Goal: Task Accomplishment & Management: Use online tool/utility

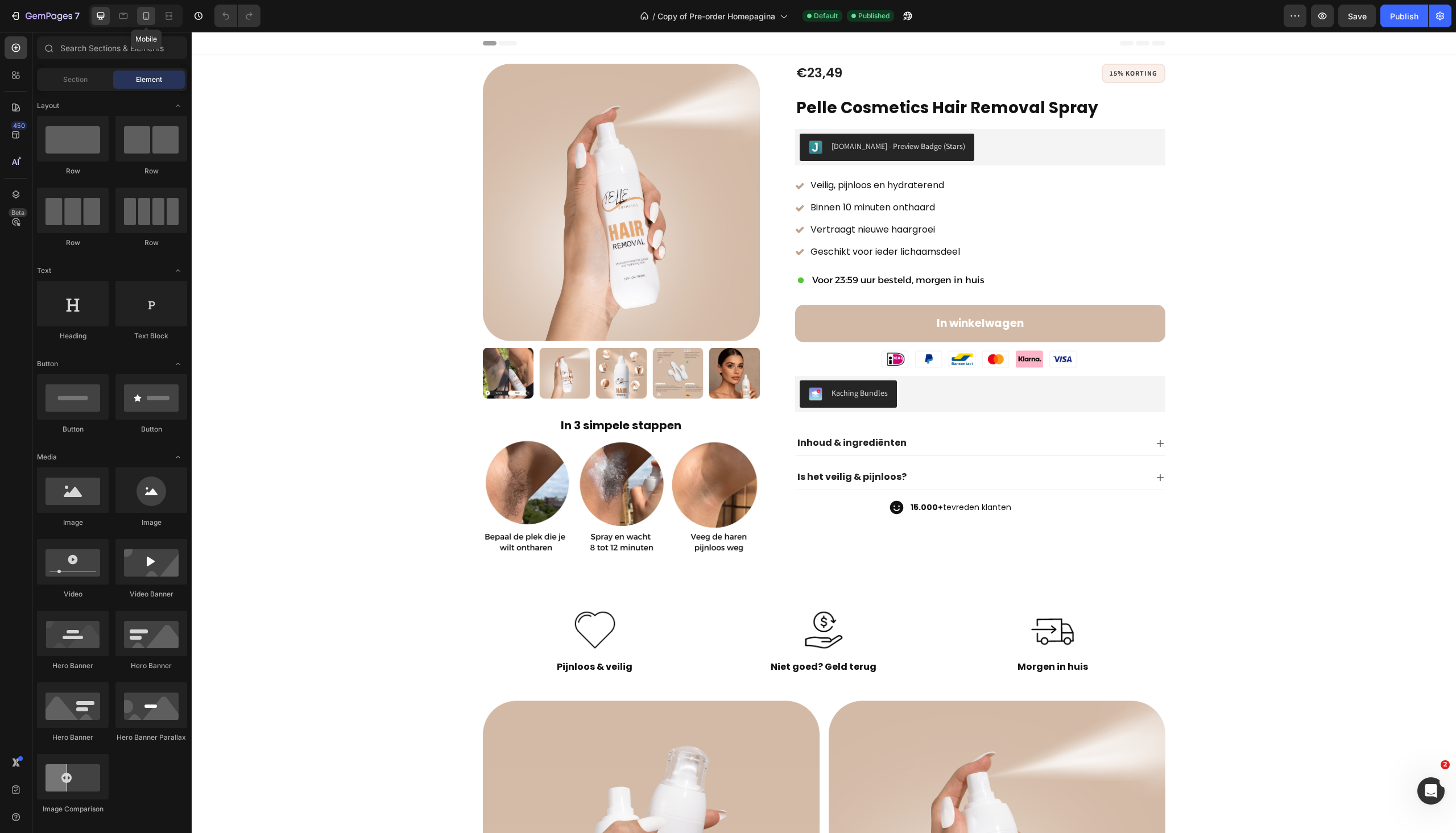
click at [145, 17] on icon at bounding box center [146, 17] width 3 height 1
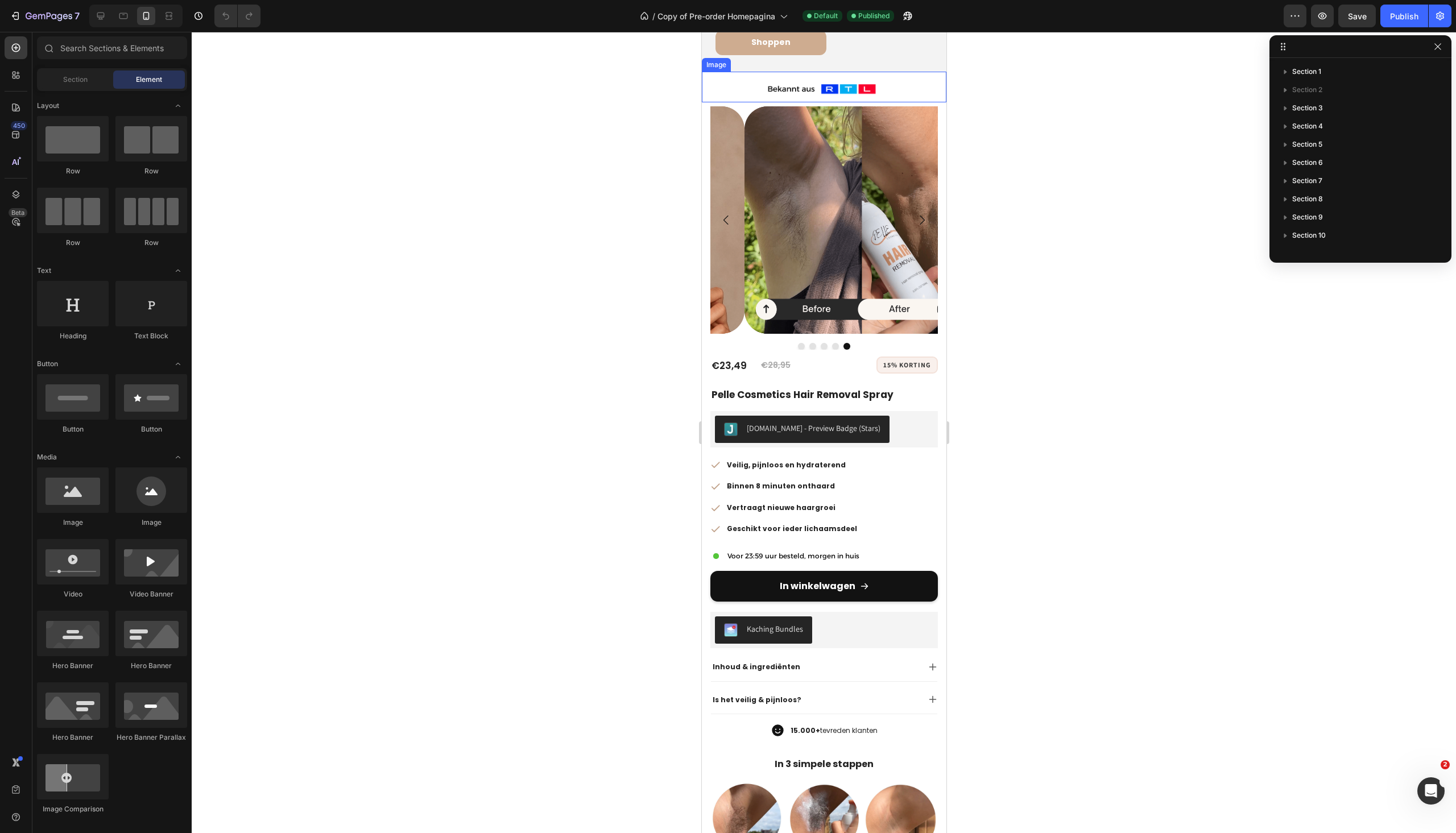
scroll to position [113, 0]
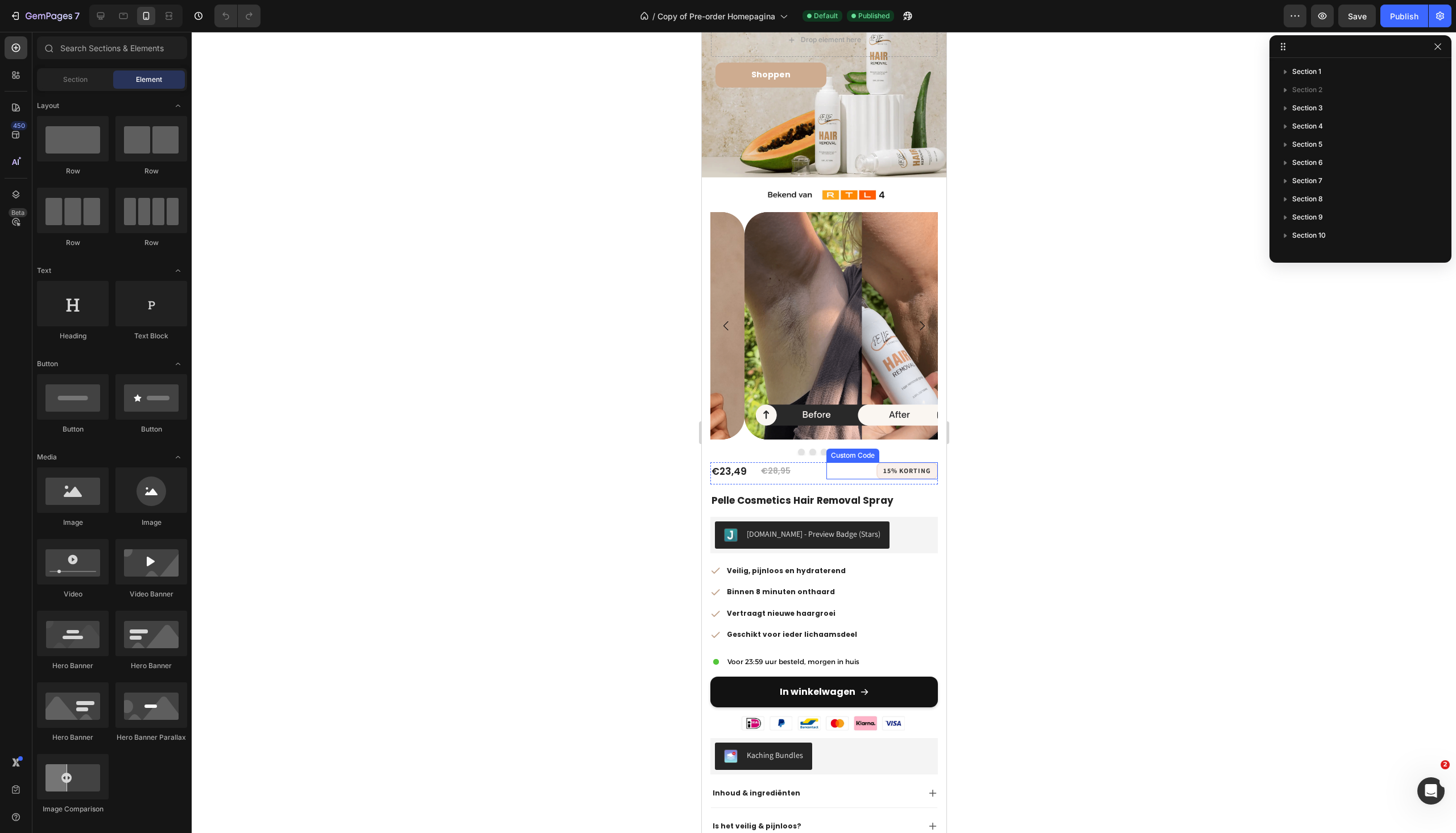
click at [909, 463] on div "15% korting" at bounding box center [906, 471] width 61 height 17
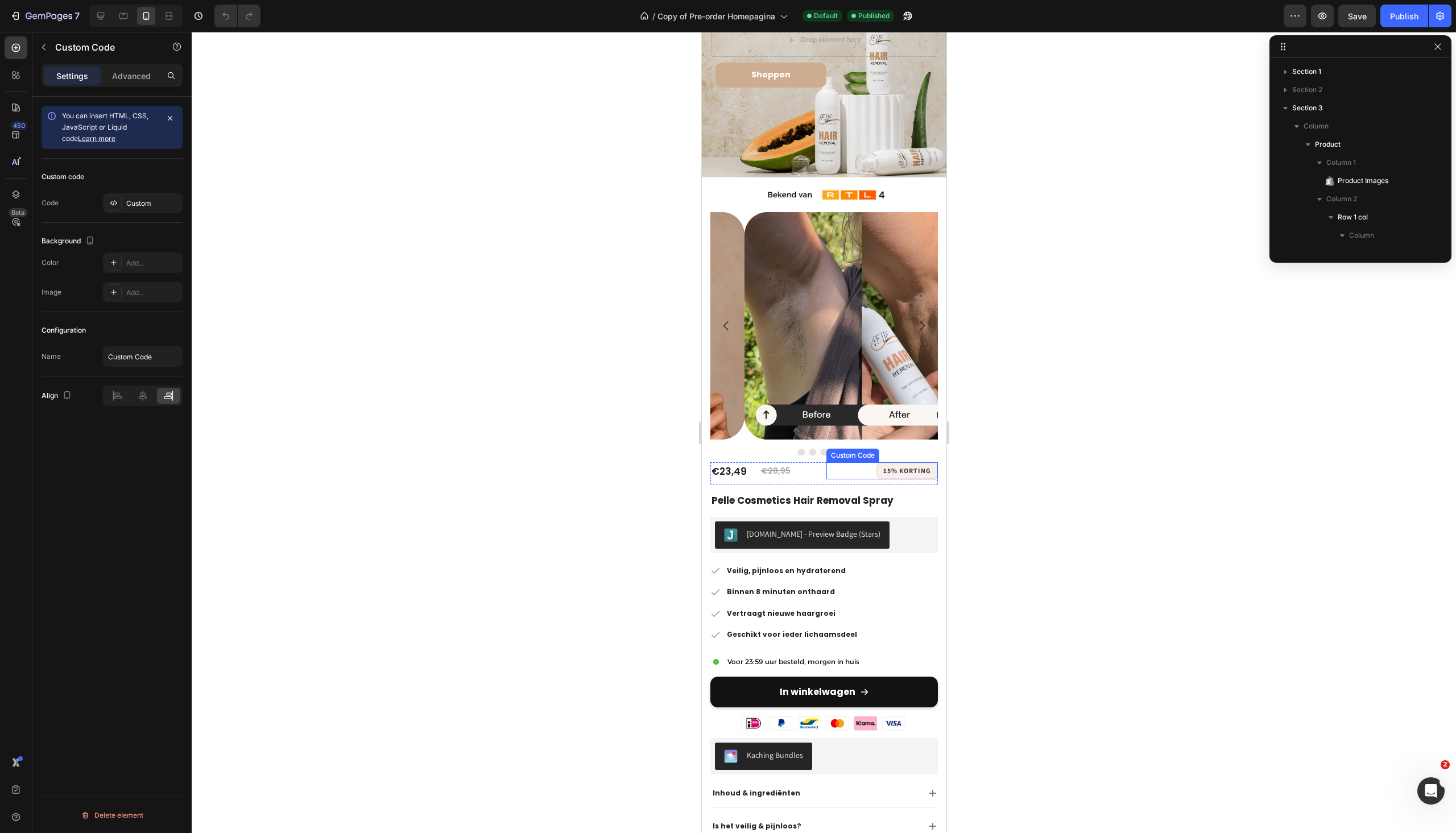
scroll to position [179, 0]
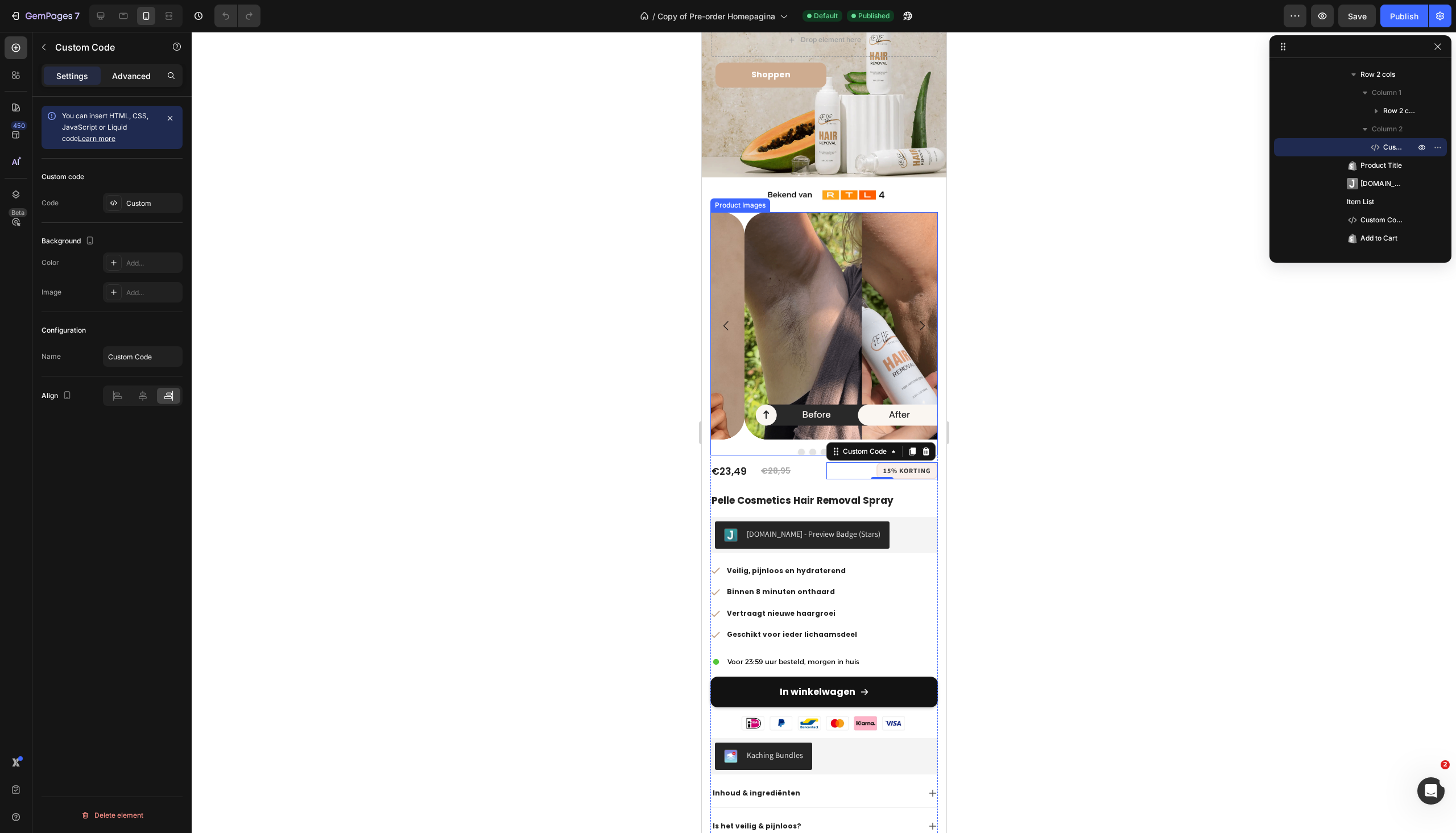
click at [115, 79] on p "Advanced" at bounding box center [132, 76] width 38 height 12
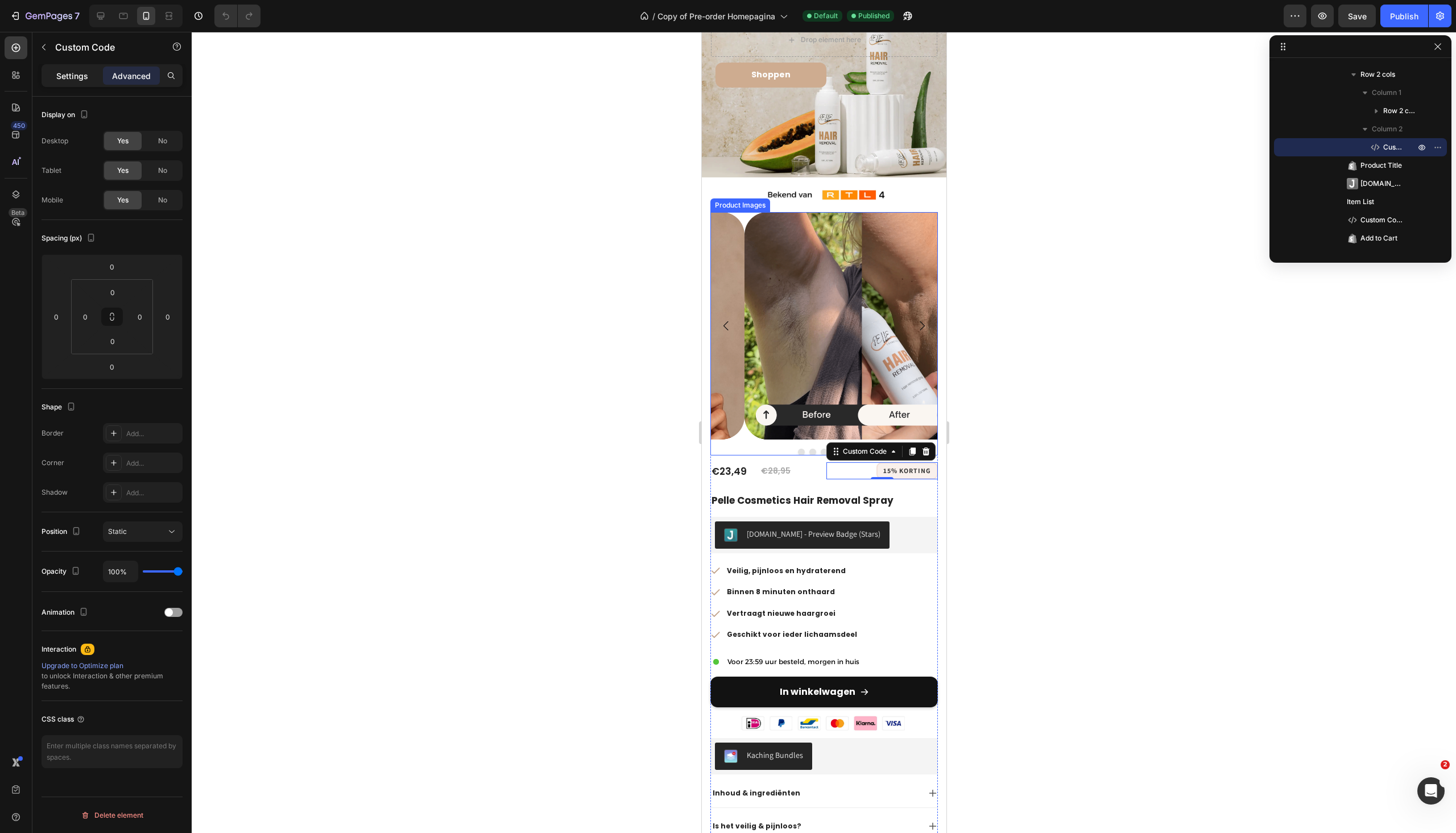
click at [81, 82] on div "Settings" at bounding box center [72, 76] width 57 height 18
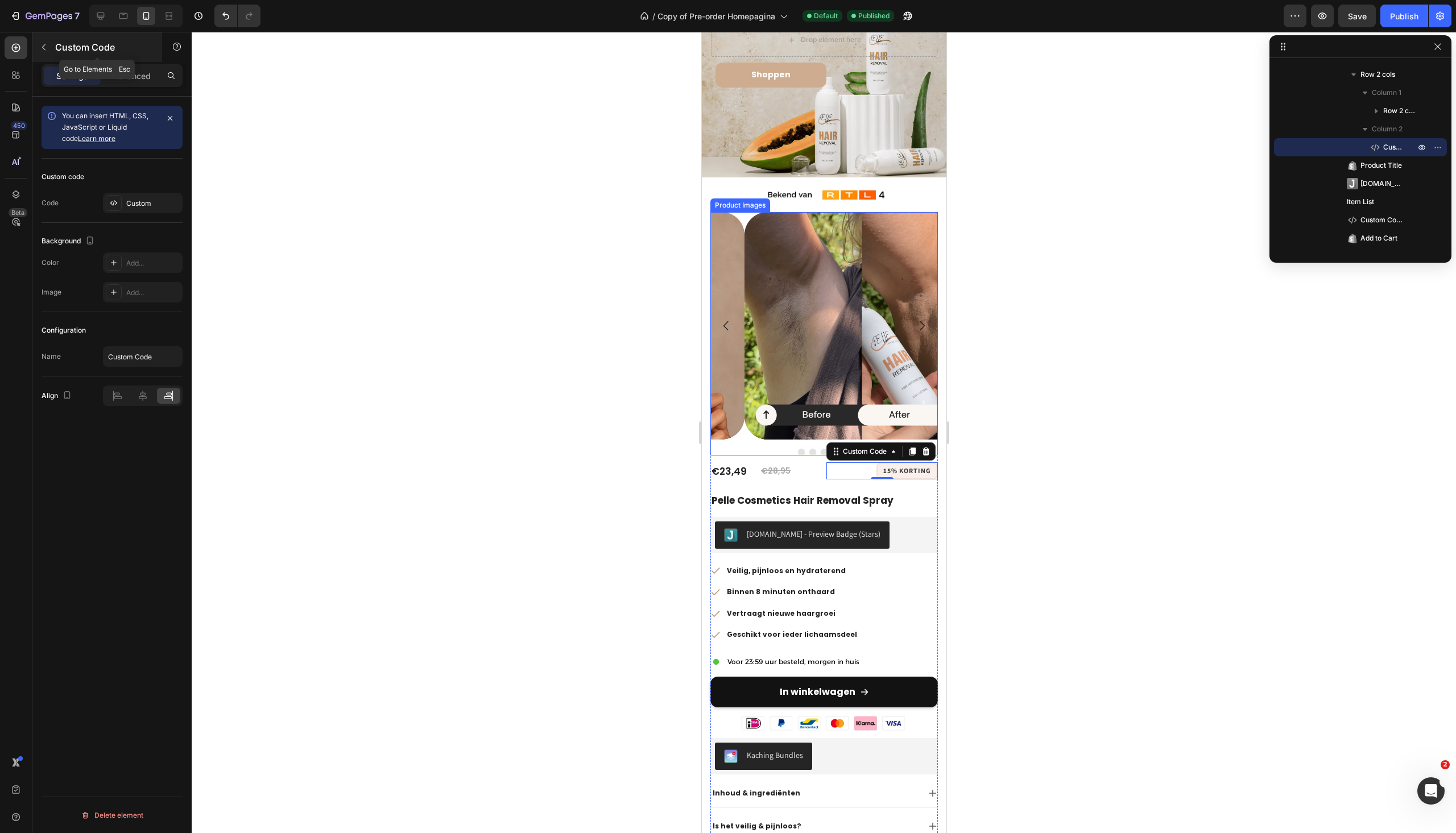
click at [42, 45] on icon "button" at bounding box center [44, 48] width 9 height 9
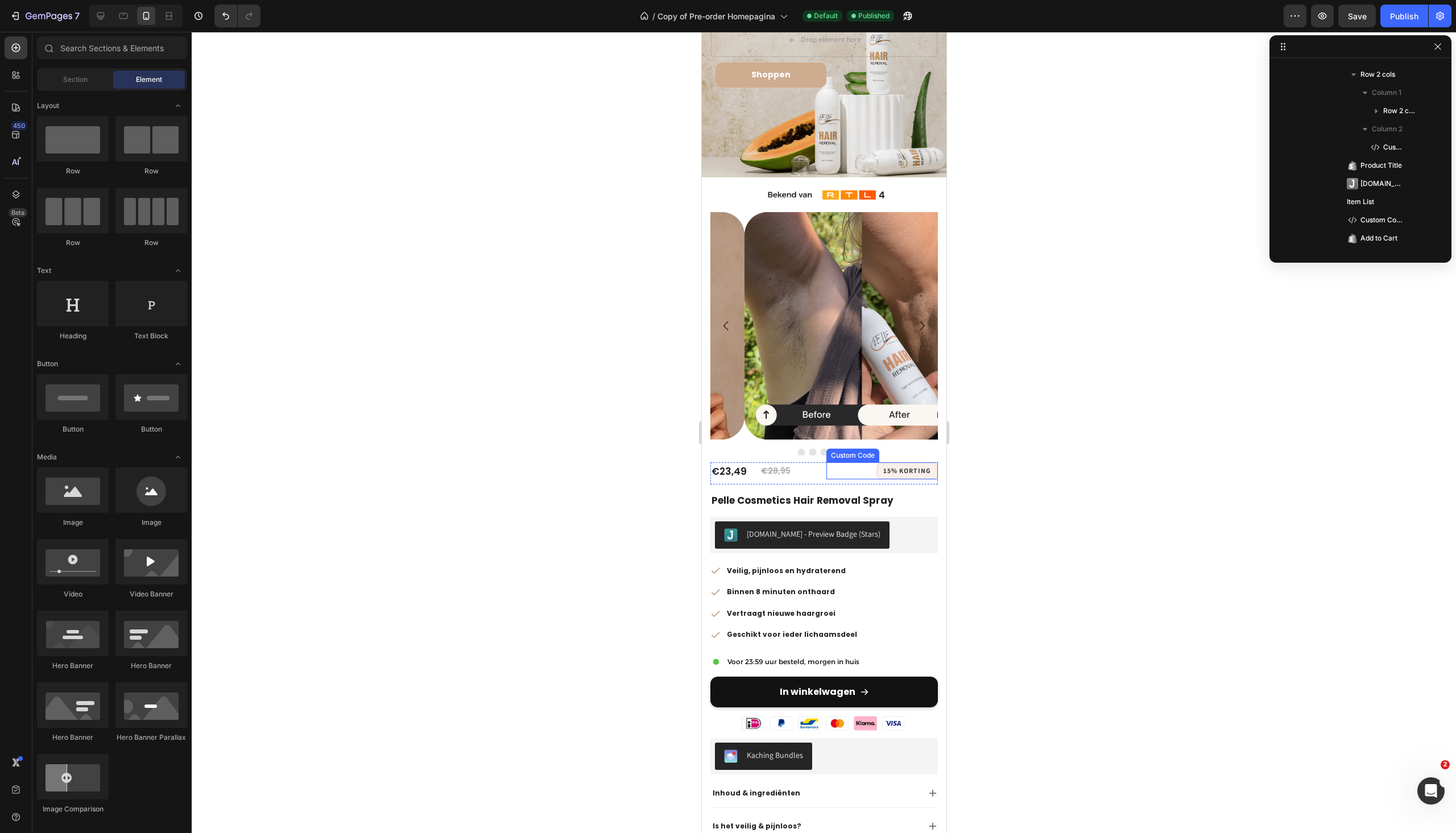
click at [898, 463] on div "15% korting" at bounding box center [906, 471] width 61 height 17
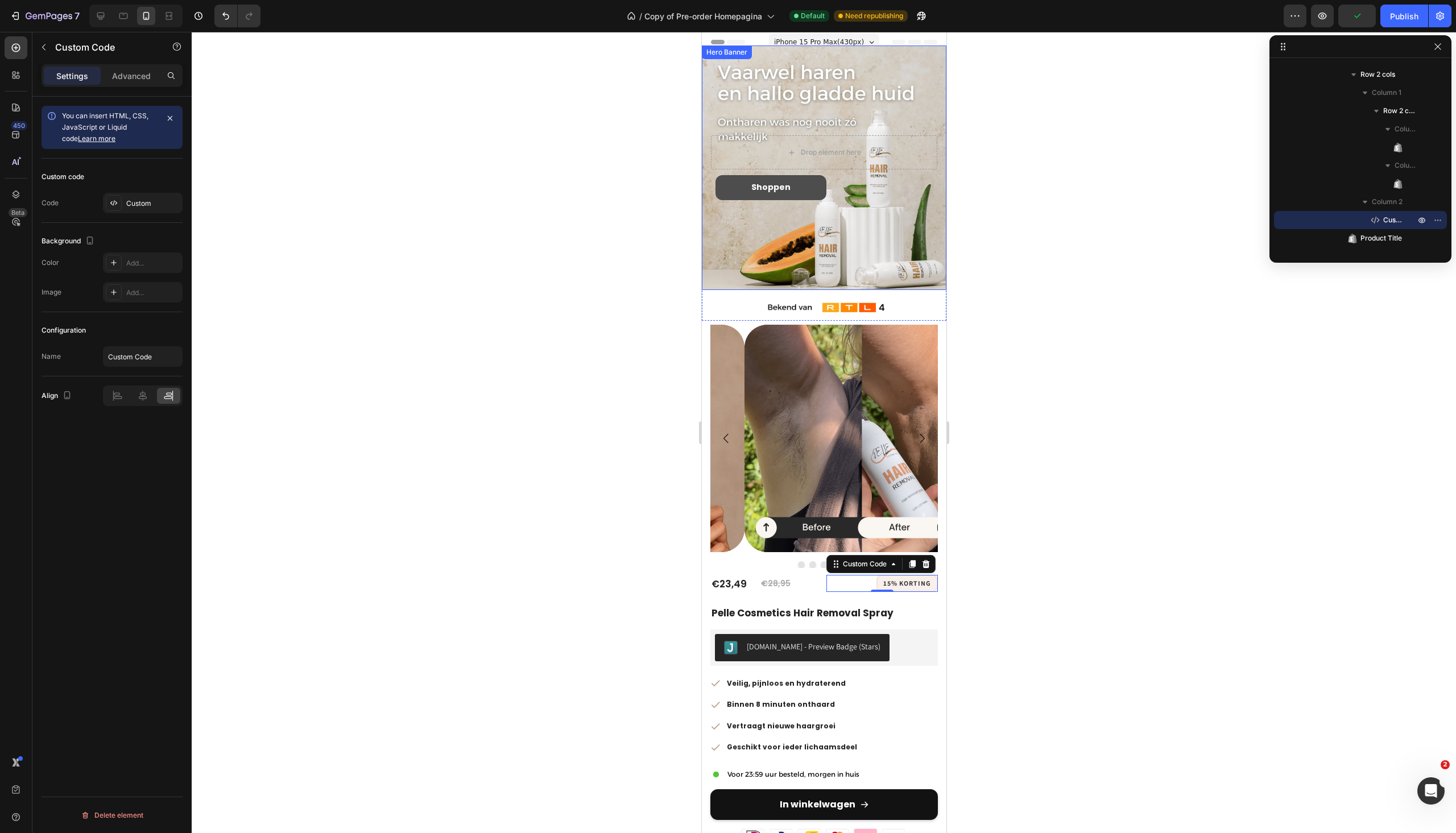
scroll to position [0, 0]
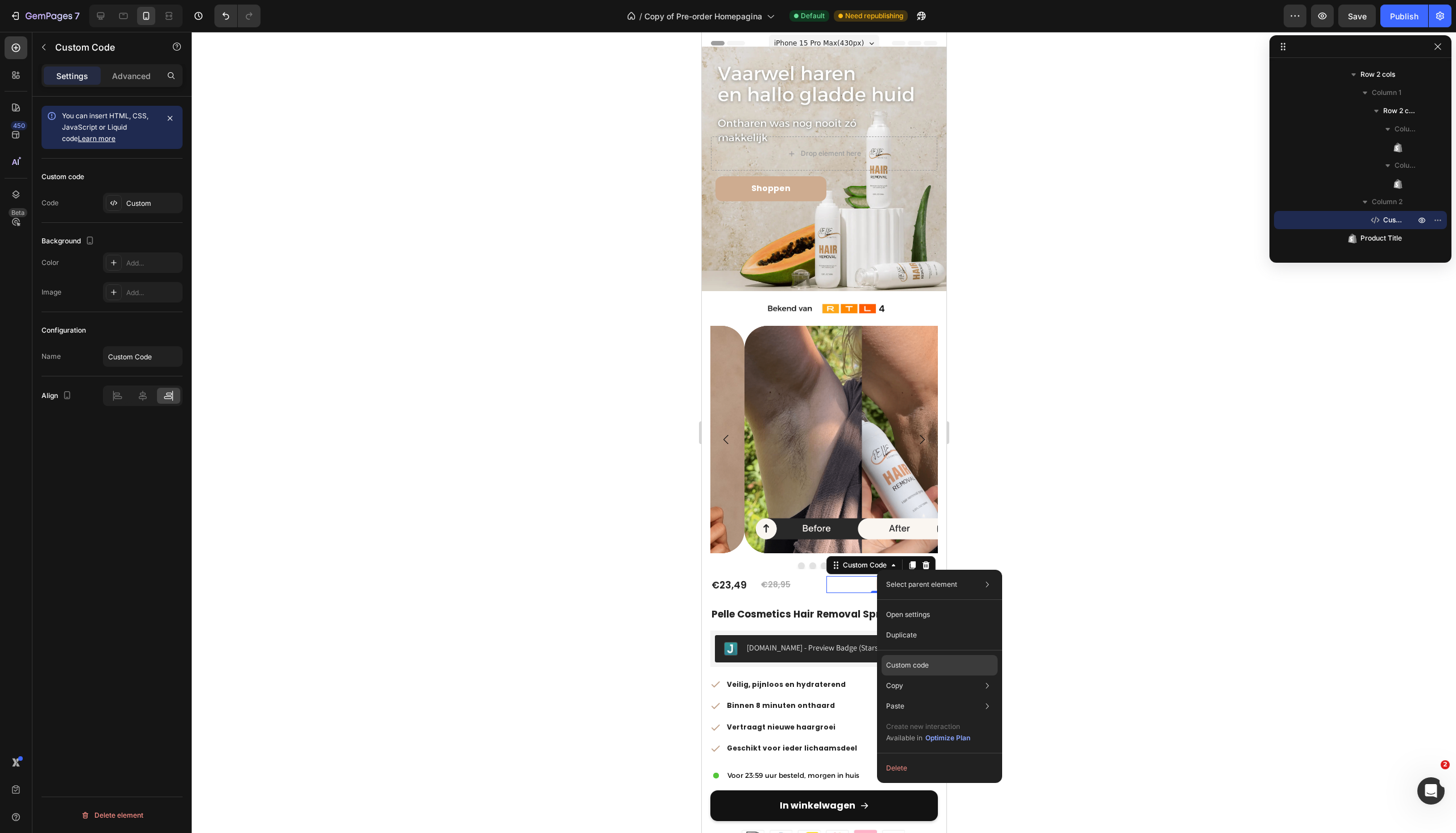
click at [922, 660] on div "Custom code" at bounding box center [939, 666] width 116 height 20
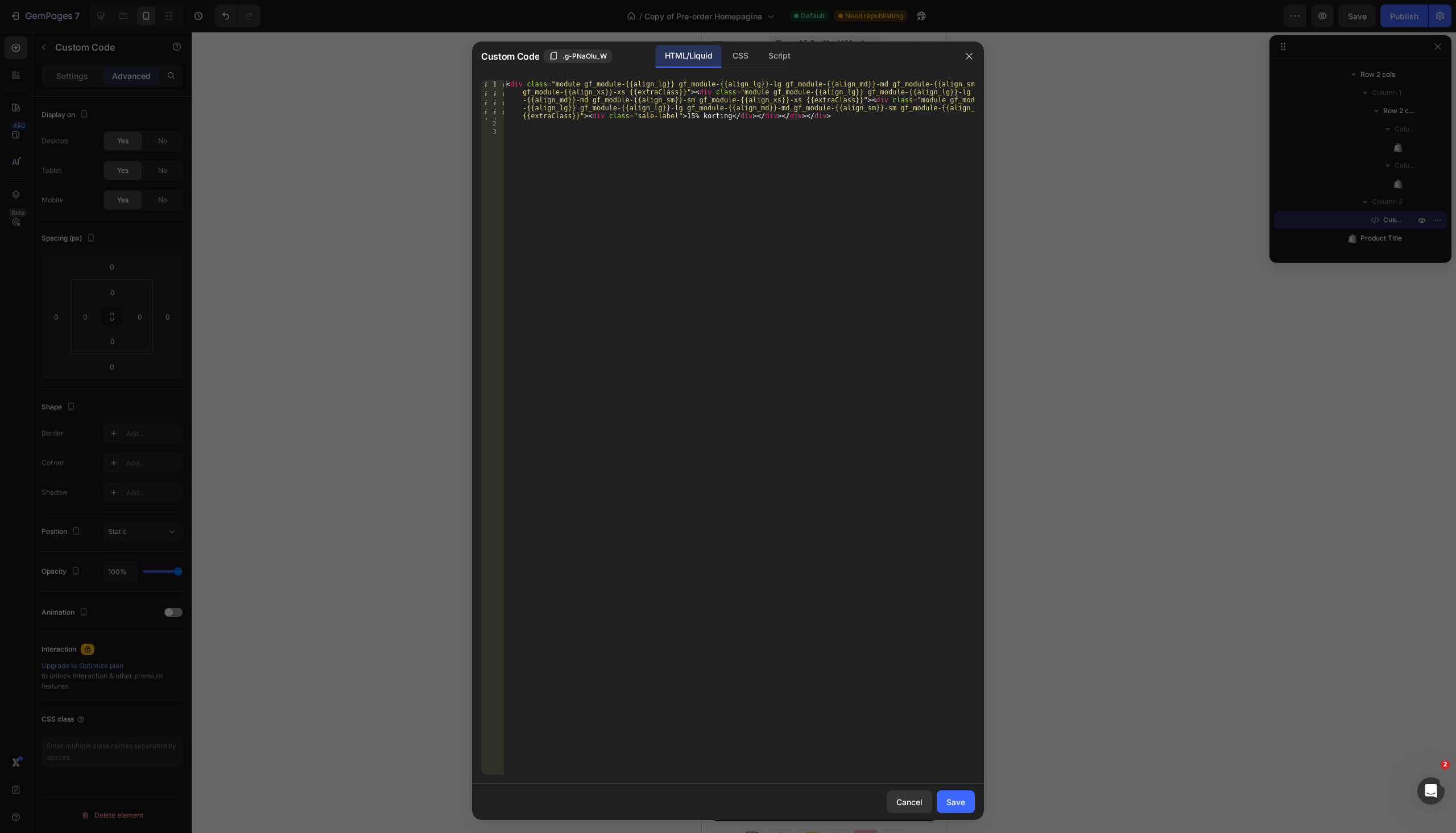
click at [716, 115] on div "< div class = "module gf_module-{{align_lg}} gf_module-{{align_lg}}-lg gf_modul…" at bounding box center [739, 452] width 471 height 742
drag, startPoint x: 712, startPoint y: 117, endPoint x: 675, endPoint y: 119, distance: 37.1
click at [675, 119] on div "< div class = "module gf_module-{{align_lg}} gf_module-{{align_lg}}-lg gf_modul…" at bounding box center [739, 452] width 471 height 742
type textarea "+ 1 Gratis"
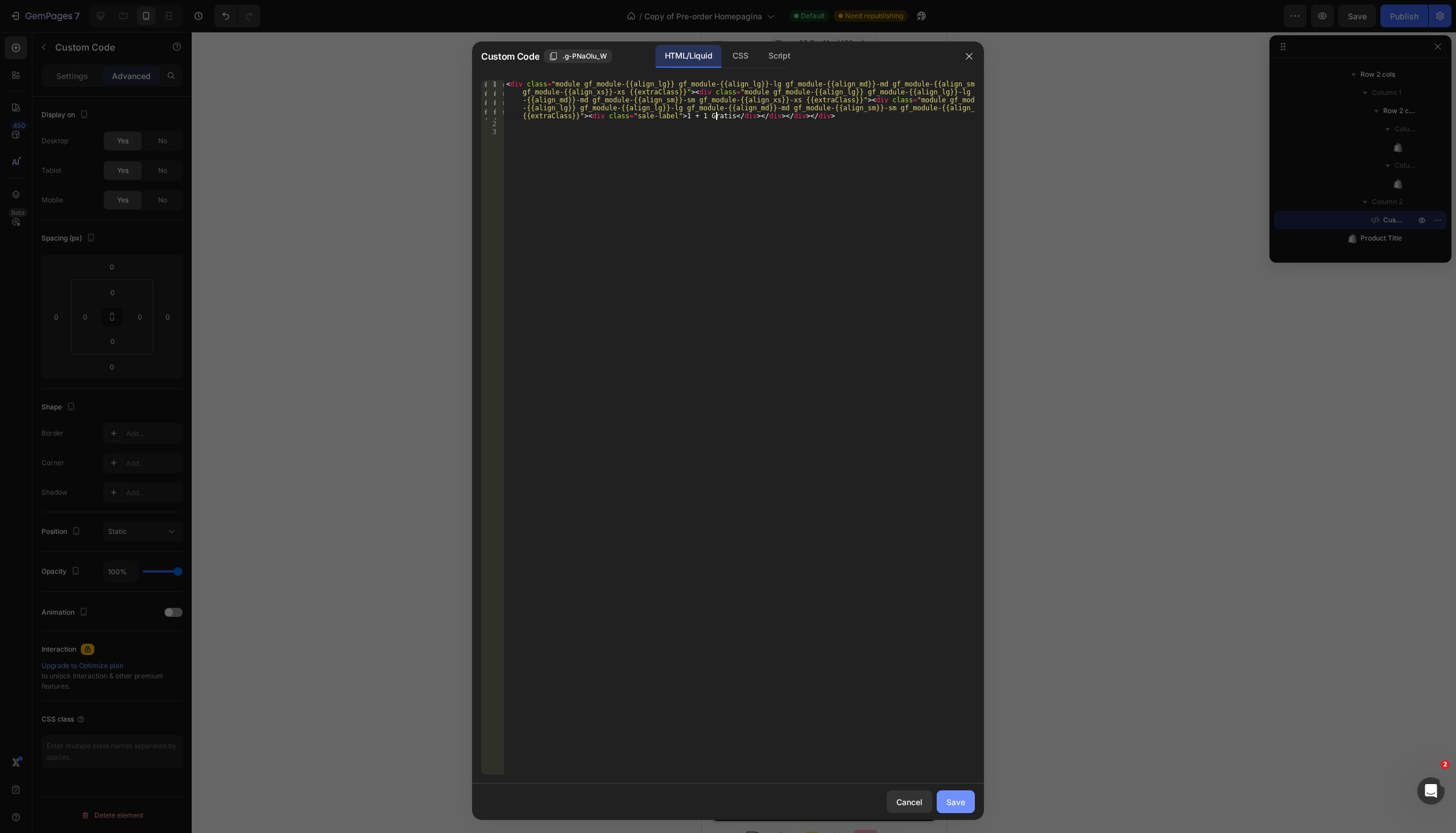
click at [958, 794] on button "Save" at bounding box center [956, 802] width 38 height 23
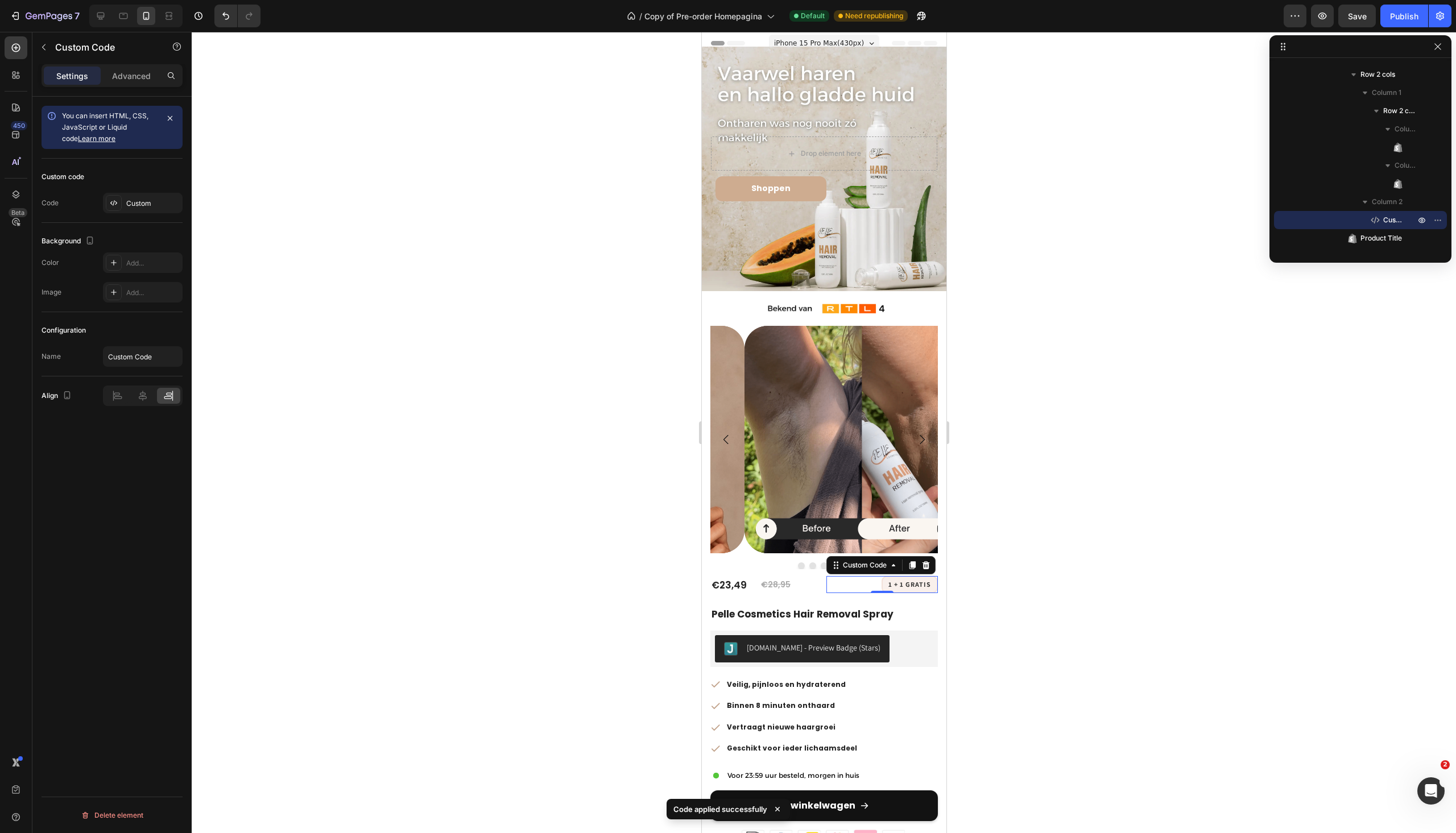
click at [1033, 604] on div at bounding box center [824, 433] width 1265 height 801
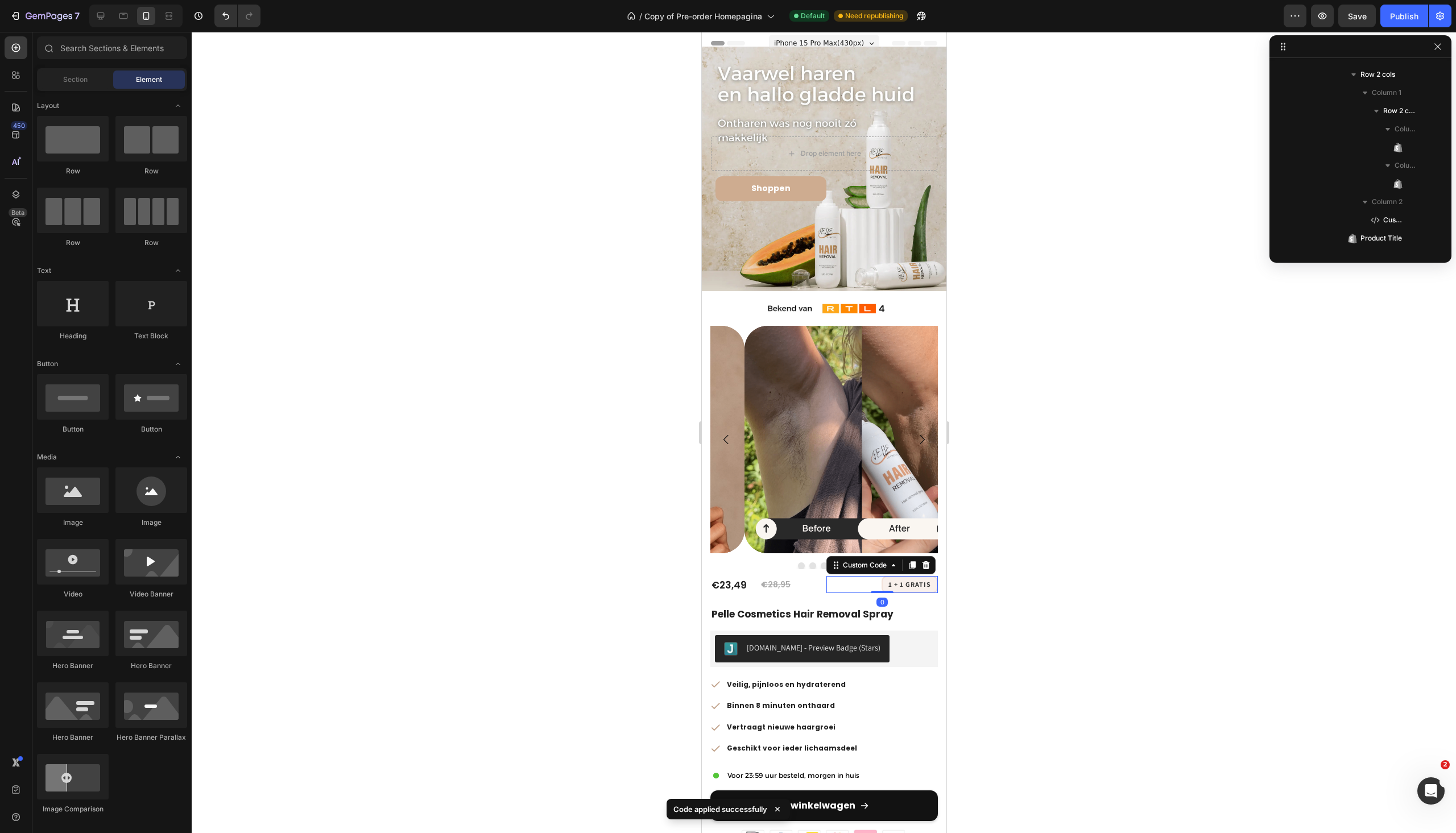
click at [887, 576] on div "1 + 1 Gratis" at bounding box center [910, 584] width 57 height 17
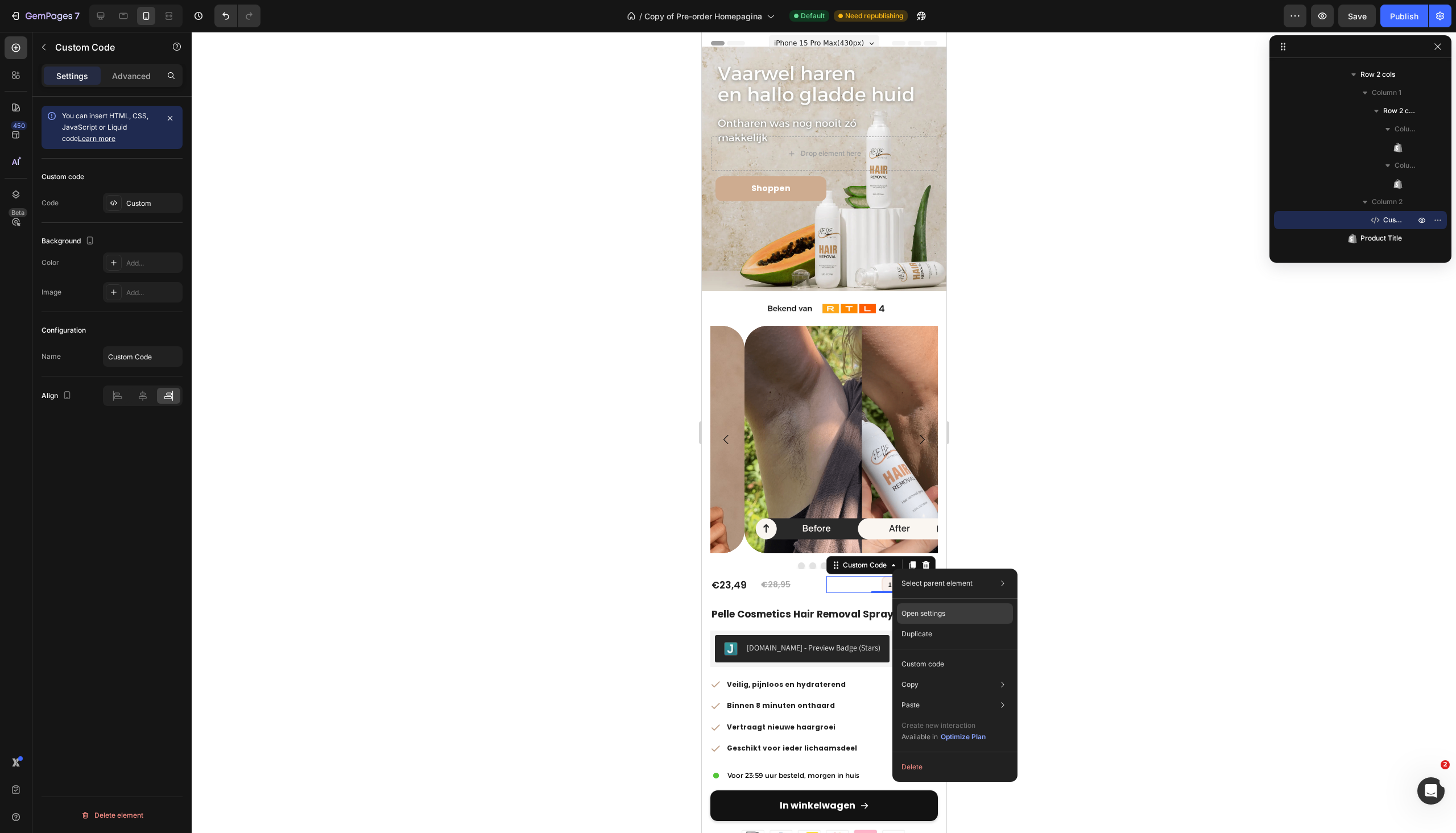
click at [938, 621] on div "Open settings" at bounding box center [955, 614] width 116 height 20
click at [915, 613] on p "Open settings" at bounding box center [920, 614] width 44 height 10
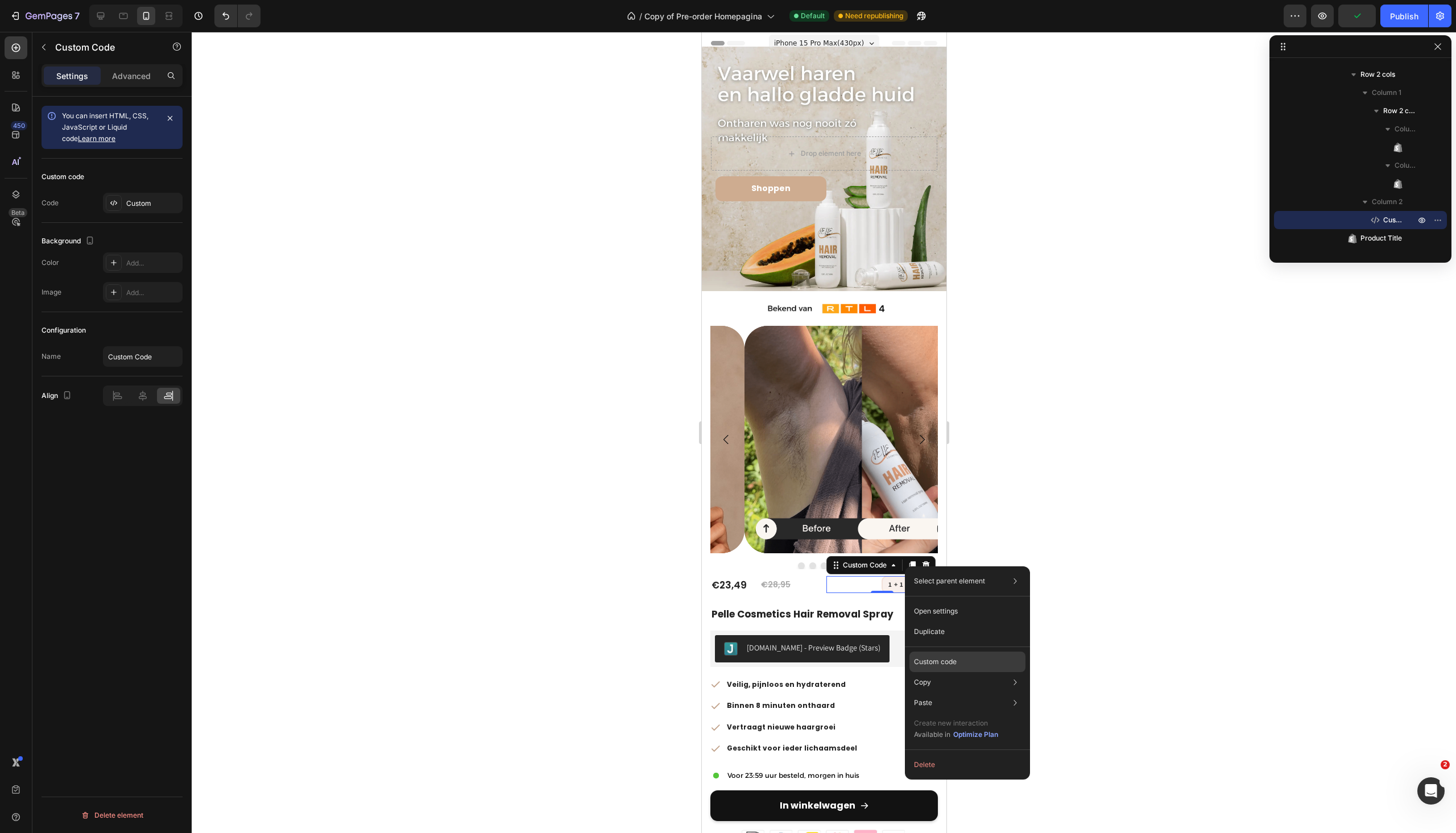
click at [947, 661] on p "Custom code" at bounding box center [936, 661] width 43 height 10
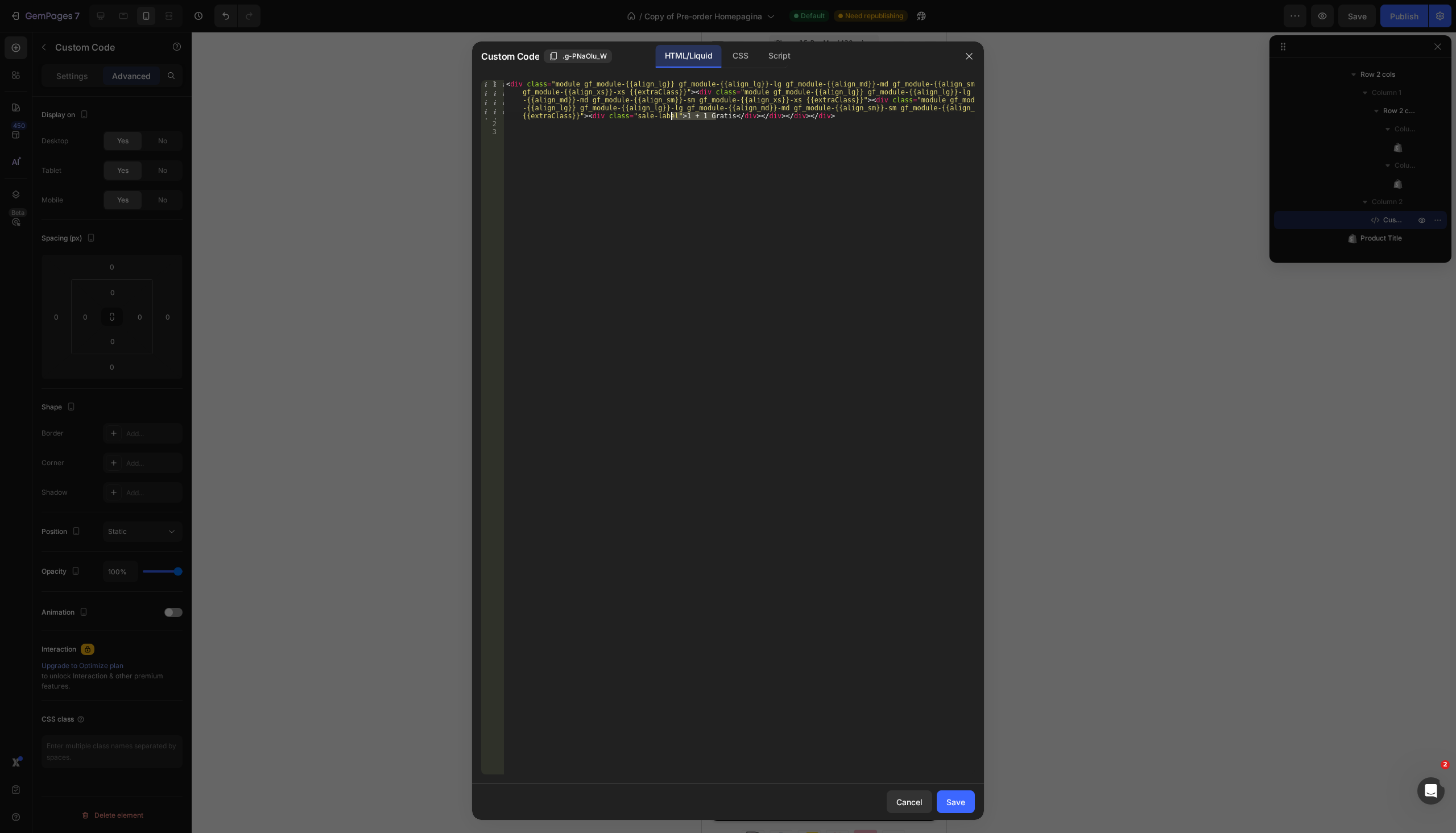
drag, startPoint x: 716, startPoint y: 117, endPoint x: 670, endPoint y: 117, distance: 46.0
click at [670, 117] on div "< div class = "module gf_module-{{align_lg}} gf_module-{{align_lg}}-lg gf_modul…" at bounding box center [739, 452] width 471 height 742
type textarea "Uitverkoop"
click at [965, 803] on div "Save" at bounding box center [956, 802] width 19 height 12
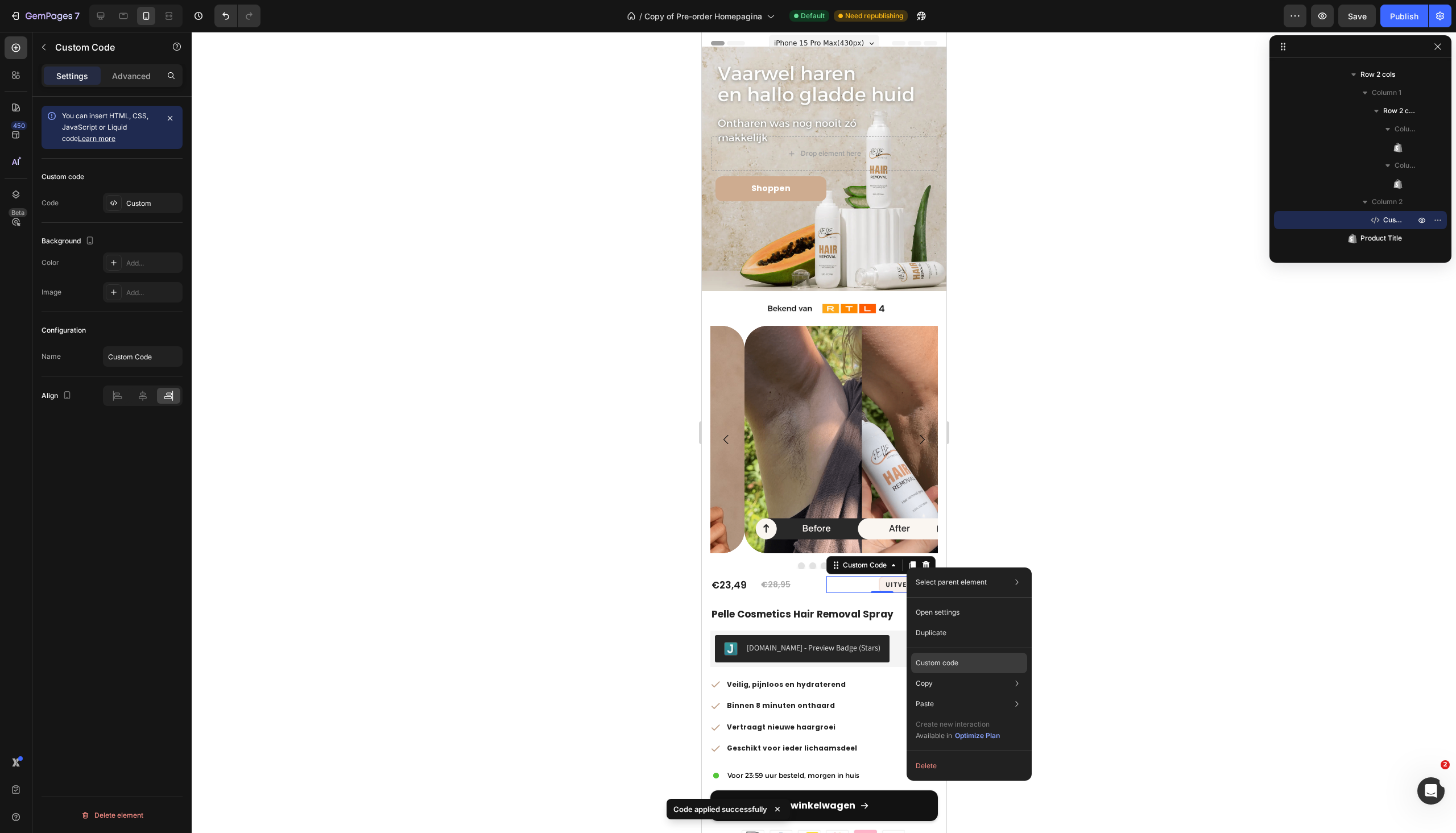
click at [947, 661] on p "Custom code" at bounding box center [937, 663] width 43 height 10
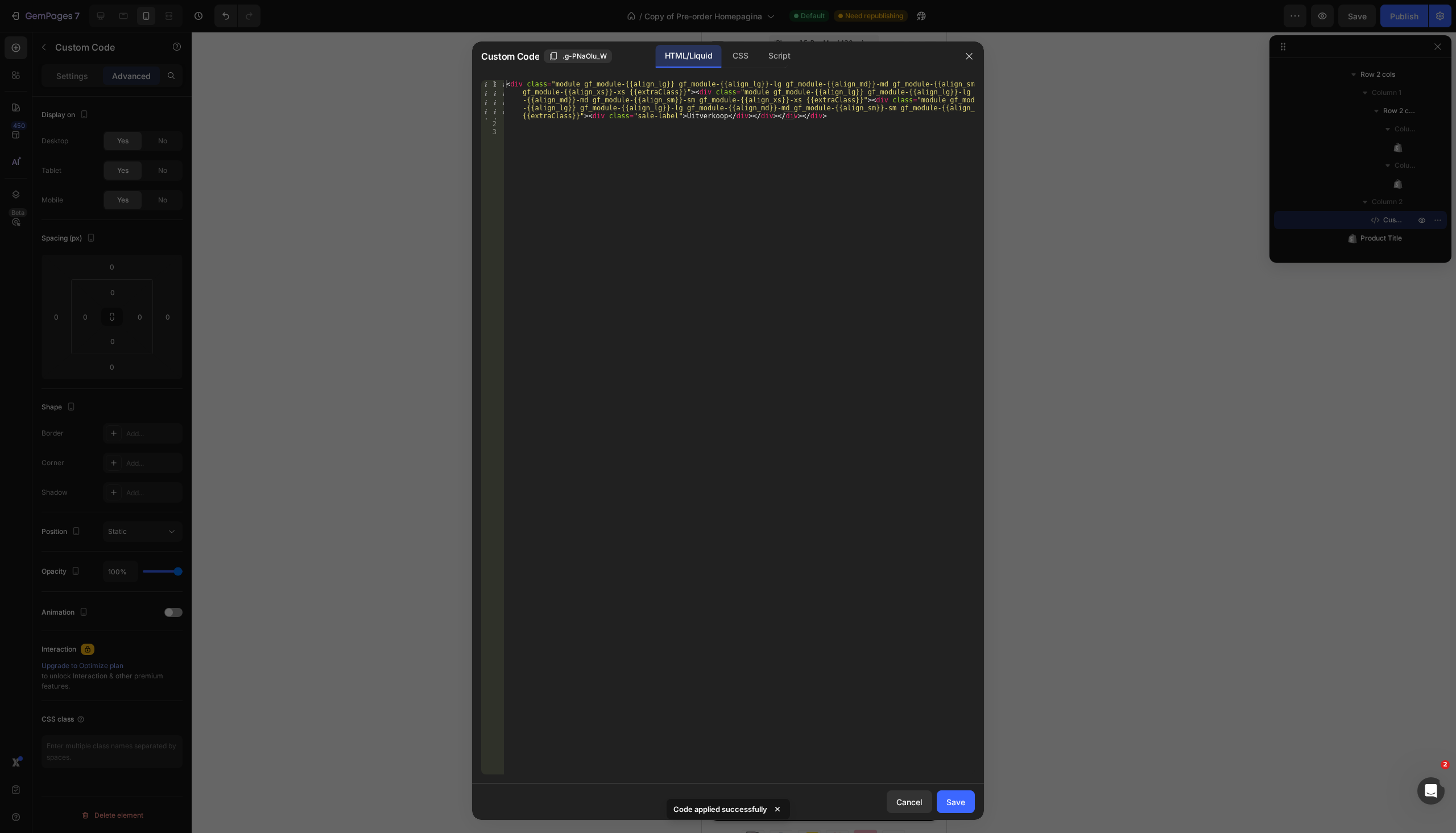
click at [707, 114] on div "< div class = "module gf_module-{{align_lg}} gf_module-{{align_lg}}-lg gf_modul…" at bounding box center [739, 452] width 471 height 742
type textarea "Sale"
click at [969, 809] on button "Save" at bounding box center [956, 802] width 38 height 23
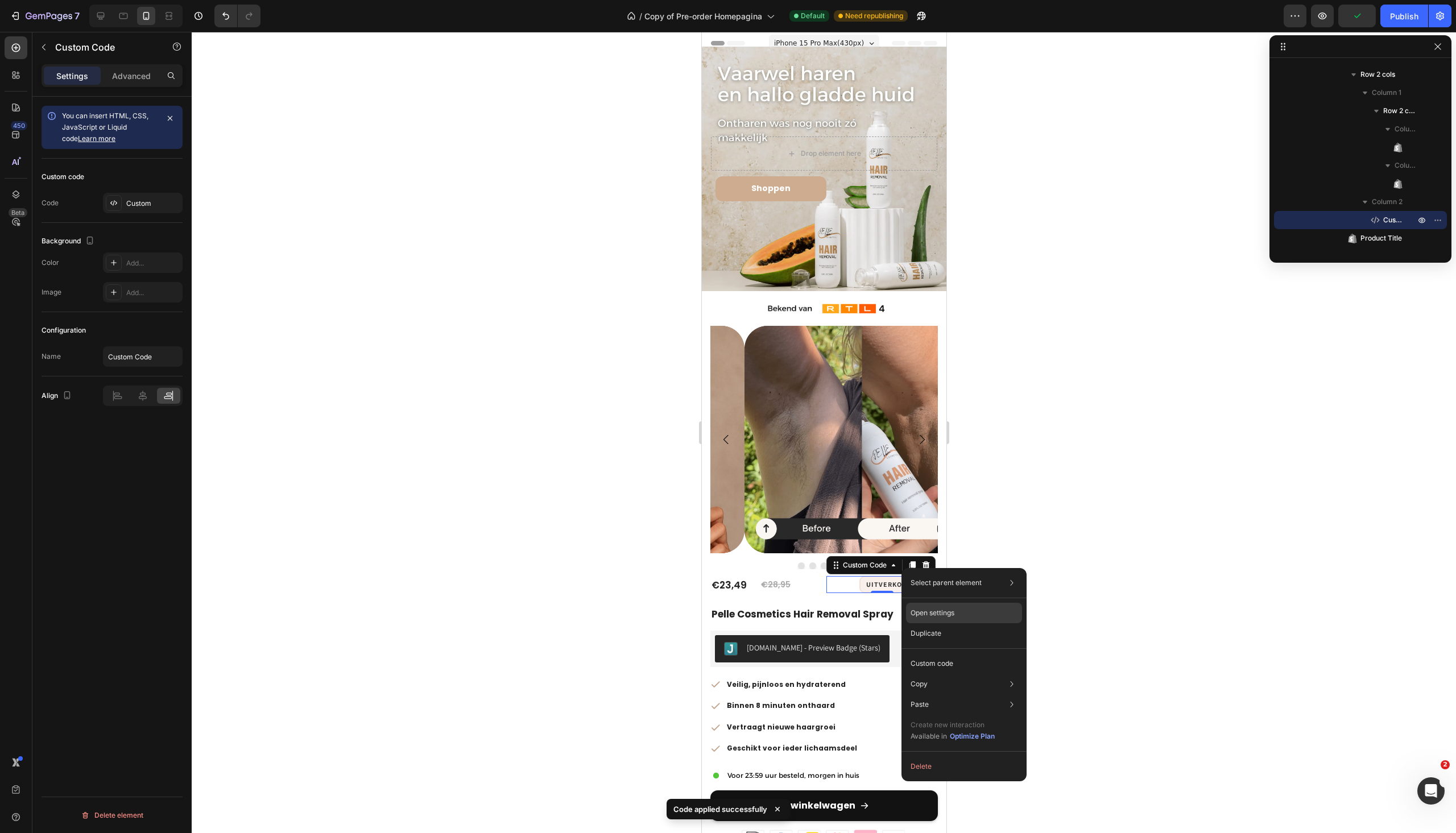
click at [950, 616] on p "Open settings" at bounding box center [933, 613] width 44 height 10
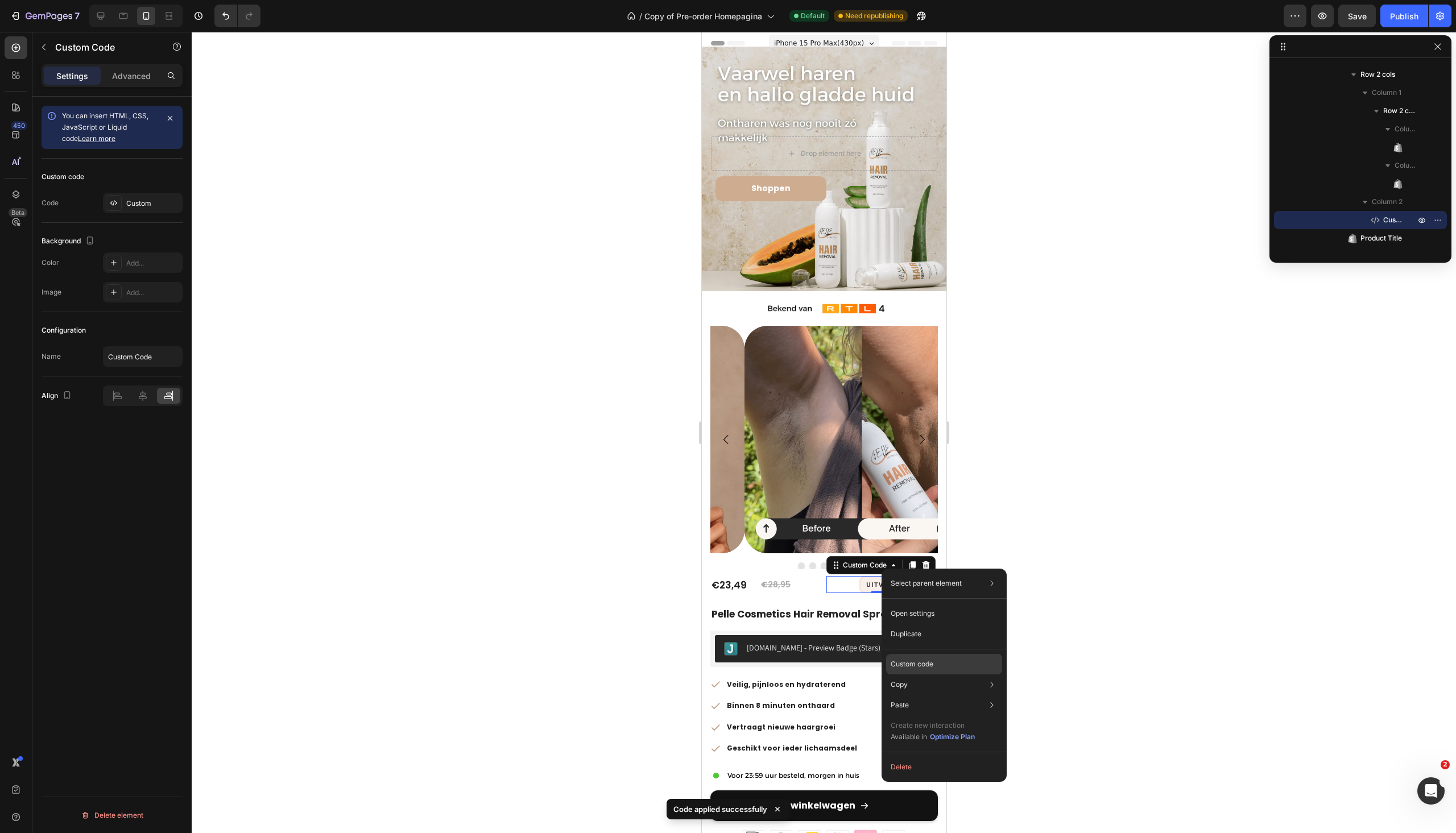
click at [924, 667] on p "Custom code" at bounding box center [912, 664] width 43 height 10
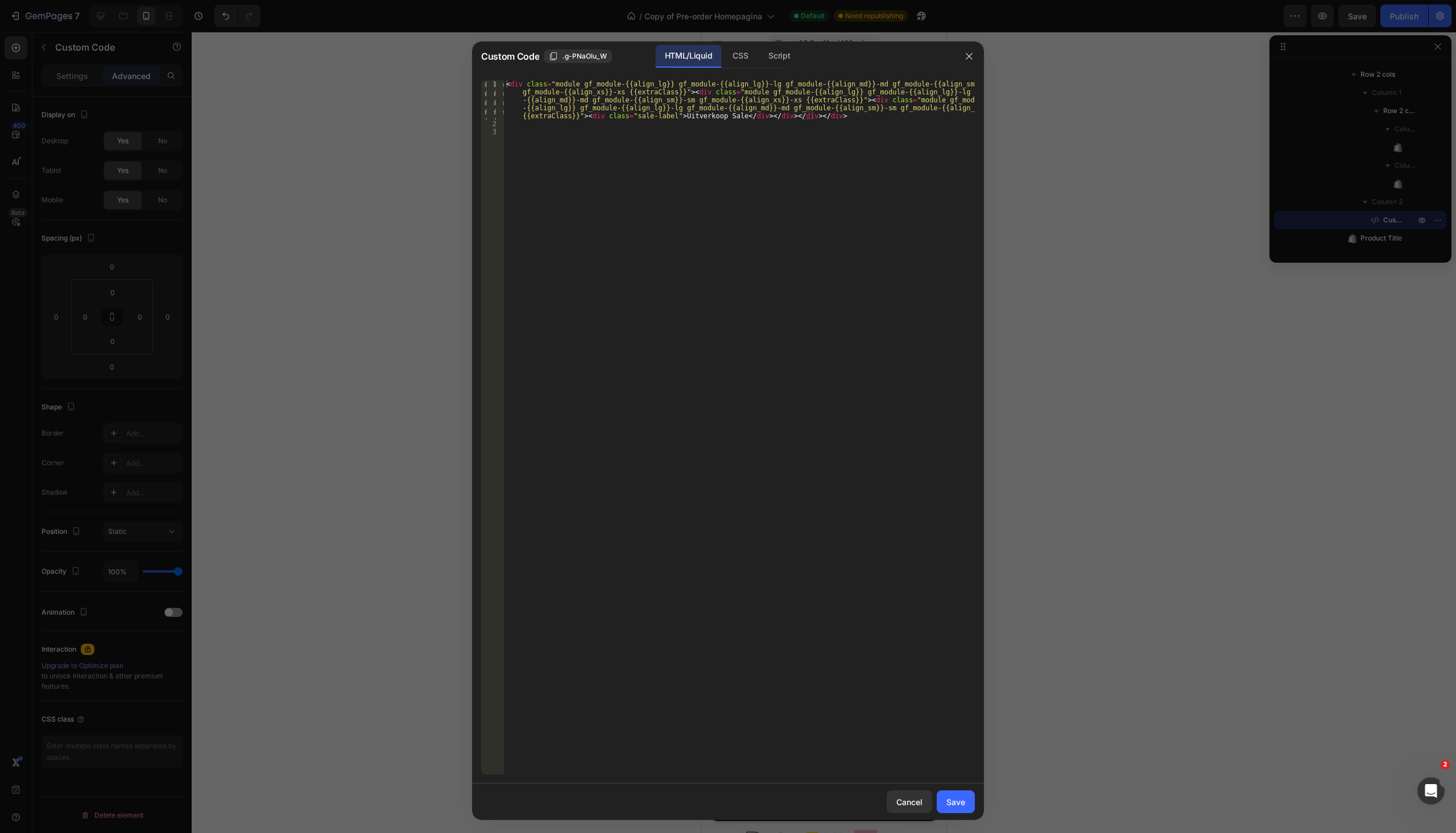
click at [727, 118] on div "< div class = "module gf_module-{{align_lg}} gf_module-{{align_lg}}-lg gf_modul…" at bounding box center [739, 452] width 471 height 742
click at [951, 809] on button "Save" at bounding box center [956, 802] width 38 height 23
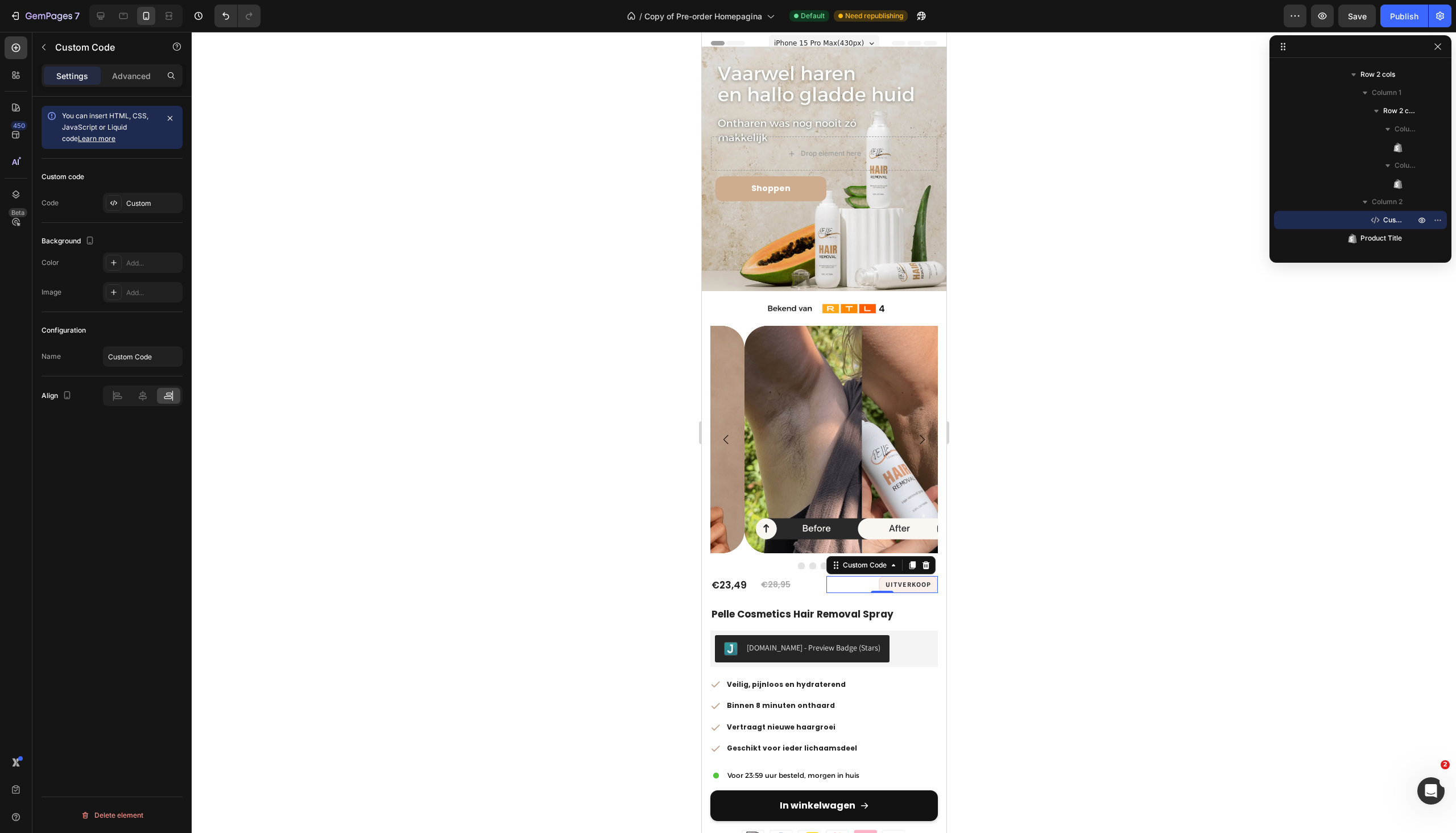
click at [991, 686] on div at bounding box center [824, 433] width 1265 height 801
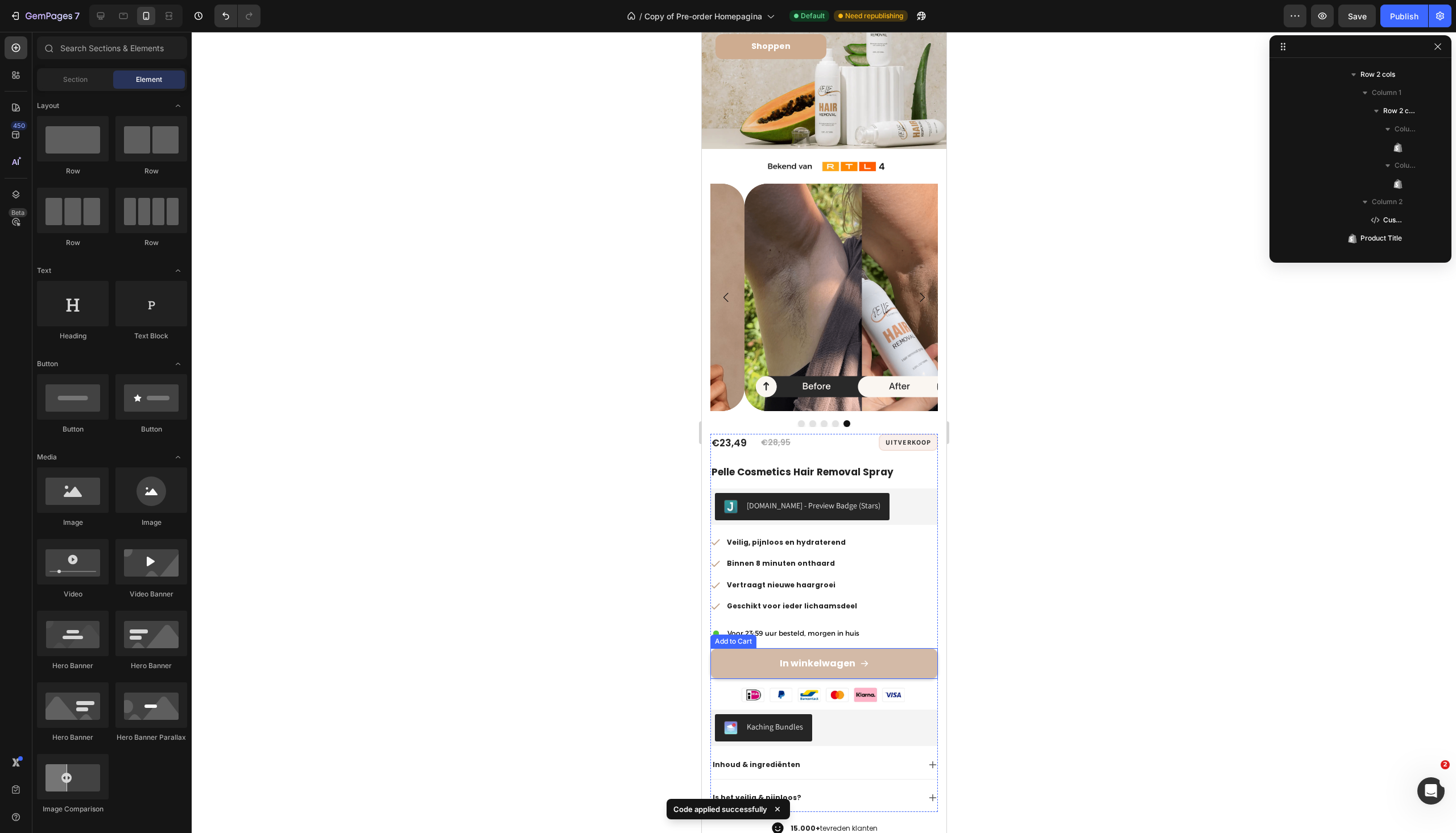
scroll to position [171, 0]
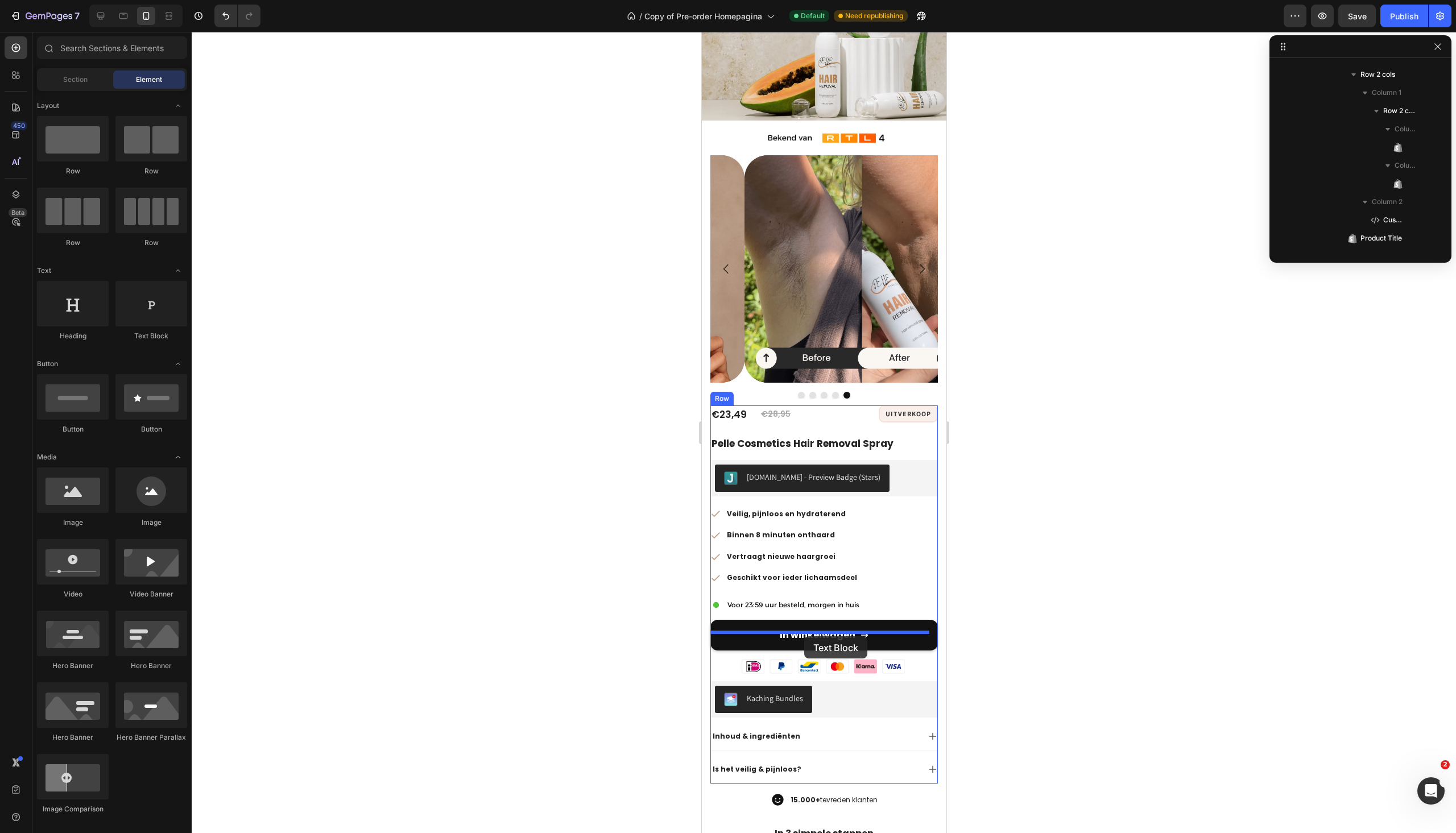
drag, startPoint x: 843, startPoint y: 348, endPoint x: 804, endPoint y: 636, distance: 290.6
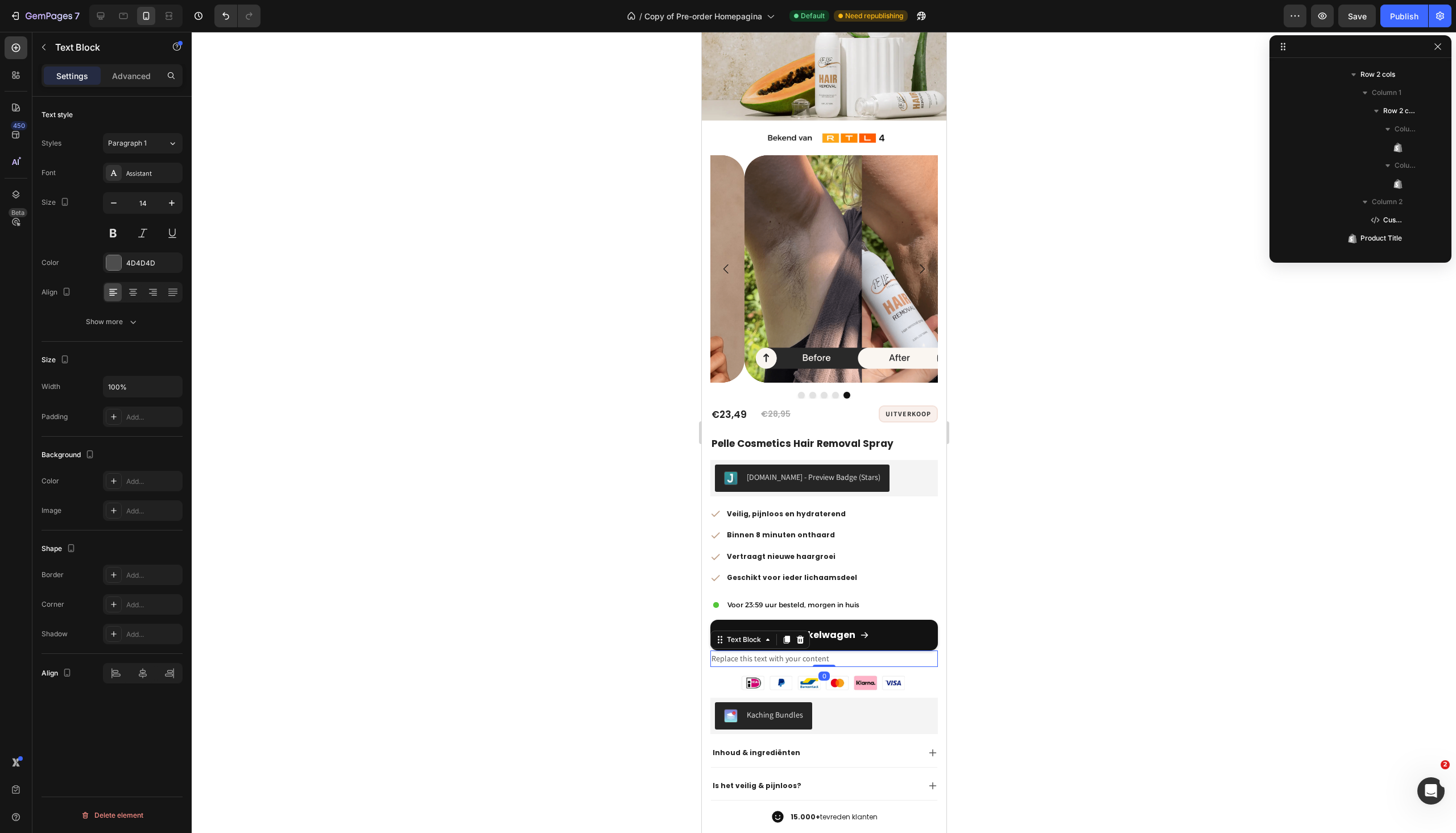
scroll to position [361, 0]
click at [816, 651] on div "Replace this text with your content" at bounding box center [823, 659] width 228 height 16
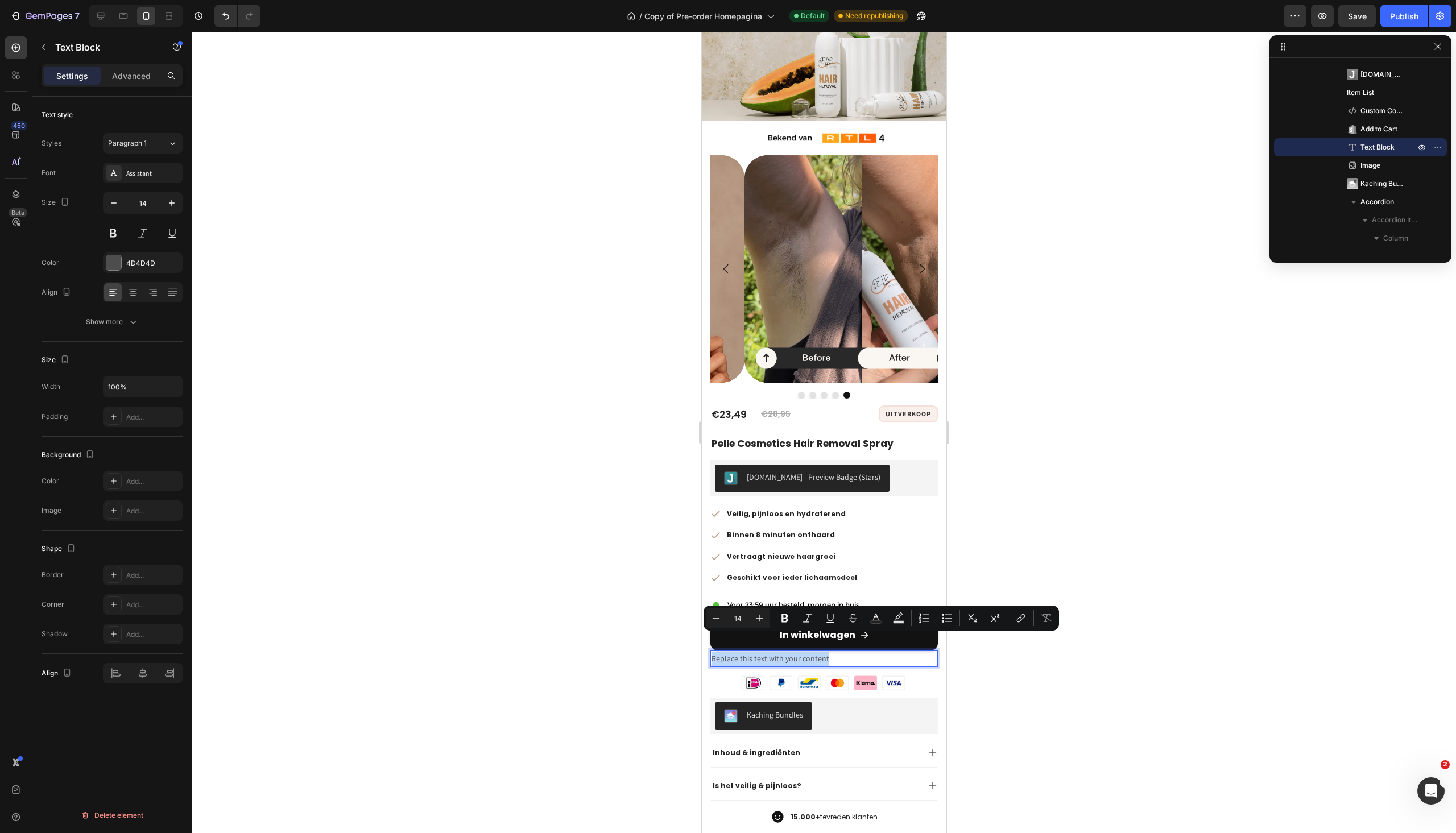
drag, startPoint x: 829, startPoint y: 640, endPoint x: 712, endPoint y: 642, distance: 117.0
click at [712, 652] on p "Replace this text with your content" at bounding box center [824, 659] width 225 height 15
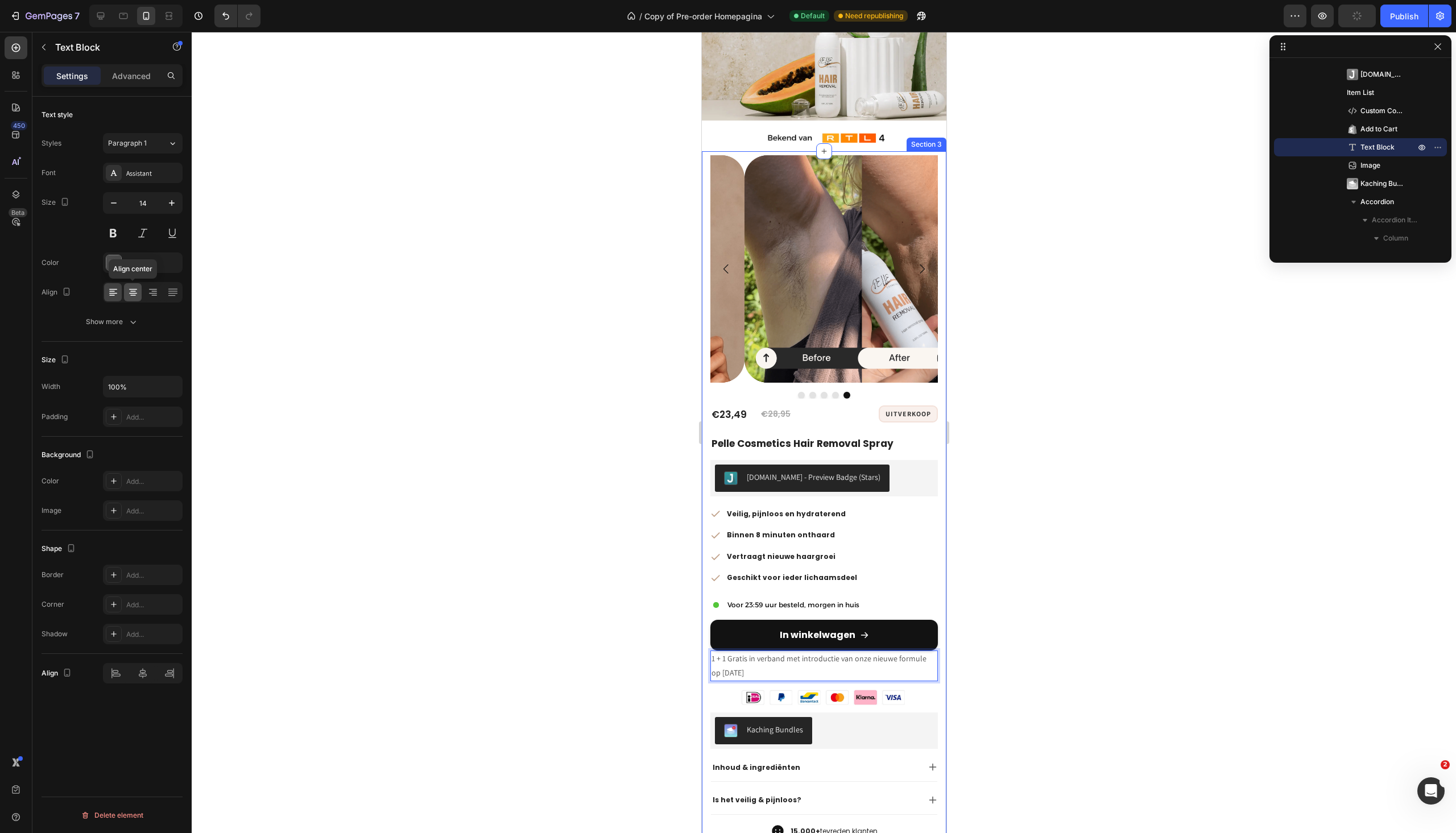
click at [137, 294] on icon at bounding box center [133, 293] width 11 height 11
click at [873, 652] on p "1 + 1 Gratis in verband met introductie van onze nieuwe formule op [DATE]" at bounding box center [824, 666] width 225 height 28
click at [872, 652] on p "1 + 1 Gratis in verband met introductie van onze nieuwe formule op [DATE]" at bounding box center [824, 666] width 225 height 28
click at [1018, 620] on div at bounding box center [824, 433] width 1265 height 801
click at [899, 652] on p "1 + 1 Gratis in verband met introductie van onze vernieuwde formule op [DATE]" at bounding box center [824, 666] width 225 height 28
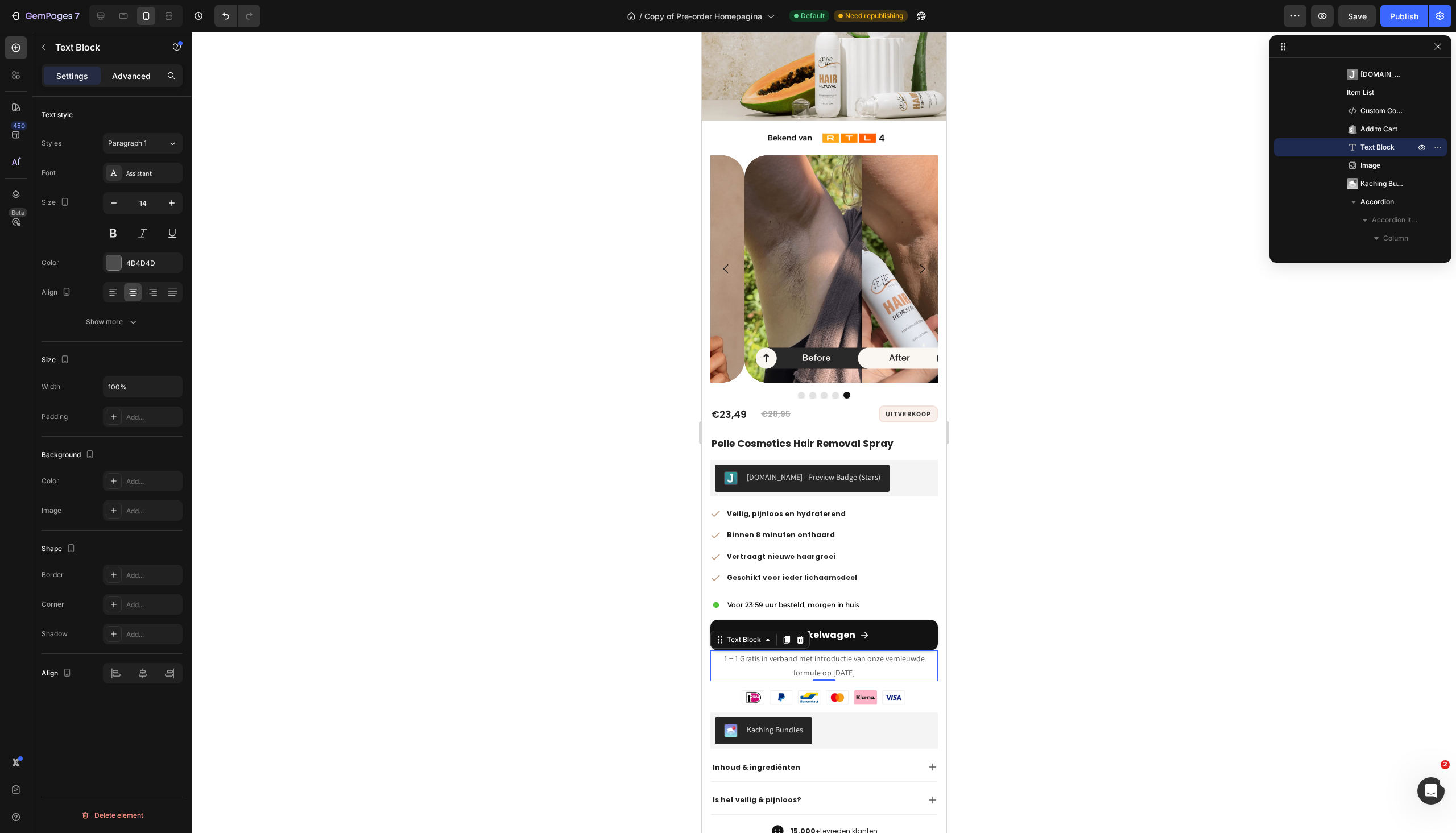
click at [123, 82] on div "Advanced" at bounding box center [132, 76] width 57 height 18
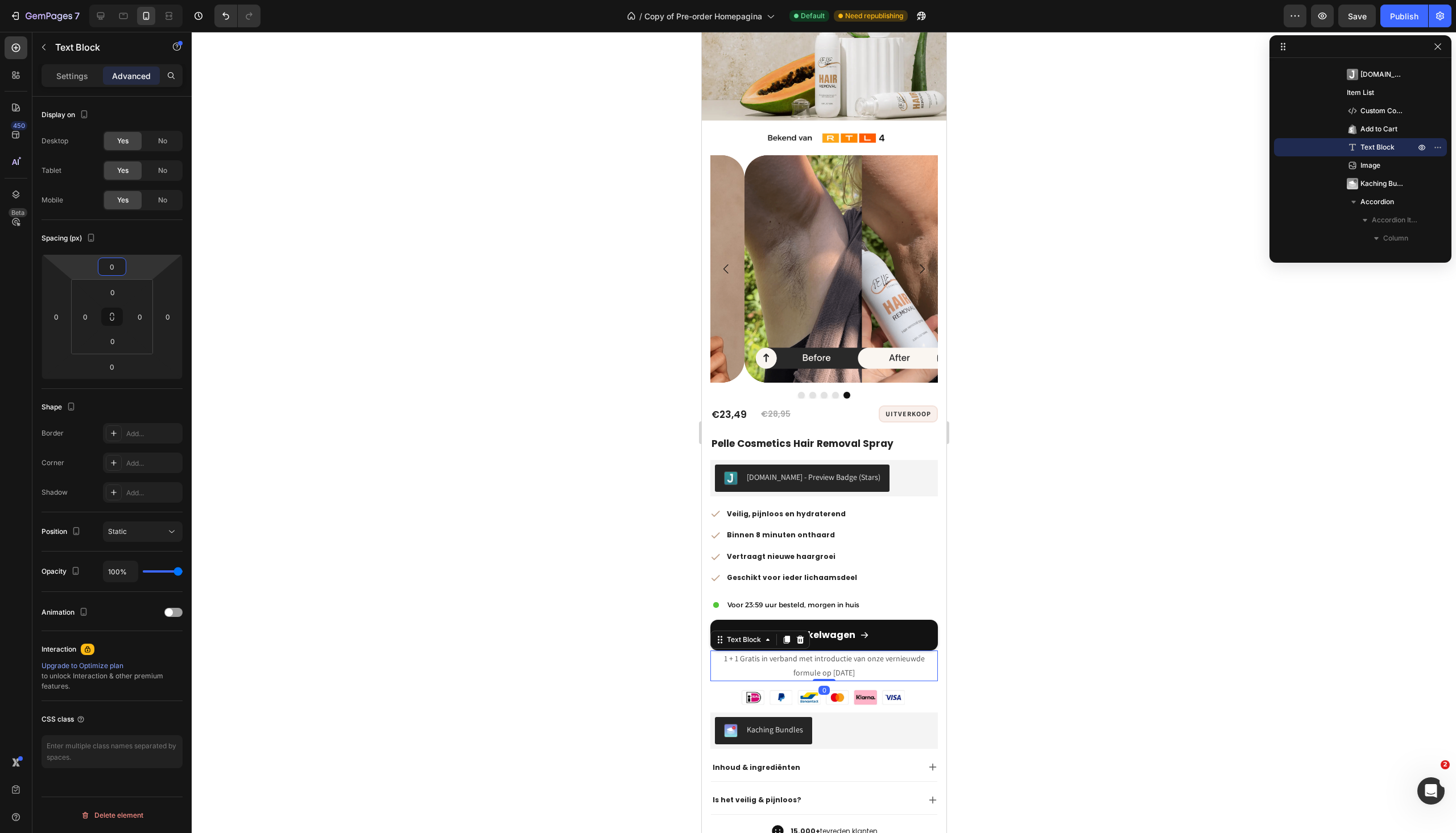
click at [113, 271] on input "0" at bounding box center [112, 266] width 23 height 17
click at [132, 326] on p "XS 4px" at bounding box center [141, 325] width 51 height 8
type input "4"
click at [986, 642] on div at bounding box center [824, 433] width 1265 height 801
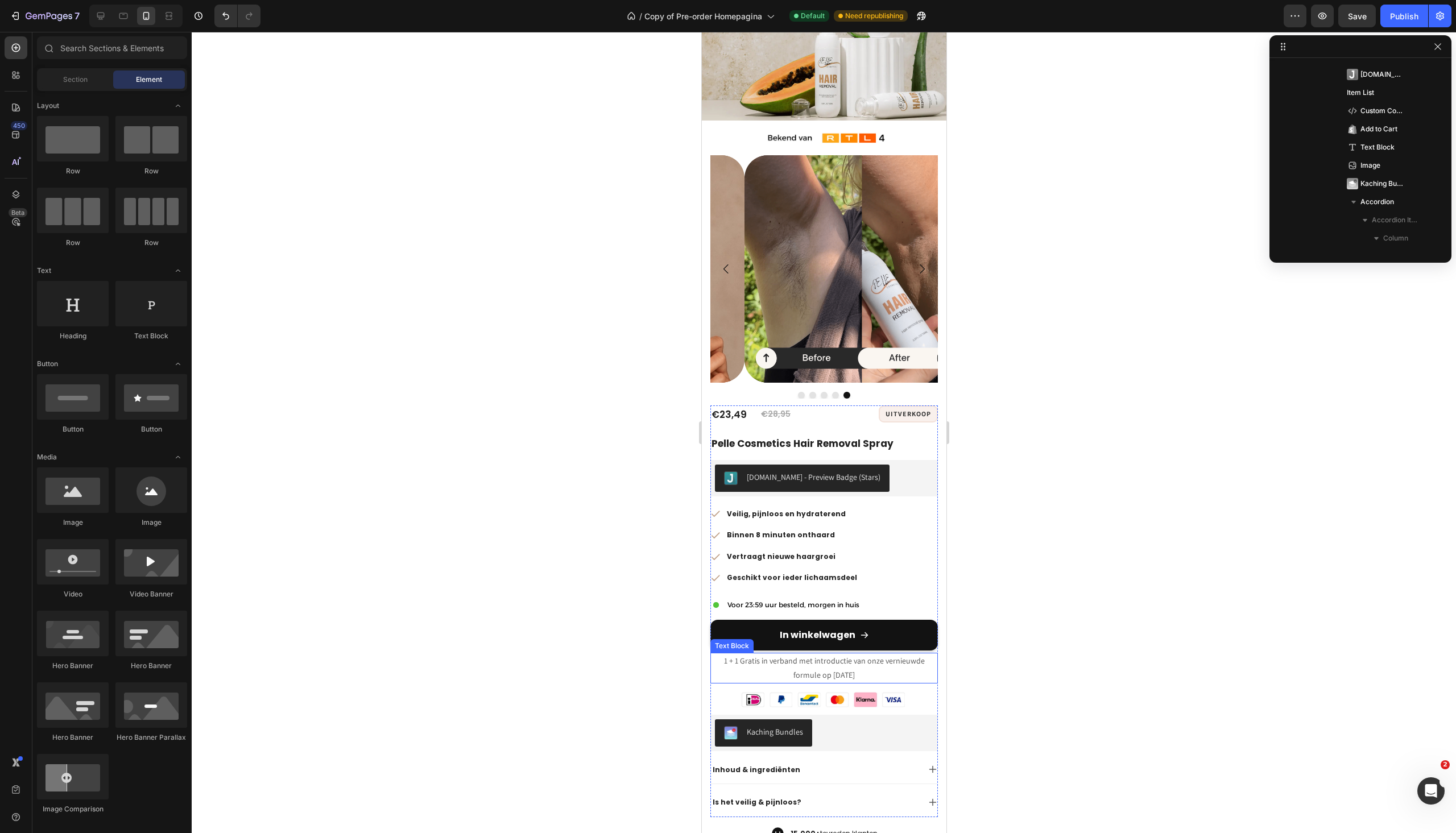
click at [776, 654] on p "1 + 1 Gratis in verband met introductie van onze vernieuwde formule op [DATE]" at bounding box center [824, 667] width 225 height 28
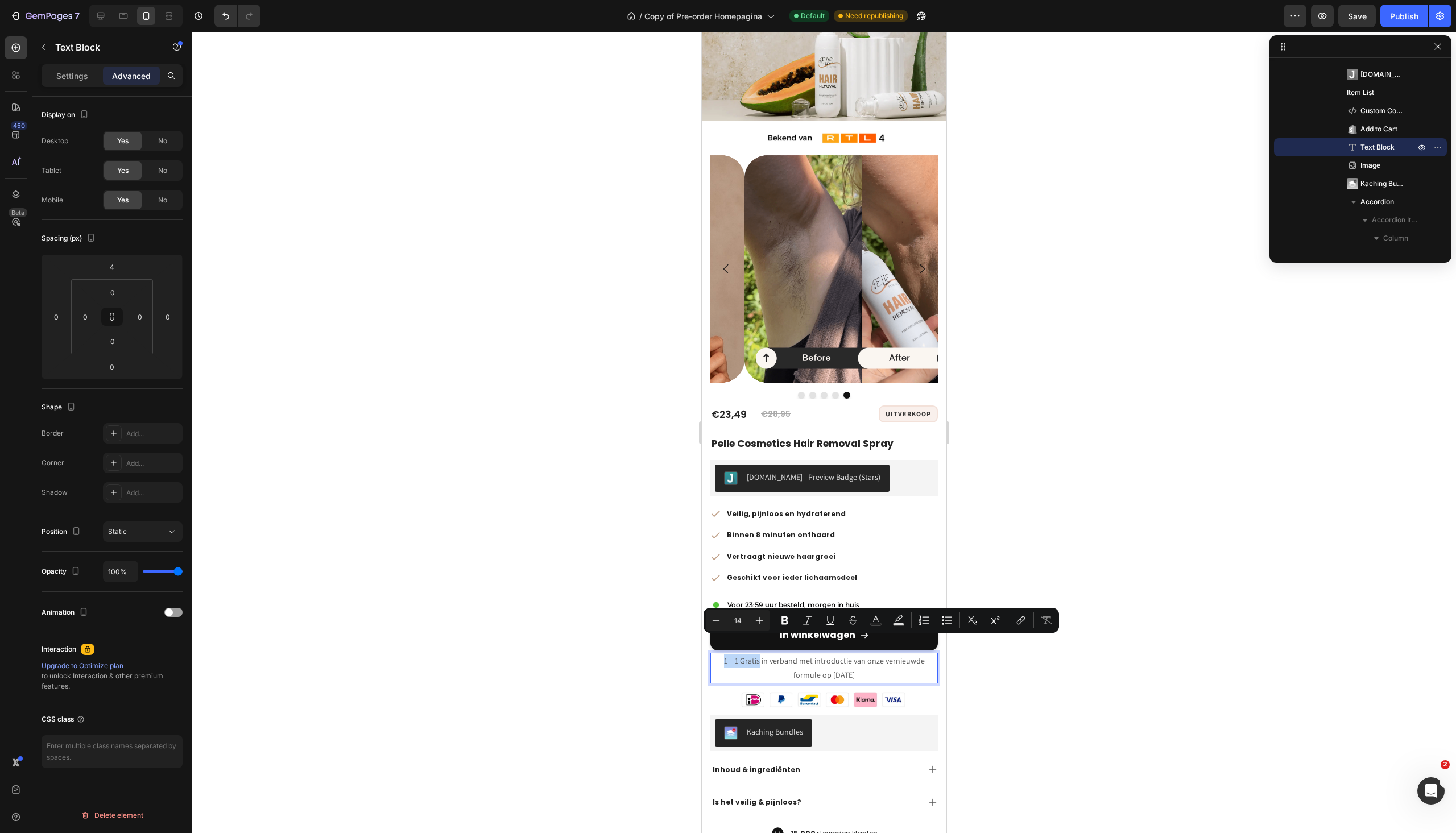
drag, startPoint x: 755, startPoint y: 642, endPoint x: 716, endPoint y: 643, distance: 39.0
click at [716, 654] on p "1 + 1 Gratis in verband met introductie van onze vernieuwde formule op [DATE]" at bounding box center [824, 667] width 225 height 28
click at [785, 619] on icon "Editor contextual toolbar" at bounding box center [785, 620] width 11 height 11
click at [1043, 686] on div at bounding box center [824, 433] width 1265 height 801
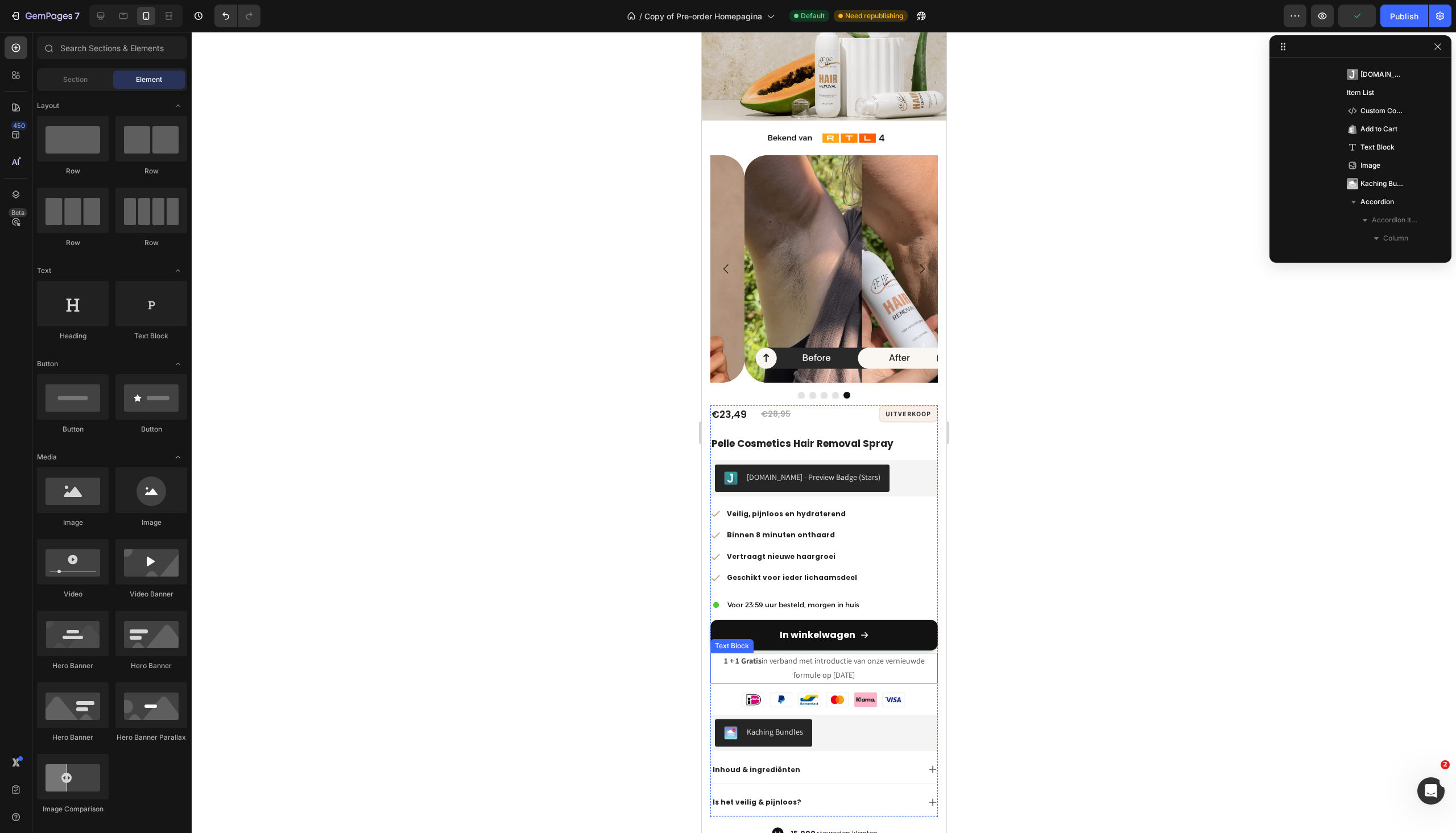
click at [880, 656] on p "1 + 1 Gratis in verband met introductie van onze vernieuwde formule op [DATE]" at bounding box center [824, 667] width 225 height 28
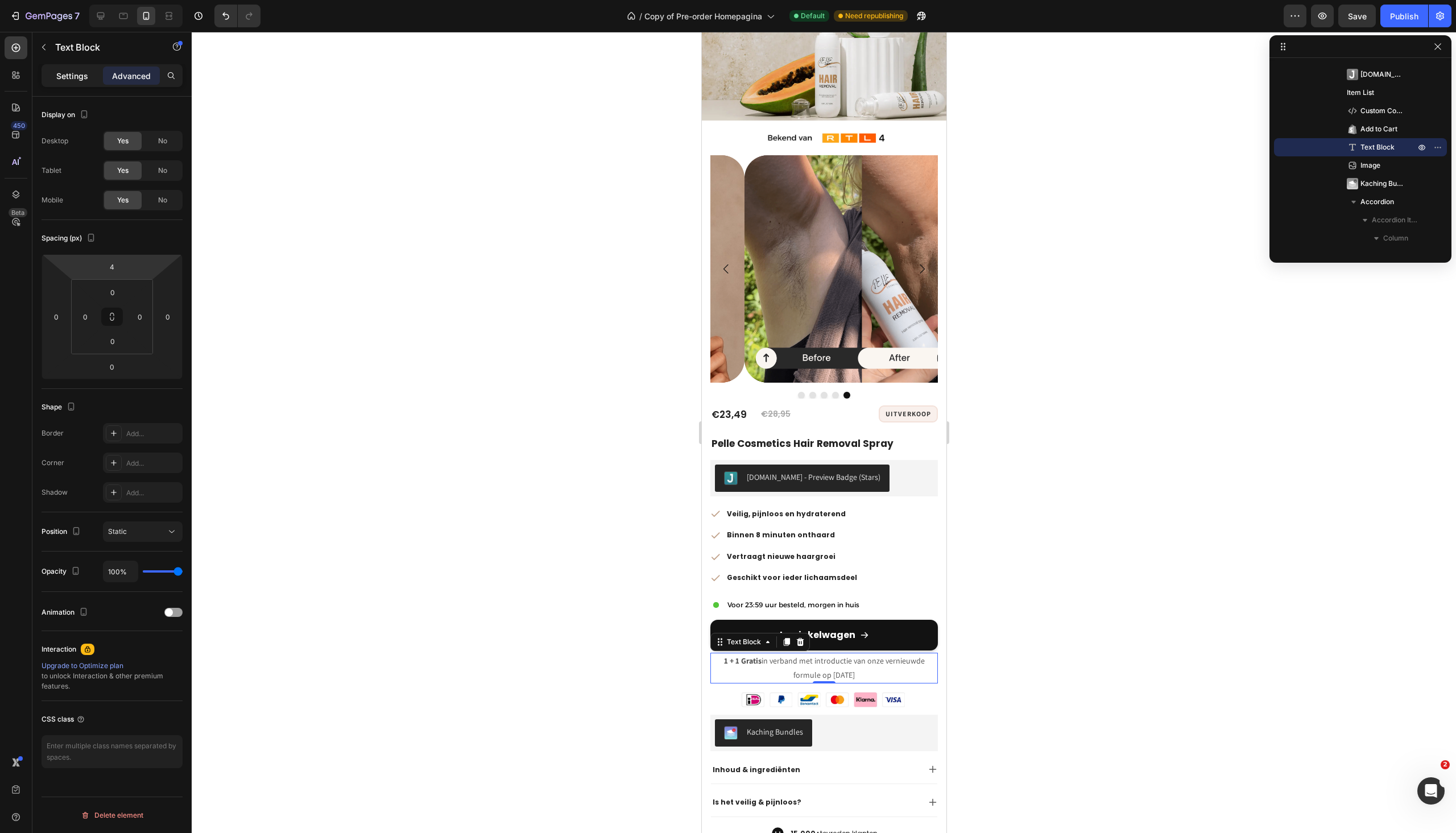
click at [74, 80] on p "Settings" at bounding box center [72, 76] width 32 height 12
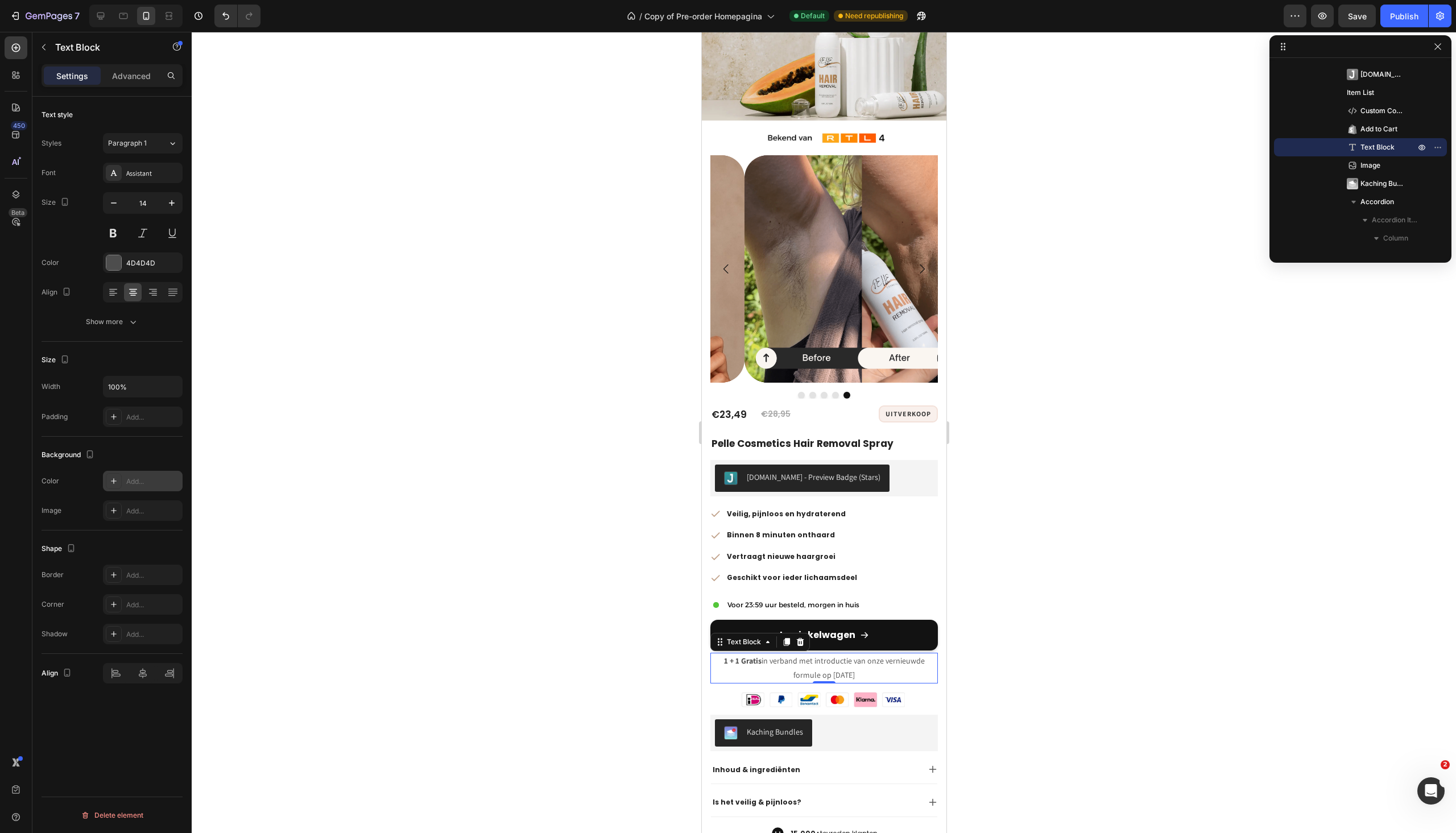
click at [105, 480] on div "Add..." at bounding box center [143, 481] width 80 height 20
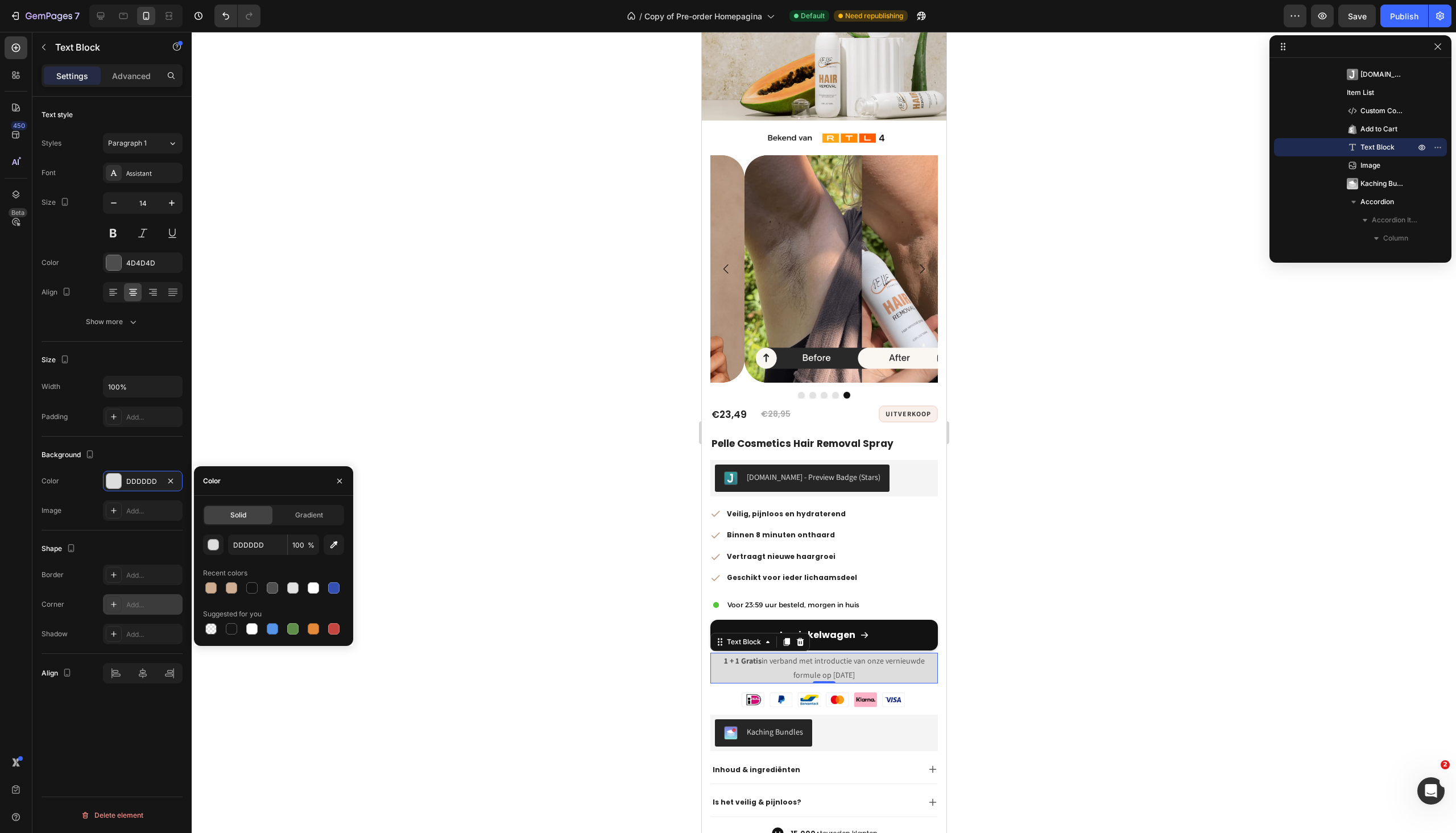
click at [112, 603] on icon at bounding box center [113, 604] width 9 height 9
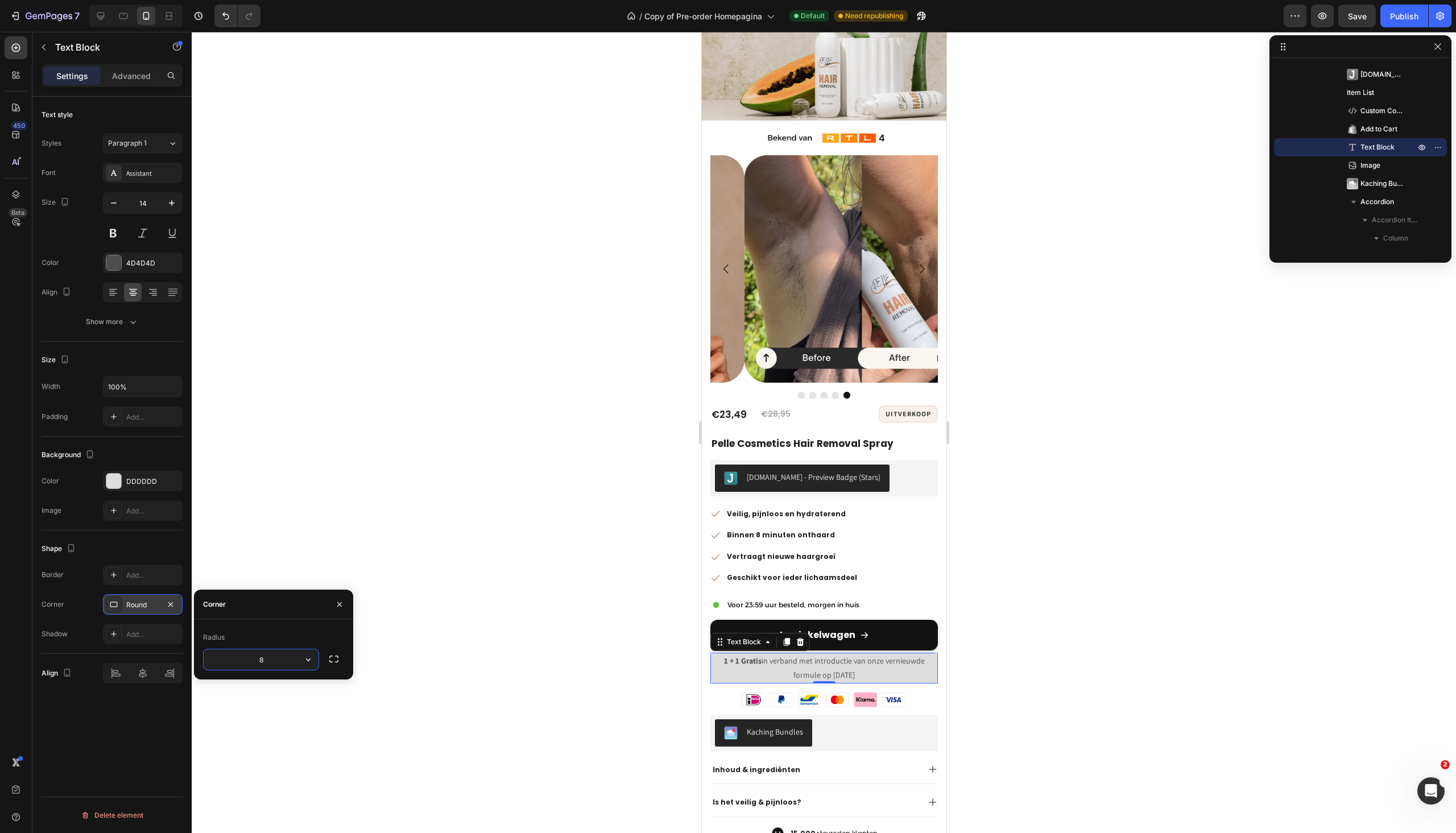
click at [265, 661] on input "8" at bounding box center [262, 659] width 115 height 20
click at [304, 661] on icon "button" at bounding box center [308, 659] width 11 height 11
click at [278, 728] on p "Pill" at bounding box center [276, 732] width 65 height 11
type input "5"
type input "3"
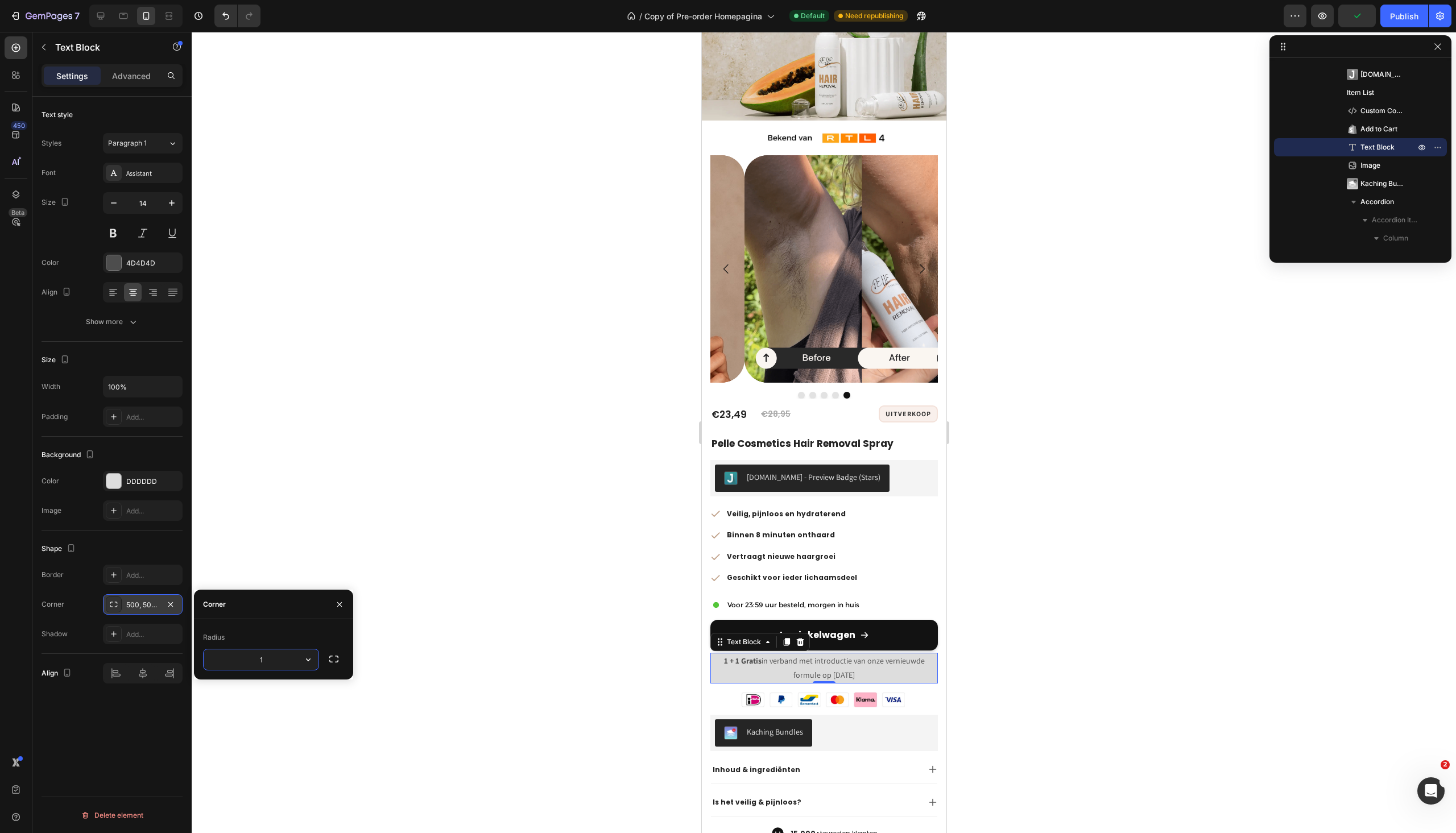
type input "15"
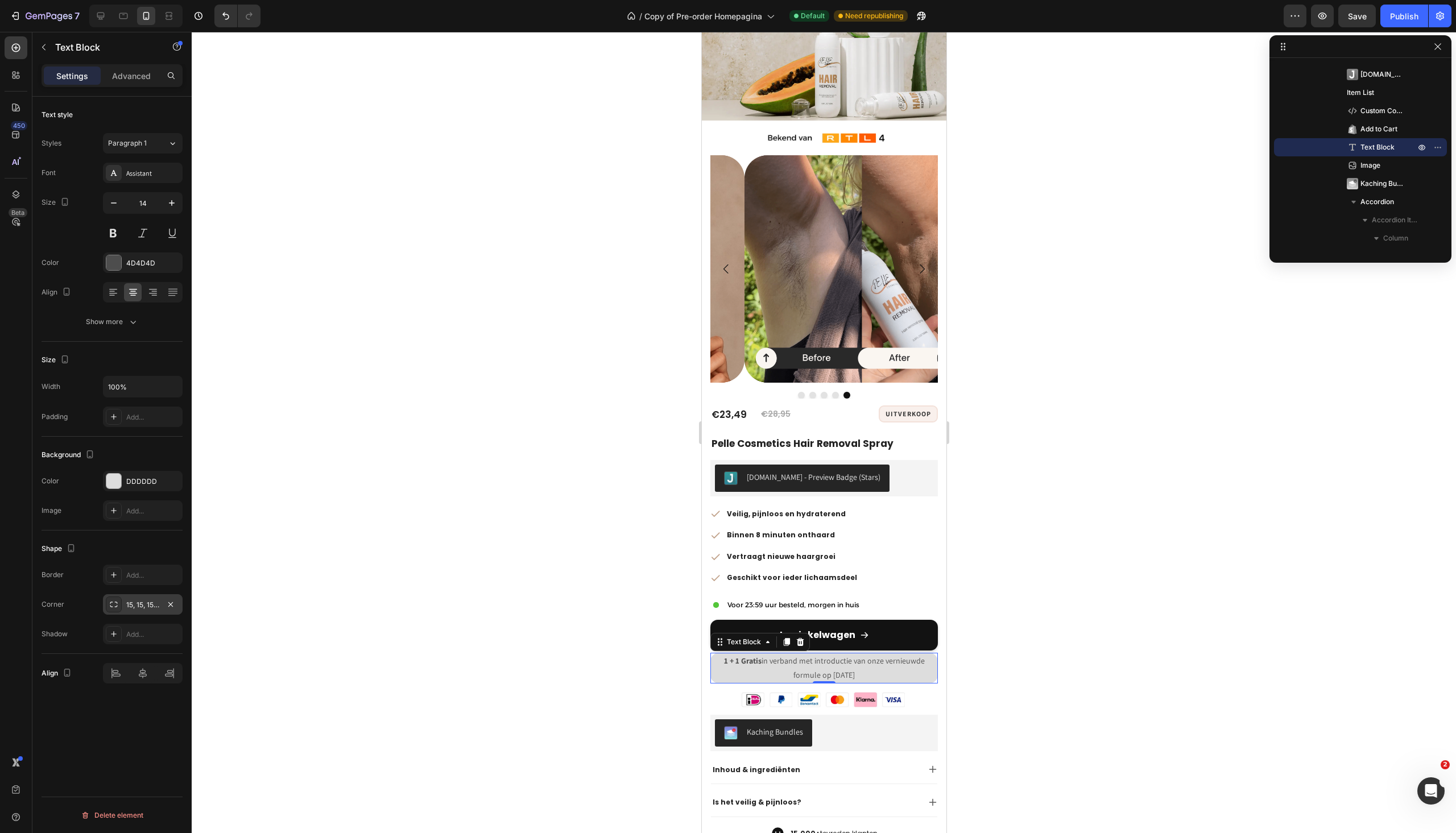
click at [1015, 610] on div at bounding box center [824, 433] width 1265 height 801
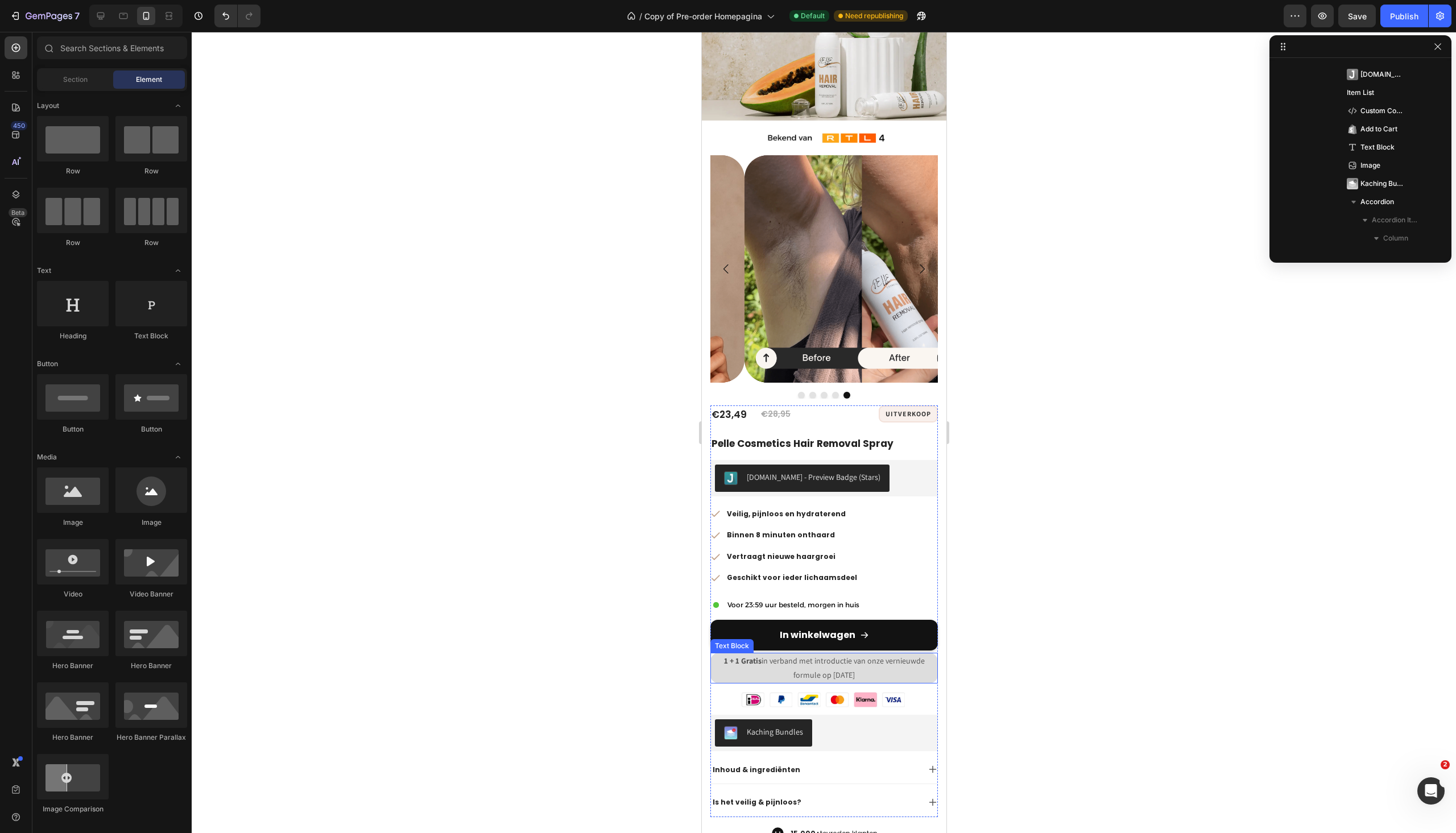
click at [918, 654] on p "1 + 1 Gratis in verband met introductie van onze vernieuwde formule op [DATE]" at bounding box center [824, 667] width 225 height 28
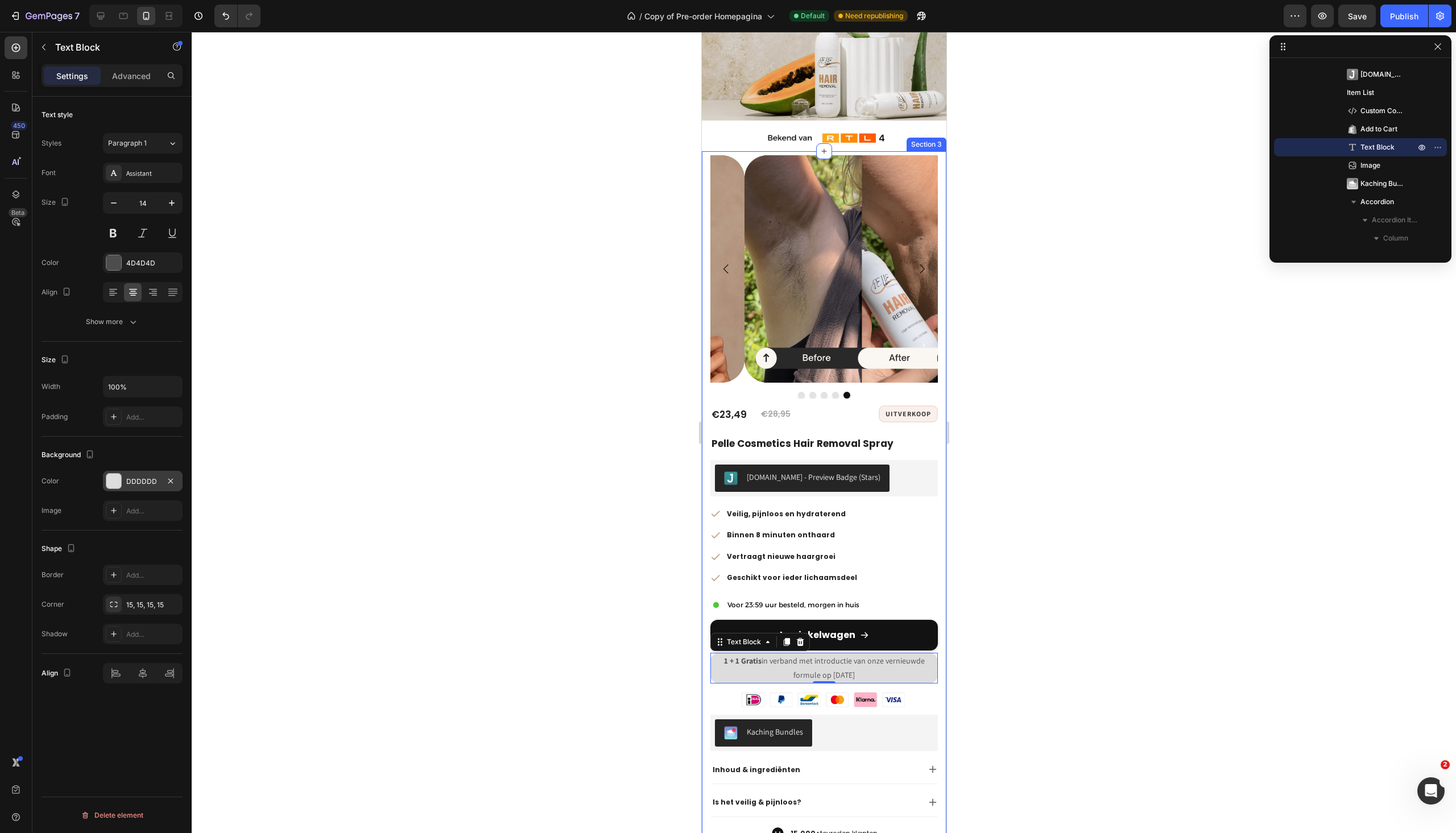
click at [121, 486] on div at bounding box center [113, 481] width 15 height 15
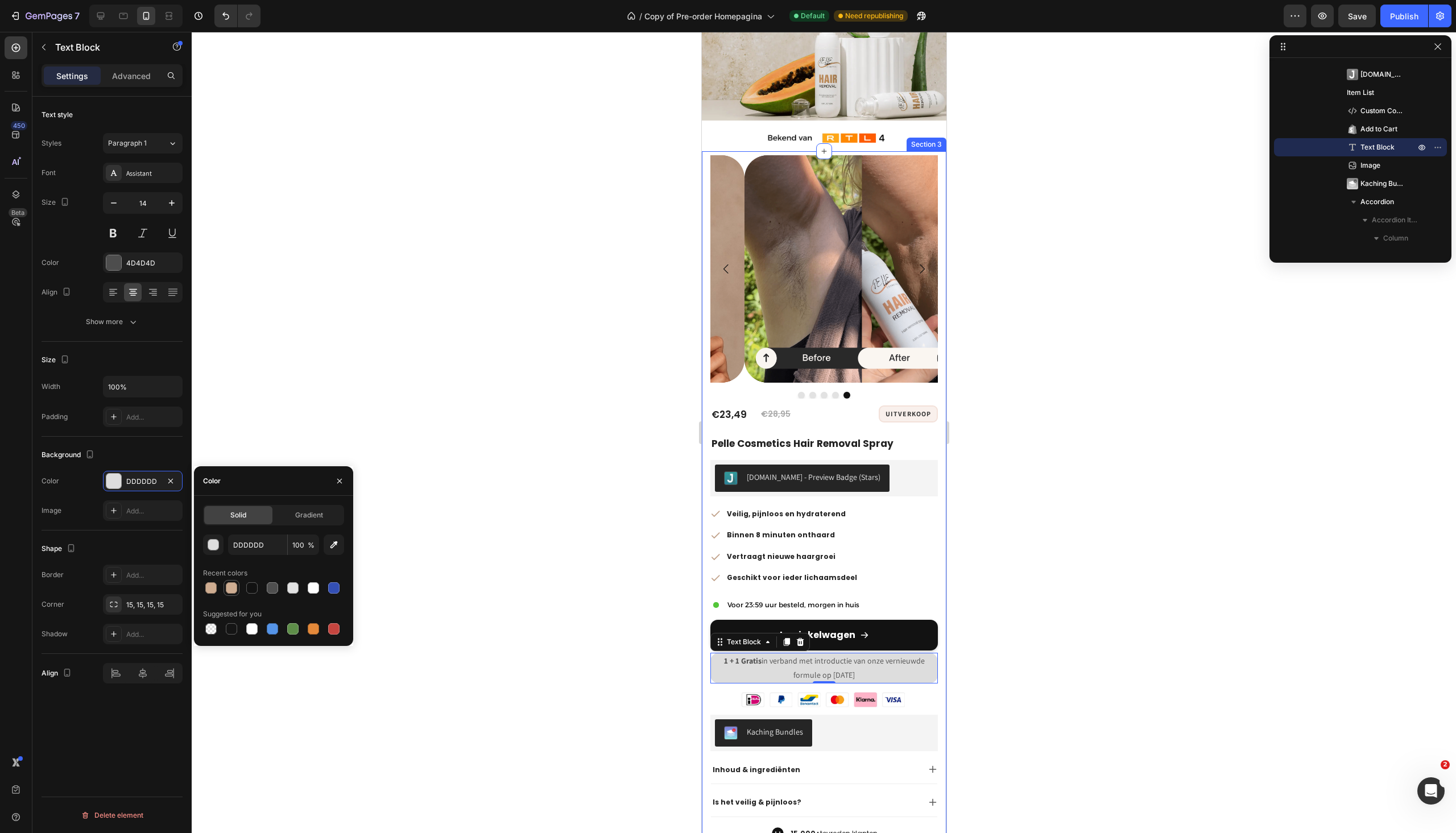
click at [231, 589] on div at bounding box center [231, 588] width 11 height 11
type input "CEAD92"
click at [297, 545] on input "100" at bounding box center [304, 545] width 31 height 20
drag, startPoint x: 301, startPoint y: 546, endPoint x: 294, endPoint y: 545, distance: 7.1
click at [294, 545] on input "34" at bounding box center [304, 545] width 31 height 20
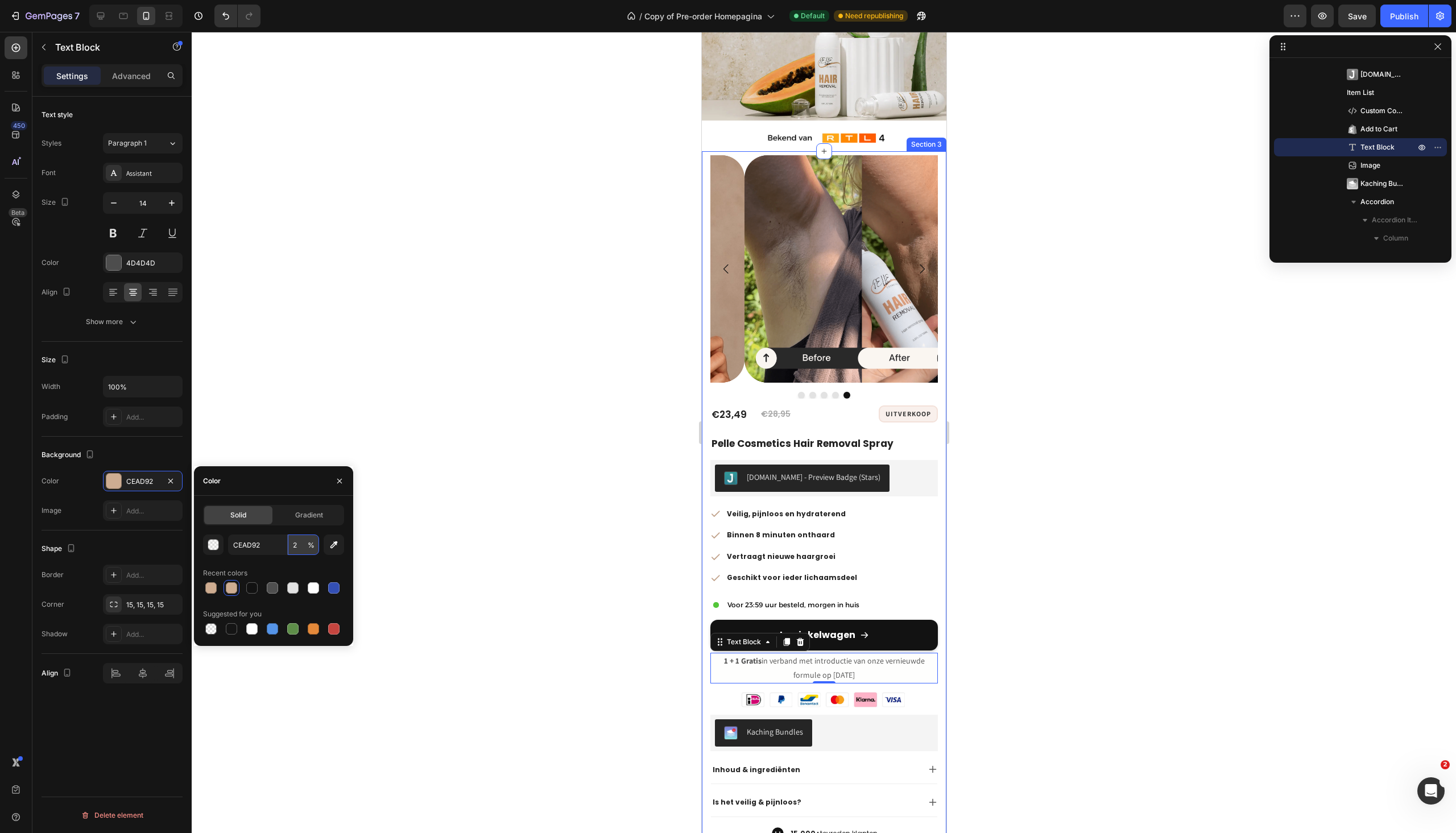
type input "23"
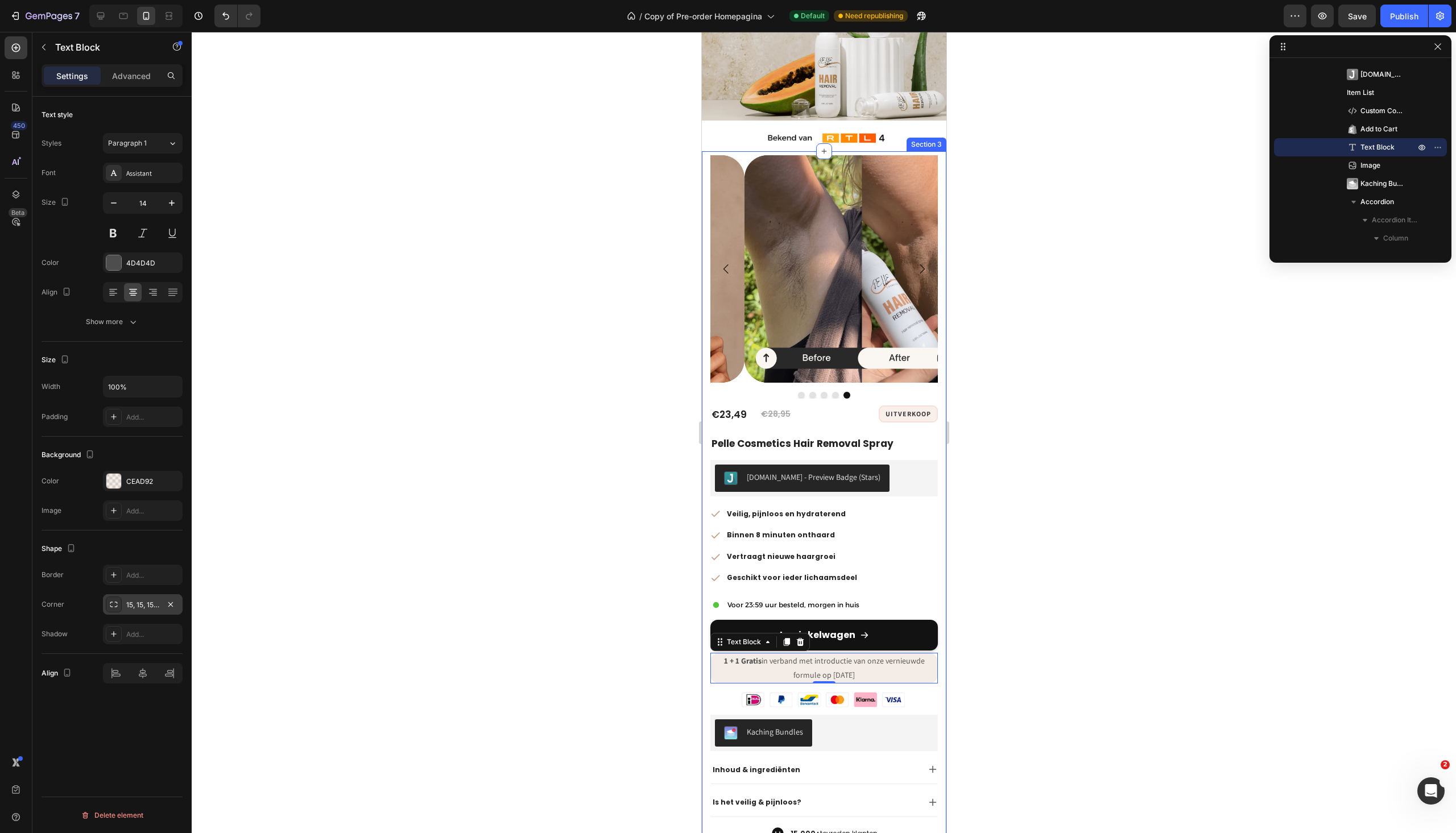
click at [113, 607] on icon at bounding box center [113, 604] width 9 height 9
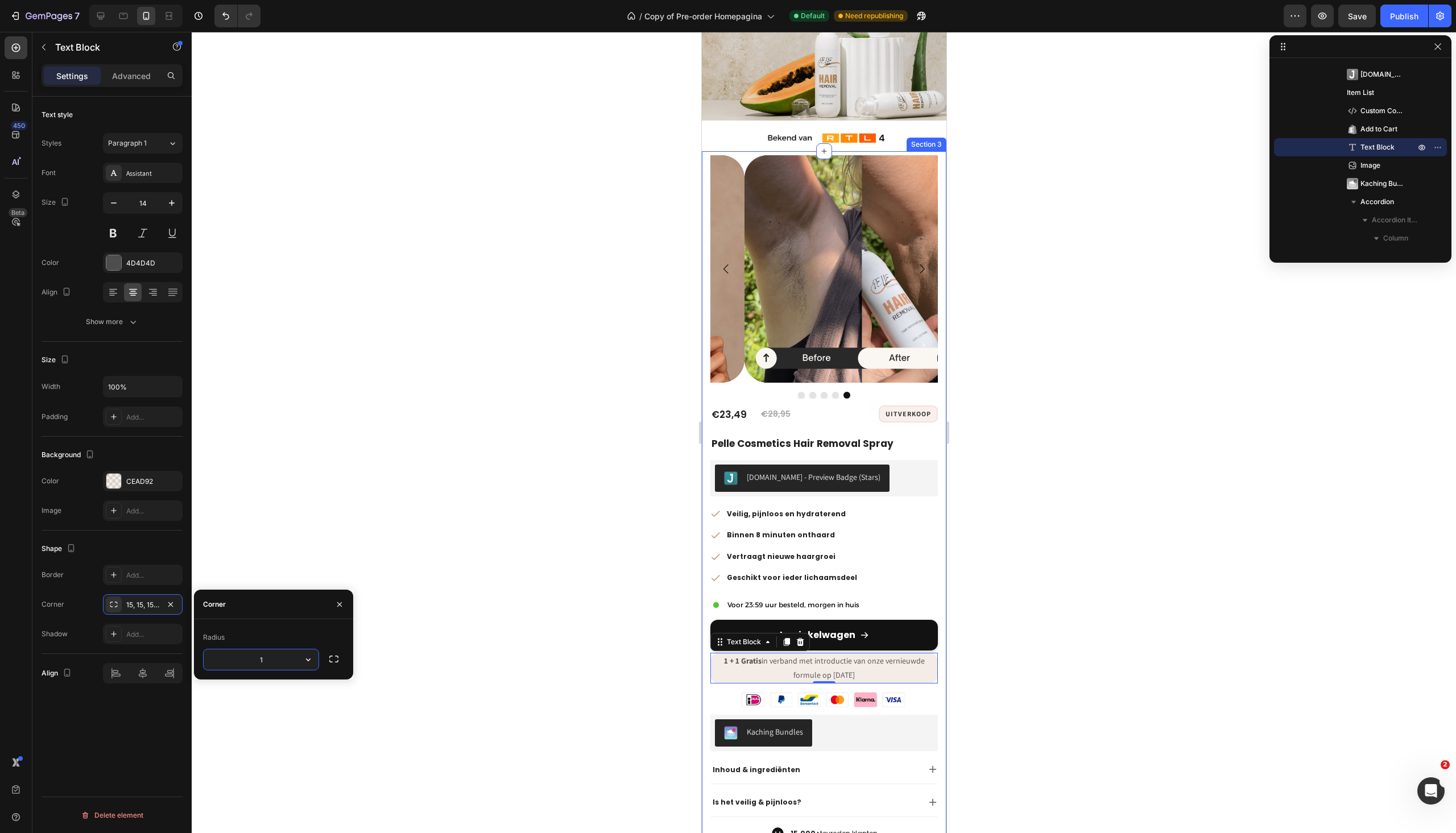
type input "10"
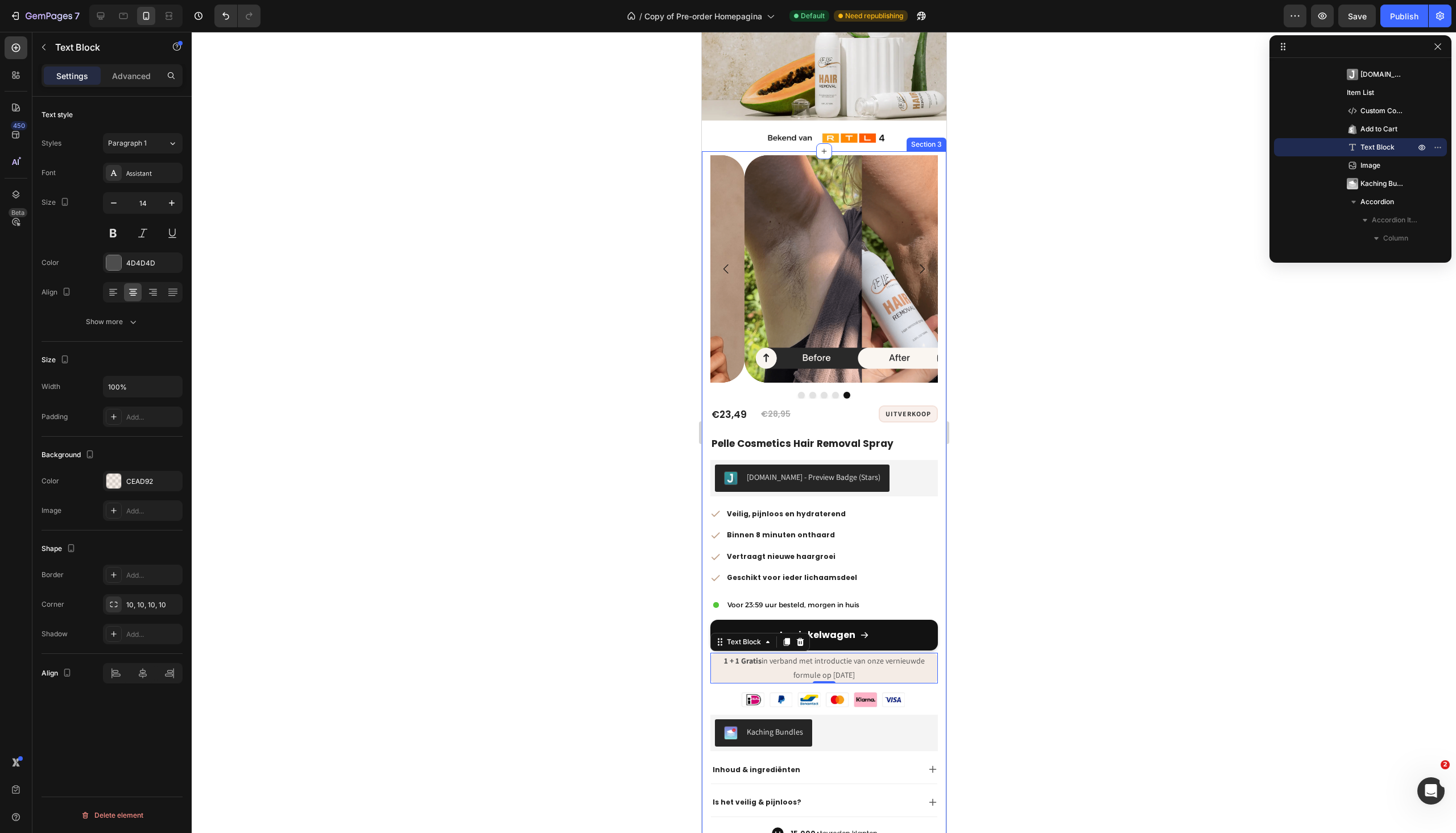
click at [1035, 654] on div at bounding box center [824, 433] width 1265 height 801
click at [895, 654] on p "1 + 1 Gratis in verband met introductie van onze vernieuwde formule op [DATE]" at bounding box center [824, 667] width 225 height 28
click at [127, 73] on p "Advanced" at bounding box center [132, 76] width 38 height 12
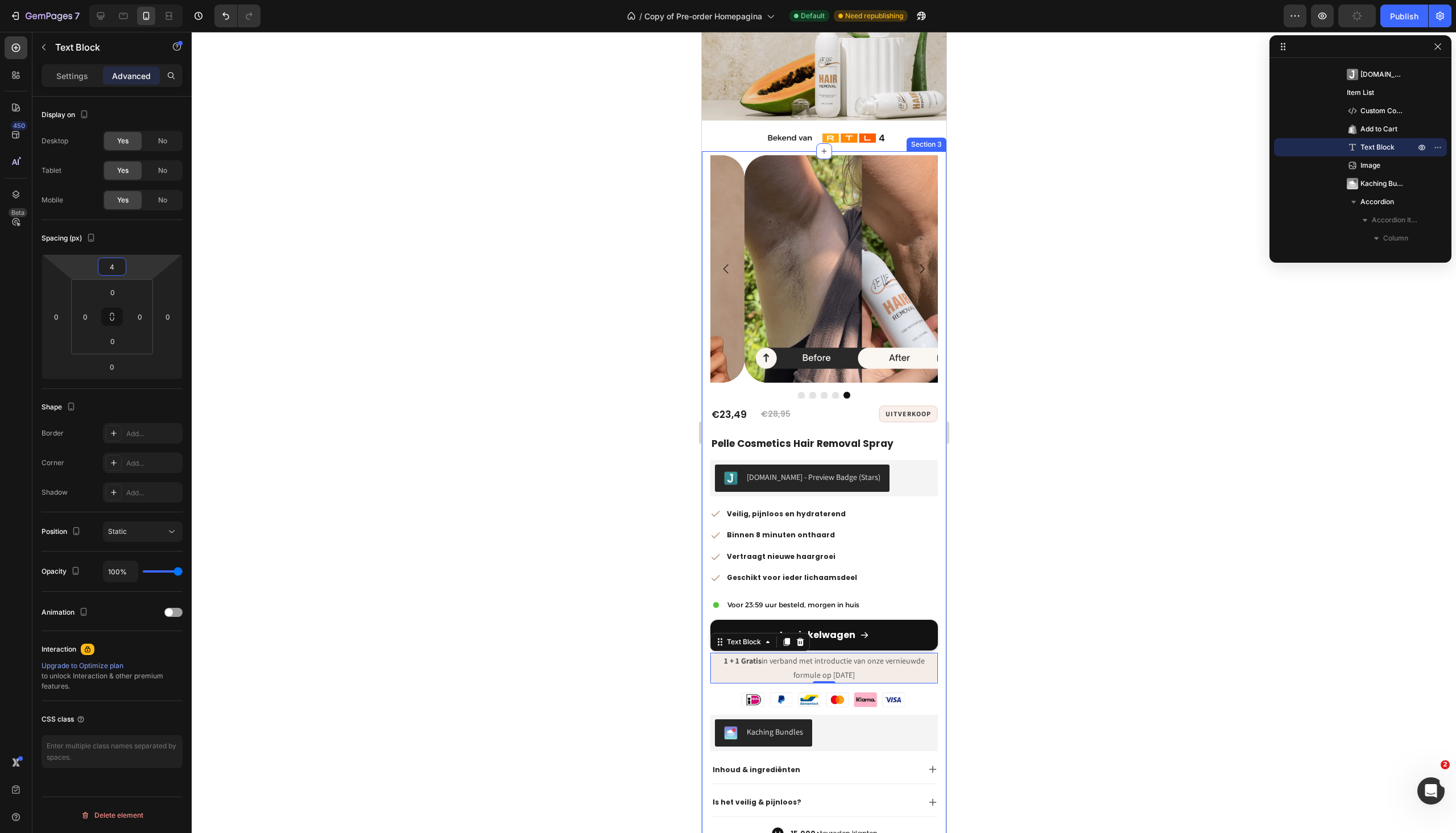
click at [113, 262] on input "4" at bounding box center [112, 266] width 23 height 17
click at [138, 356] on p "M 12px" at bounding box center [141, 359] width 51 height 8
type input "12"
click at [994, 465] on div at bounding box center [824, 433] width 1265 height 801
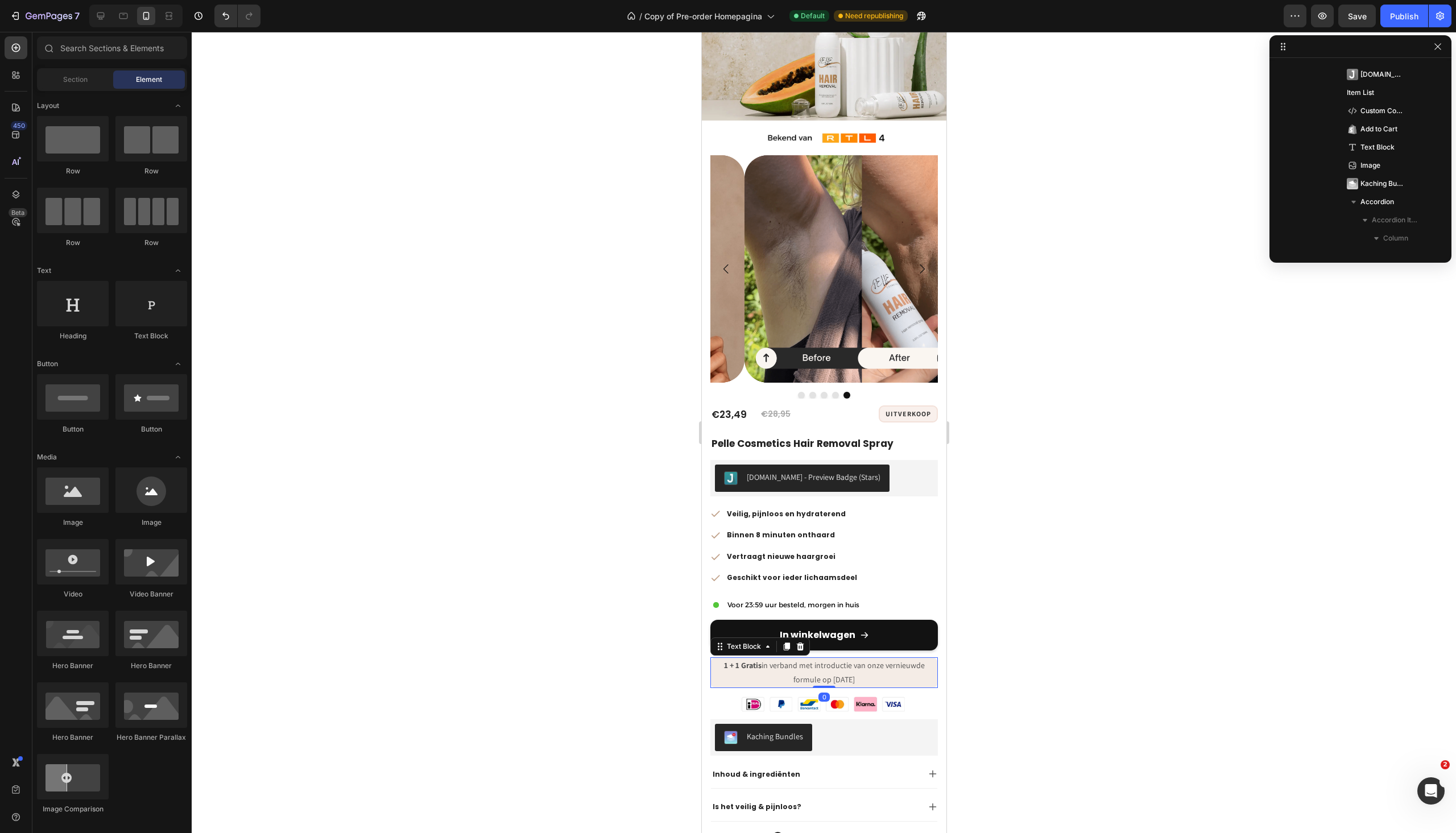
click at [840, 658] on p "1 + 1 Gratis in verband met introductie van onze vernieuwde formule op [DATE]" at bounding box center [824, 672] width 225 height 28
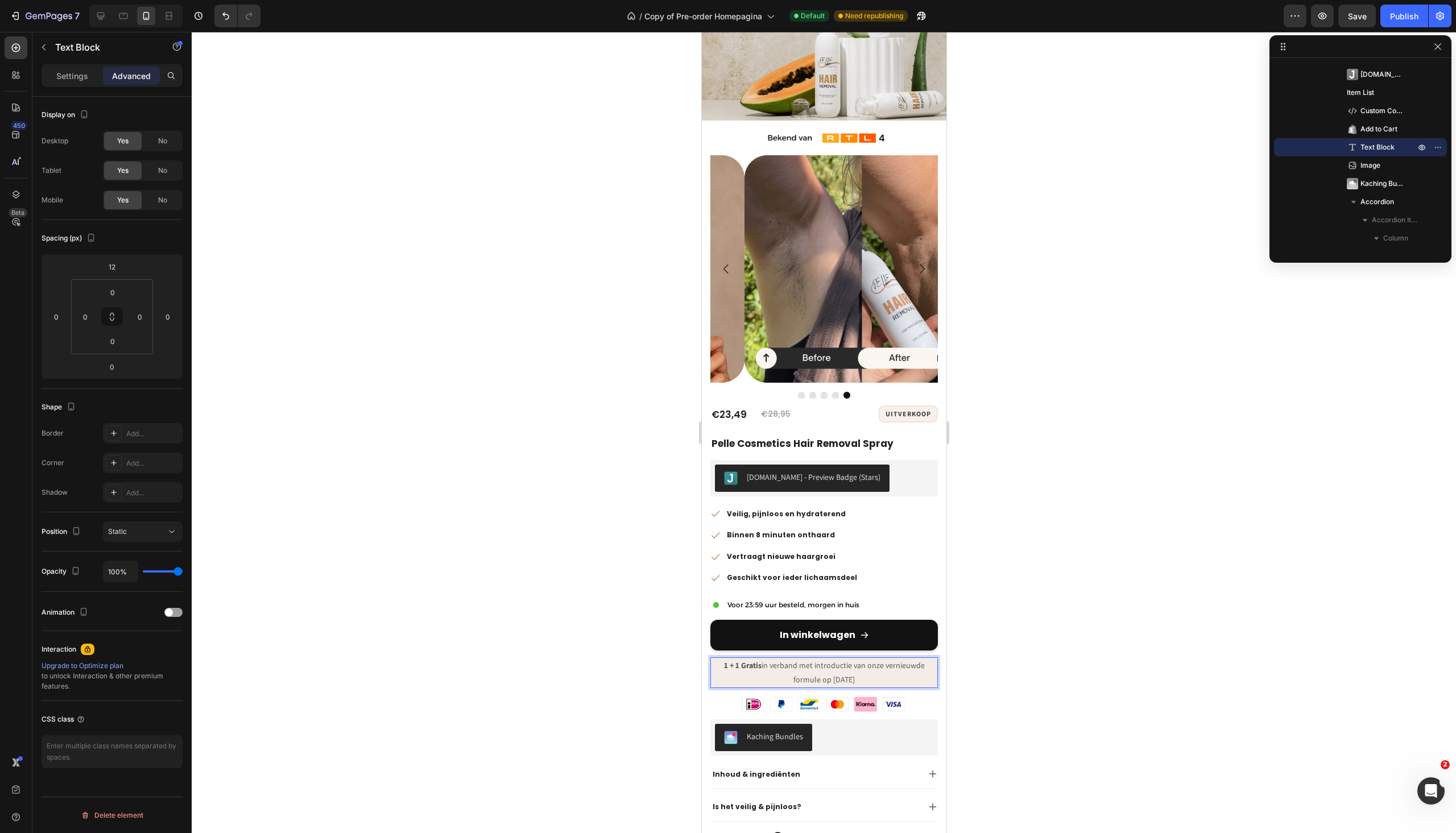
click at [866, 664] on p "1 + 1 Gratis in verband met introductie van onze vernieuwde formule op [DATE]" at bounding box center [824, 672] width 225 height 28
click at [784, 658] on p "1 + 1 Gratis in verband met introductie van onze vernieuwde formule op [DATE]." at bounding box center [824, 672] width 225 height 28
click at [759, 658] on p "1 + 1 Gratis in verband met introductie van onze vernieuwde formule op [DATE]." at bounding box center [824, 672] width 225 height 28
click at [1178, 591] on div at bounding box center [824, 433] width 1265 height 801
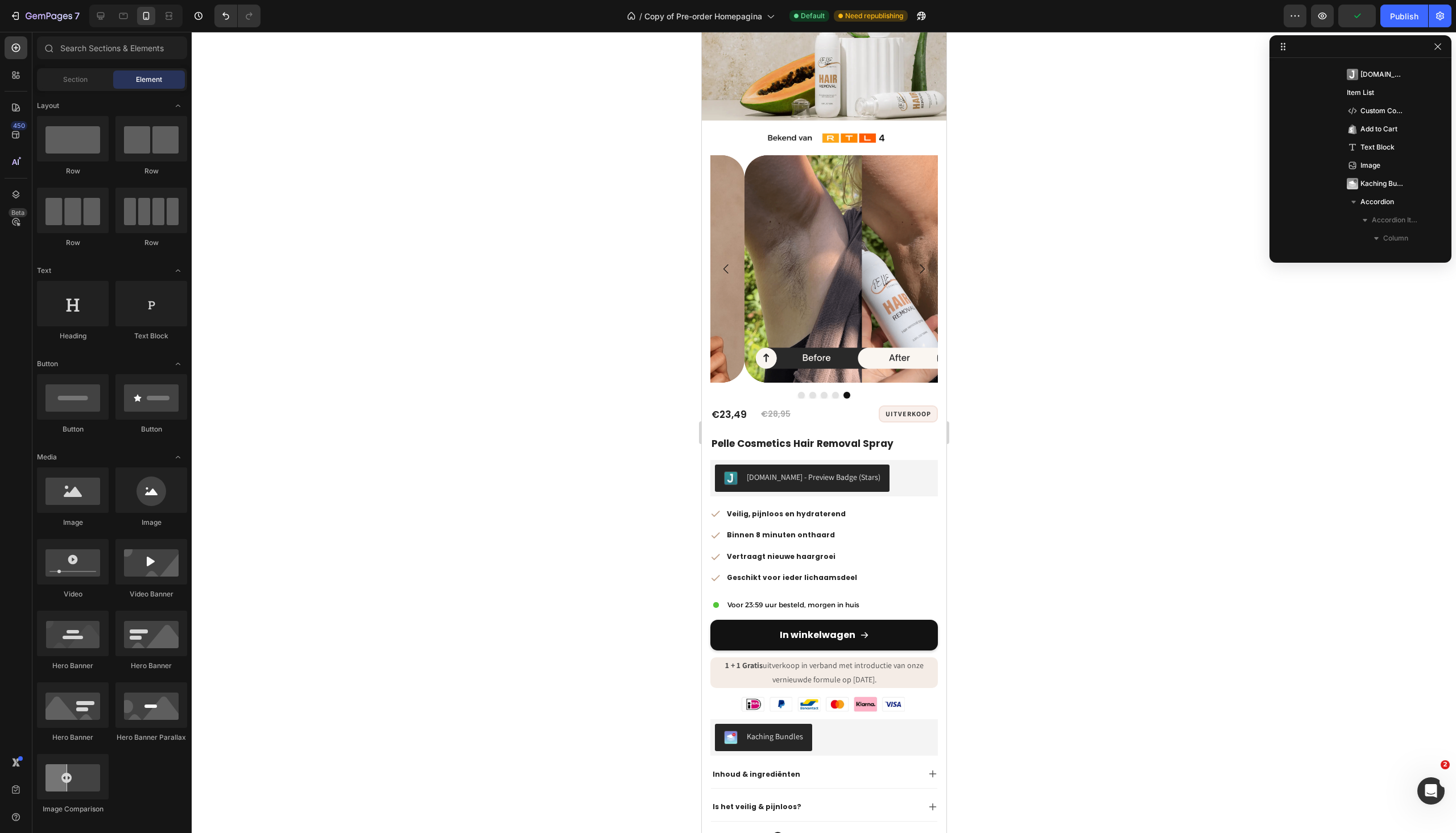
click at [1111, 612] on div at bounding box center [824, 433] width 1265 height 801
click at [1387, 13] on button "Publish" at bounding box center [1405, 16] width 48 height 23
click at [830, 658] on p "1 + 1 Gratis uitverkoop in verband met introductie van onze vernieuwde formule …" at bounding box center [824, 672] width 225 height 28
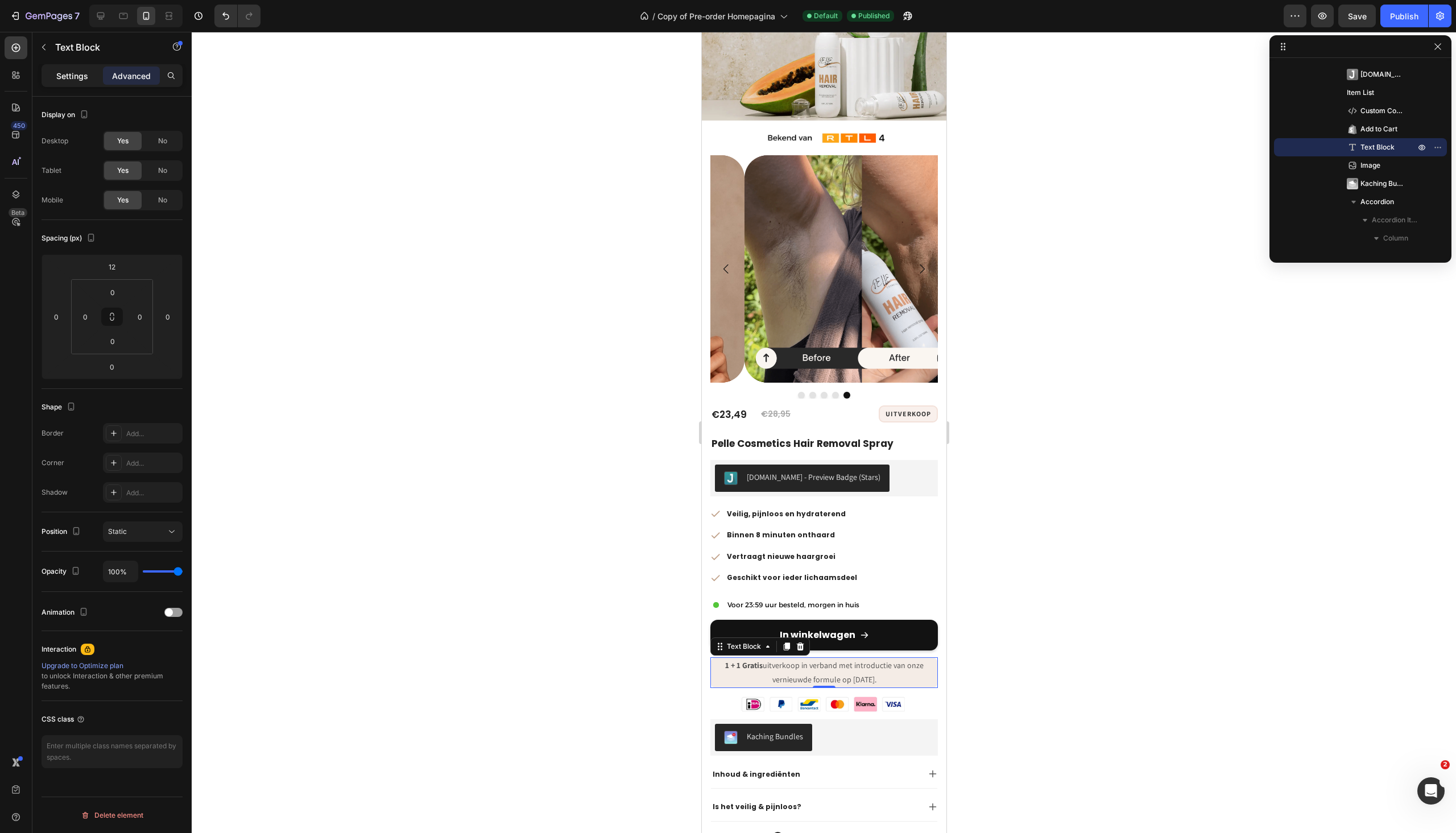
click at [70, 70] on p "Settings" at bounding box center [72, 76] width 32 height 12
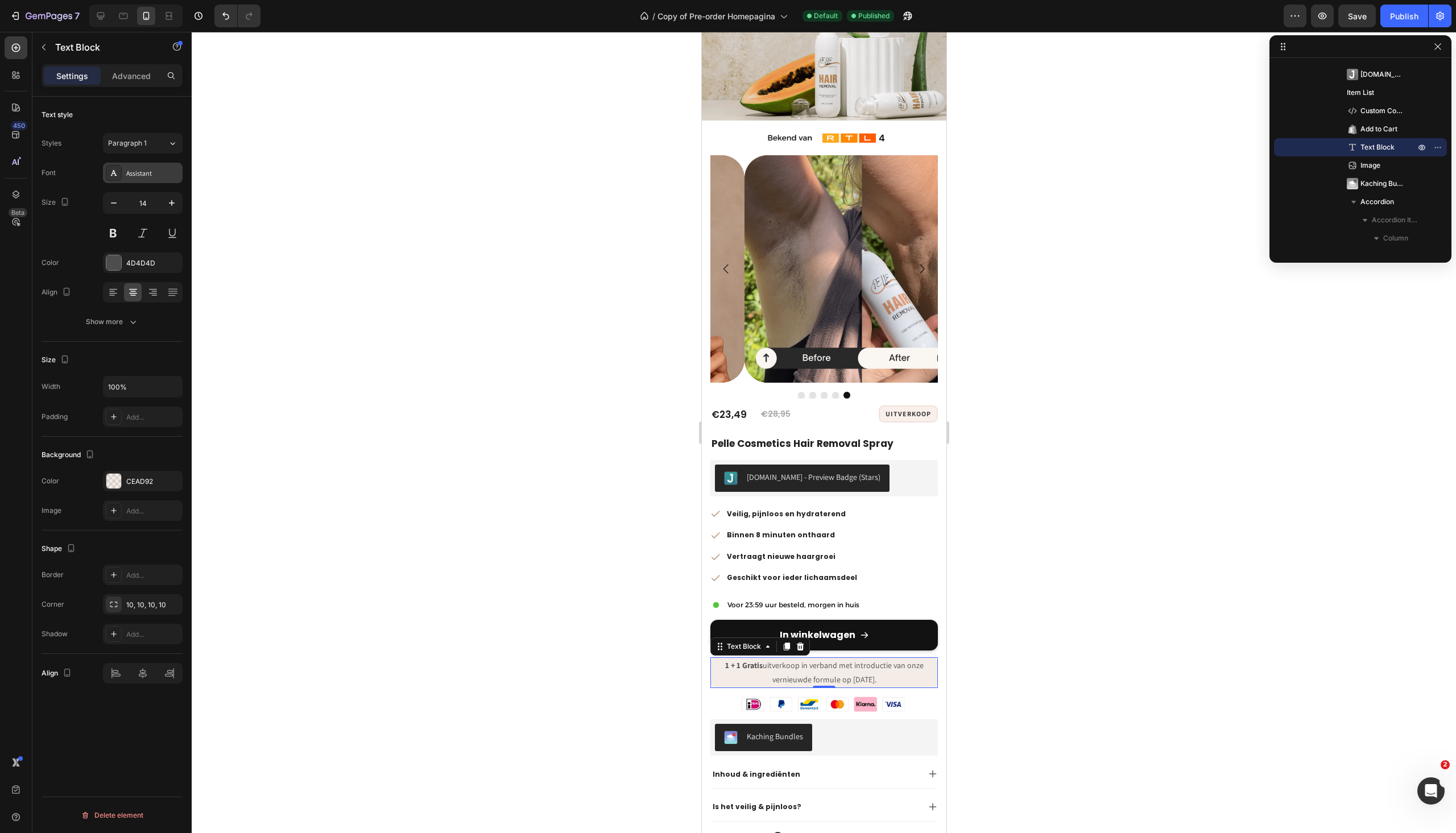
click at [117, 176] on icon at bounding box center [113, 173] width 9 height 9
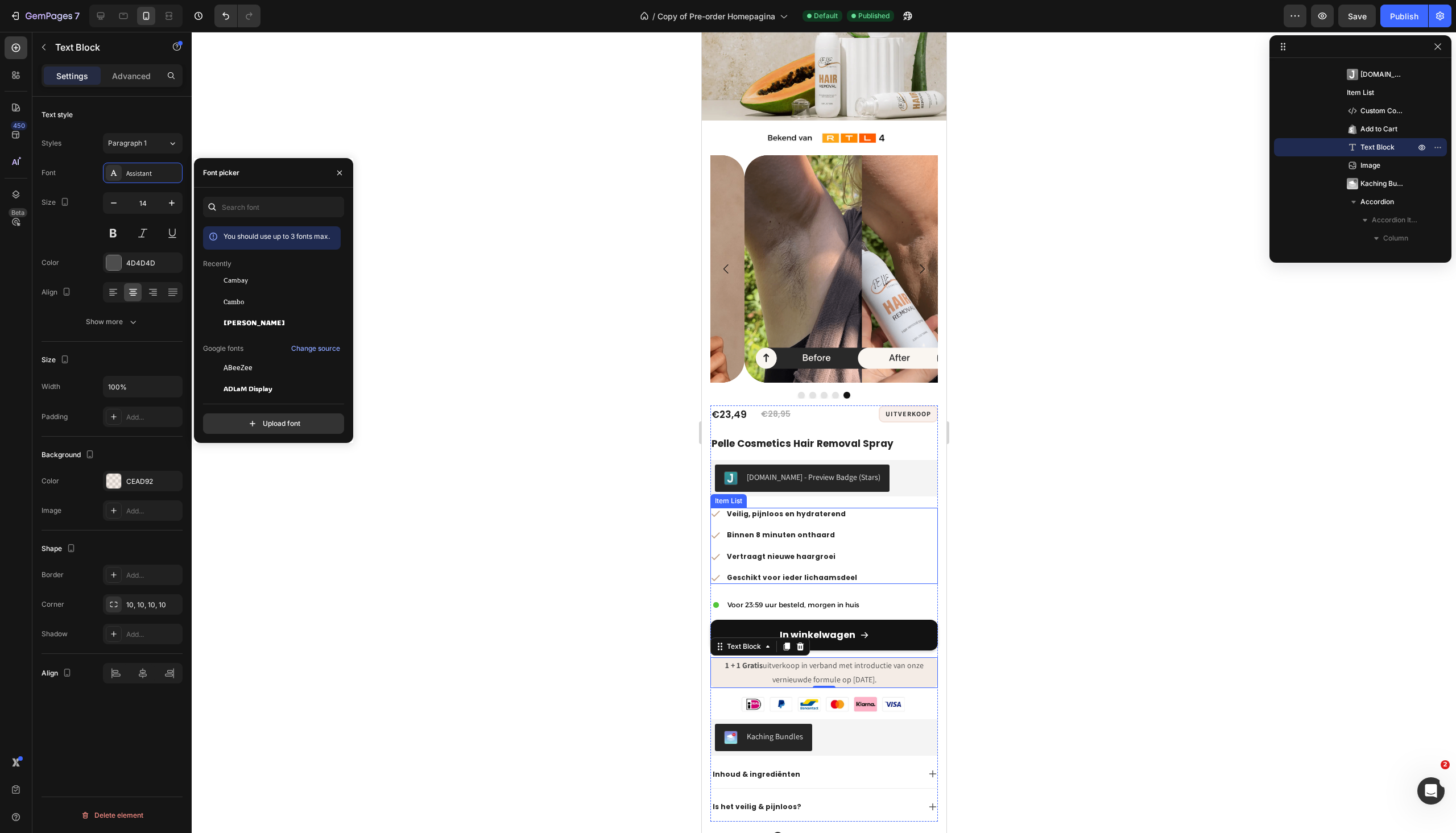
click at [772, 530] on p "Binnen 8 minuten onthaard" at bounding box center [791, 535] width 130 height 9
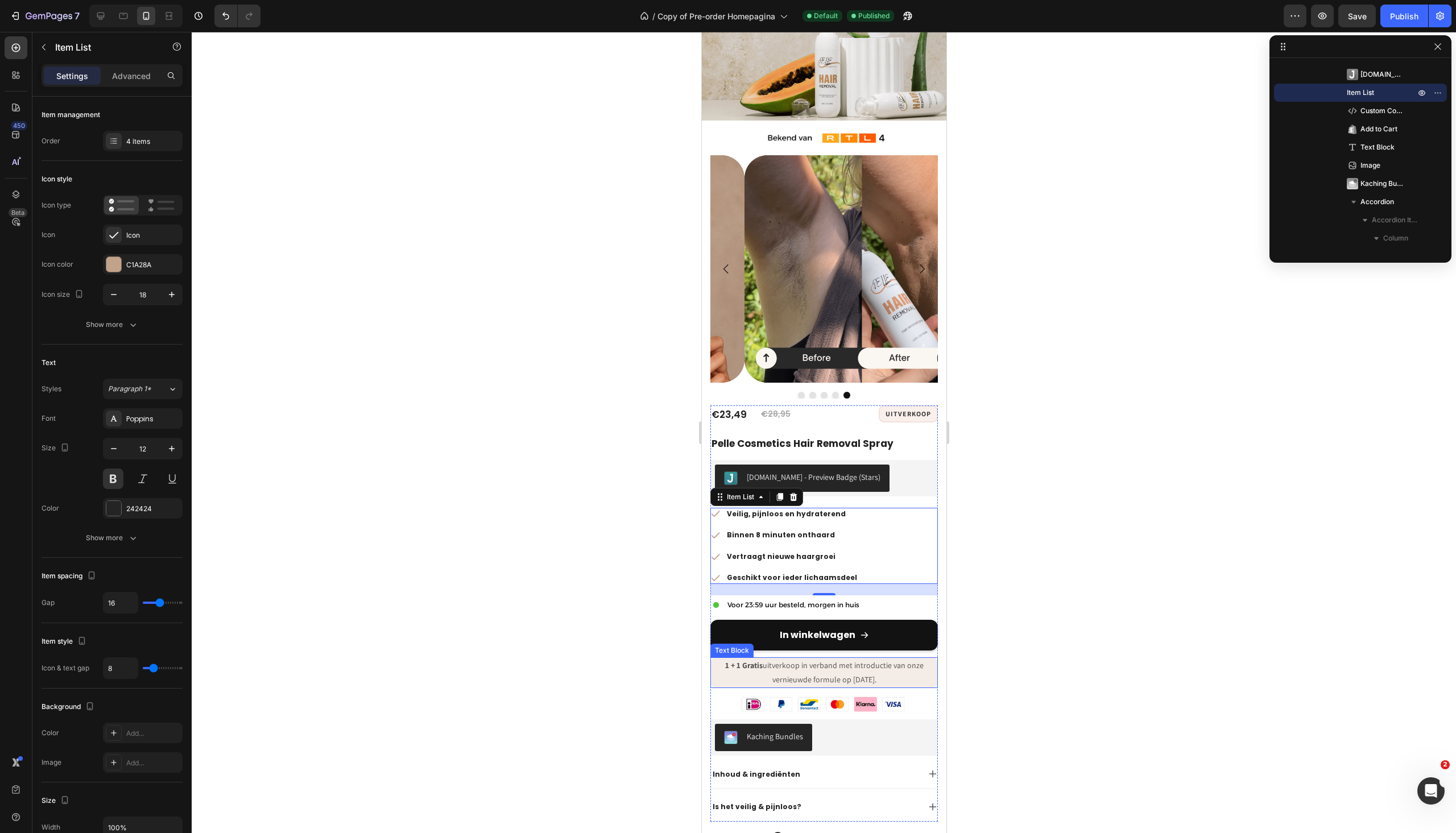
click at [816, 658] on p "1 + 1 Gratis uitverkoop in verband met introductie van onze vernieuwde formule …" at bounding box center [824, 672] width 225 height 28
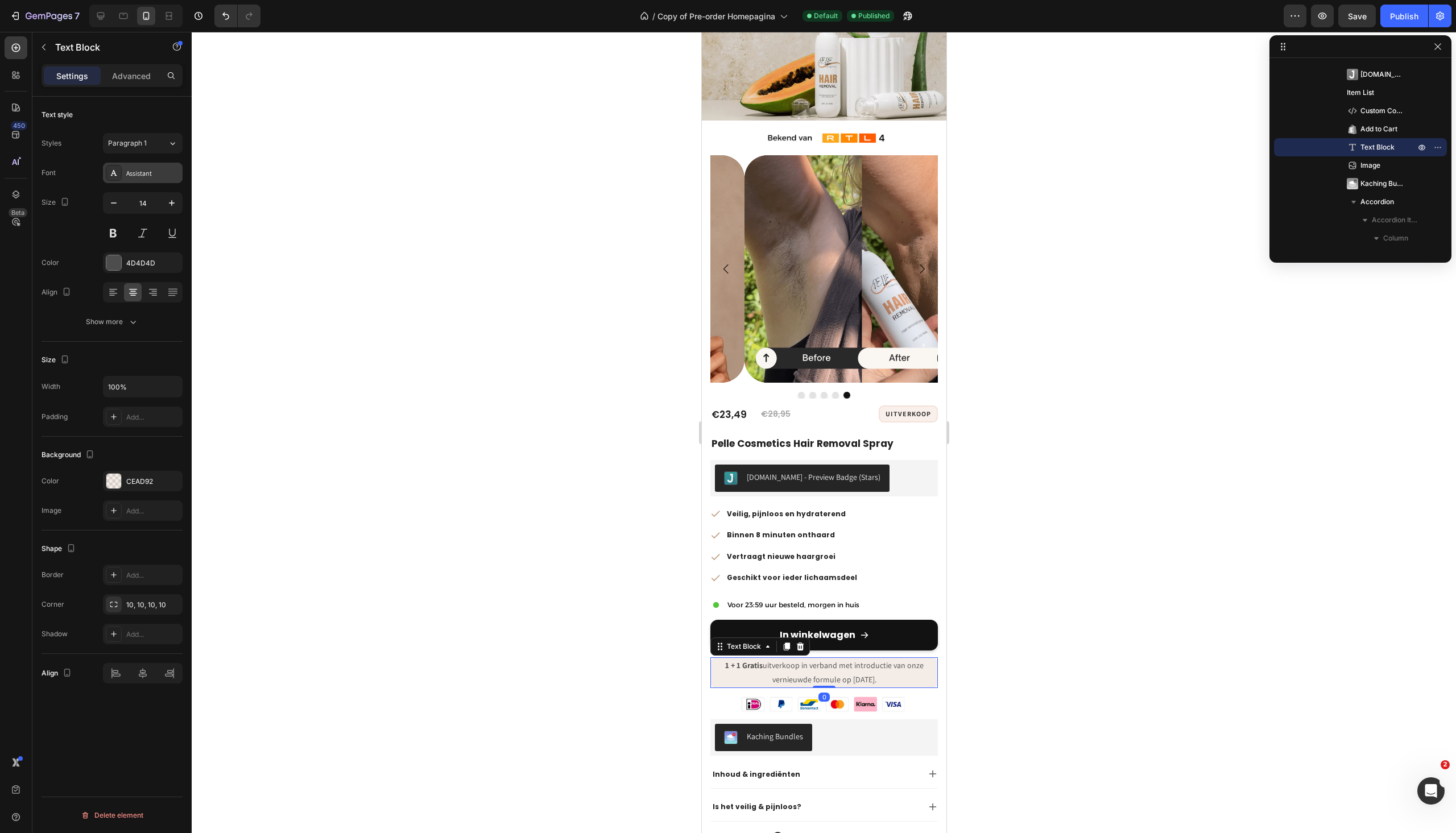
click at [112, 169] on icon at bounding box center [113, 173] width 9 height 9
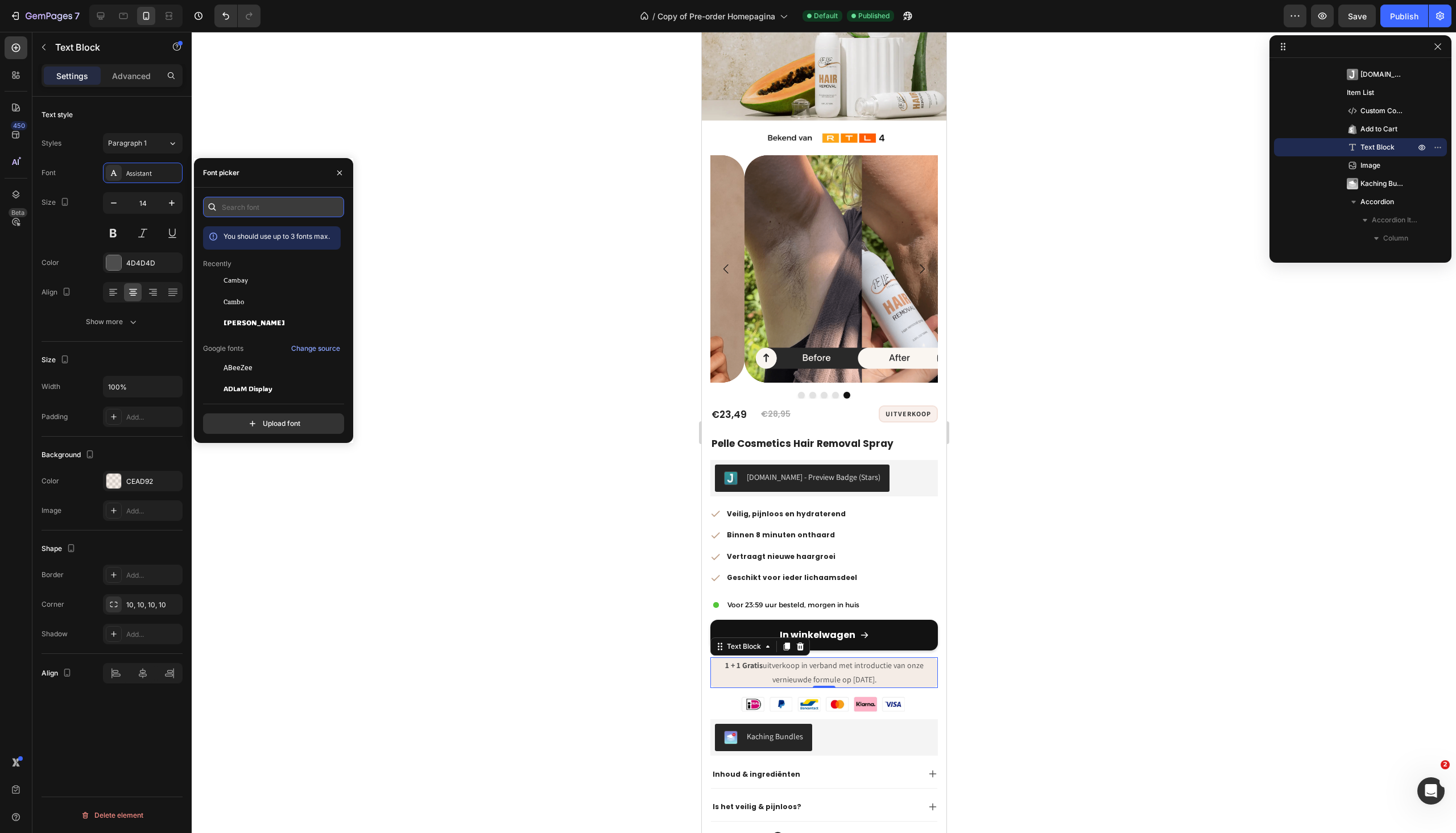
click at [241, 202] on input "text" at bounding box center [273, 207] width 141 height 20
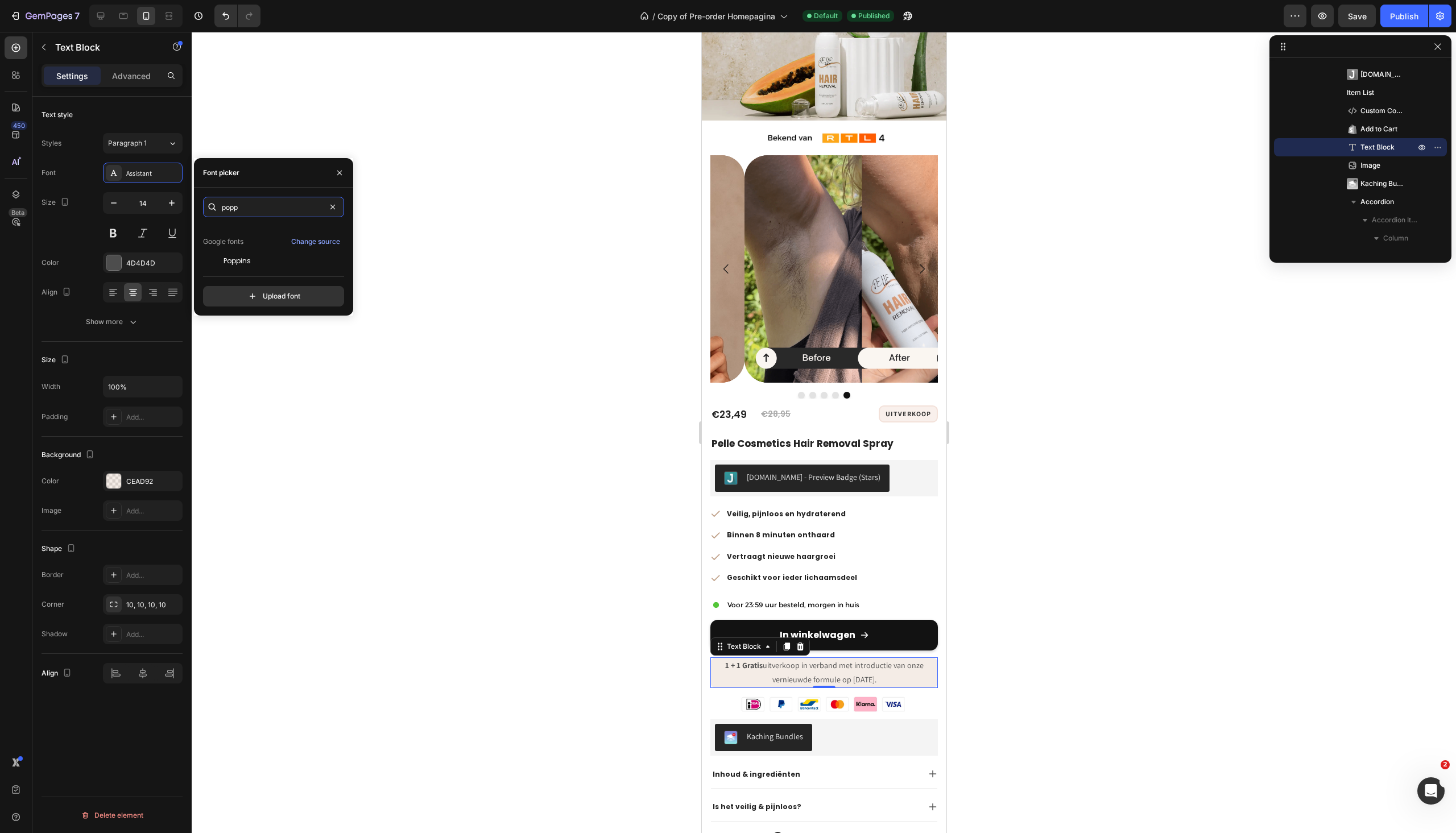
scroll to position [27, 0]
type input "popp"
click at [251, 265] on div "Poppins" at bounding box center [272, 257] width 138 height 20
click at [116, 208] on button "button" at bounding box center [113, 203] width 20 height 20
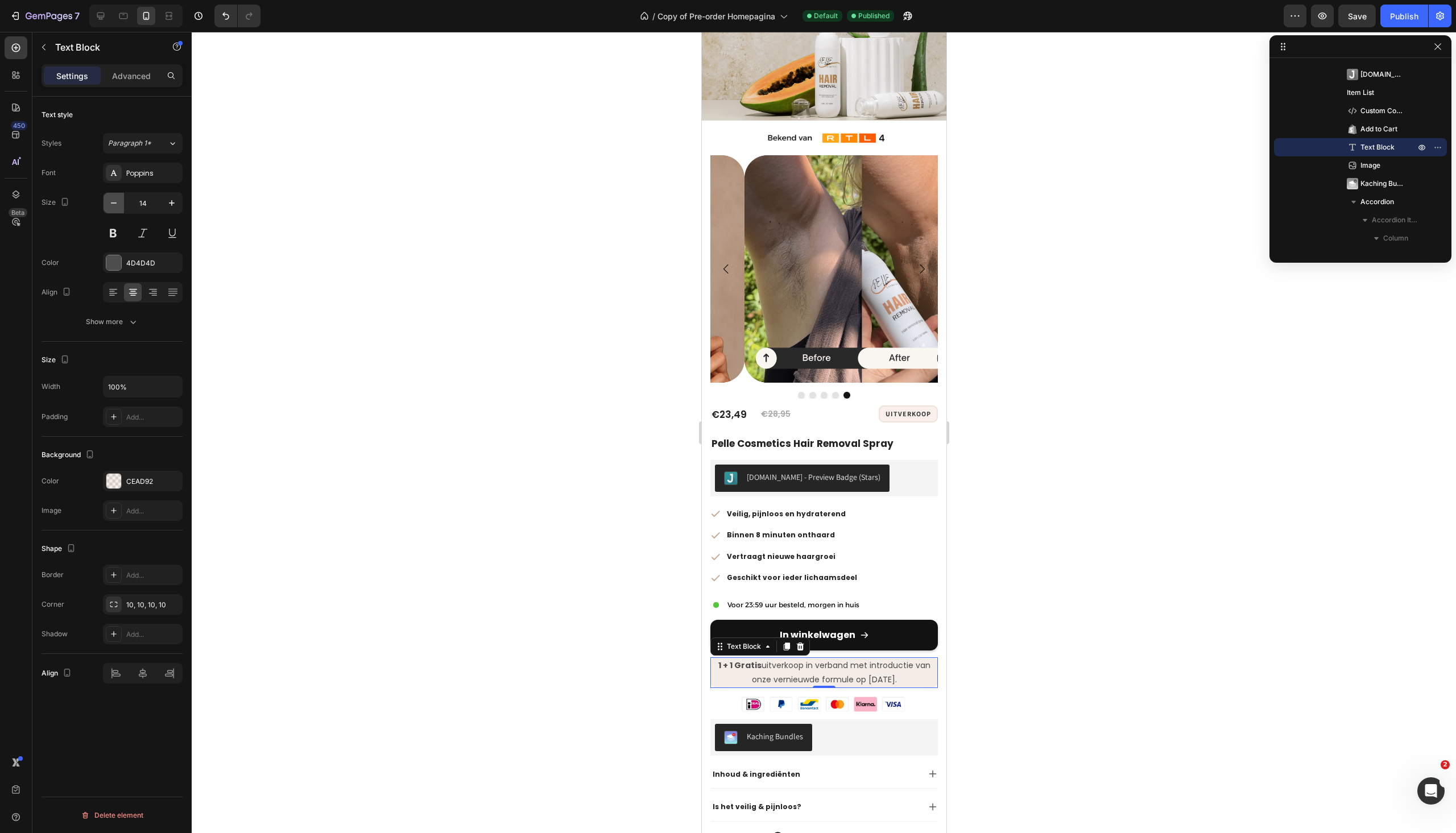
type input "13"
click at [117, 262] on div at bounding box center [113, 262] width 15 height 15
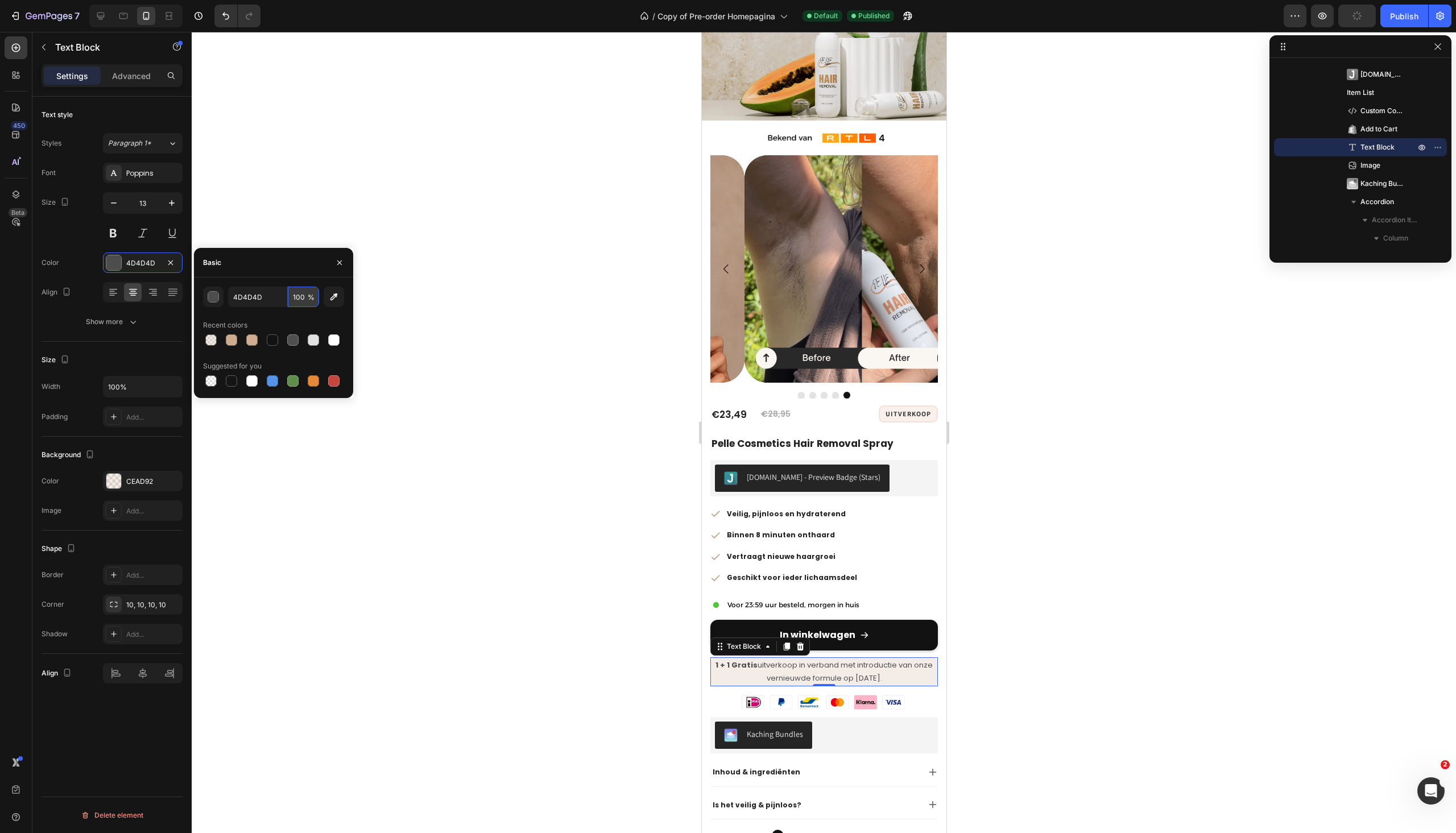
click at [295, 296] on input "100" at bounding box center [304, 297] width 31 height 20
type input "80"
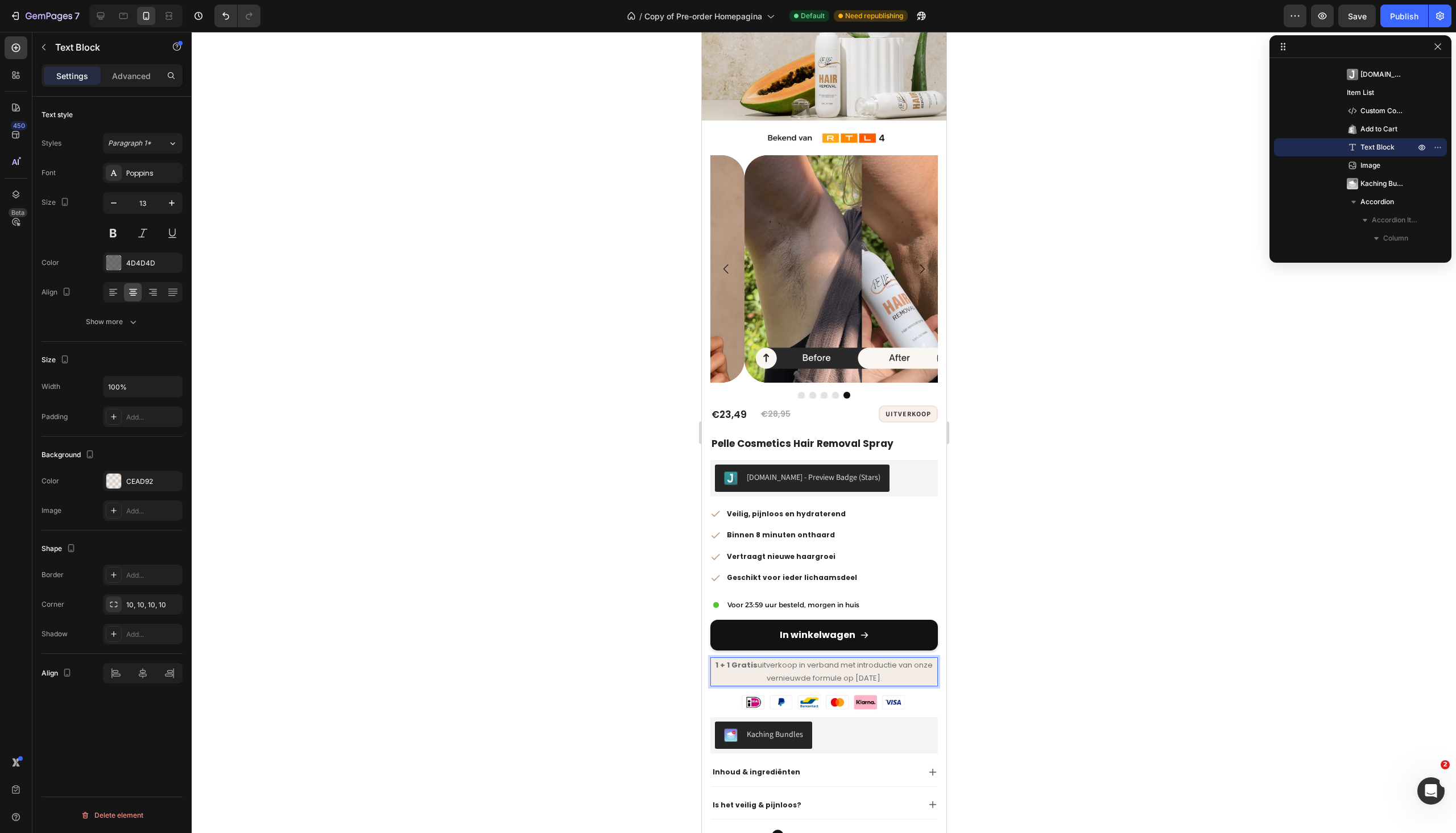
click at [894, 658] on p "1 + 1 Gratis uitverkoop in verband met introductie van onze vernieuwde formule …" at bounding box center [824, 671] width 225 height 27
click at [900, 658] on p "1 + 1 Gratis uitverkoop in verband met introductie een vernieuwde formule op [D…" at bounding box center [824, 671] width 225 height 27
click at [903, 658] on p "1 + 1 Gratis uitverkoop in verband met introductie een vernieuwde formule op [D…" at bounding box center [824, 671] width 225 height 27
click at [1008, 626] on div at bounding box center [824, 433] width 1265 height 801
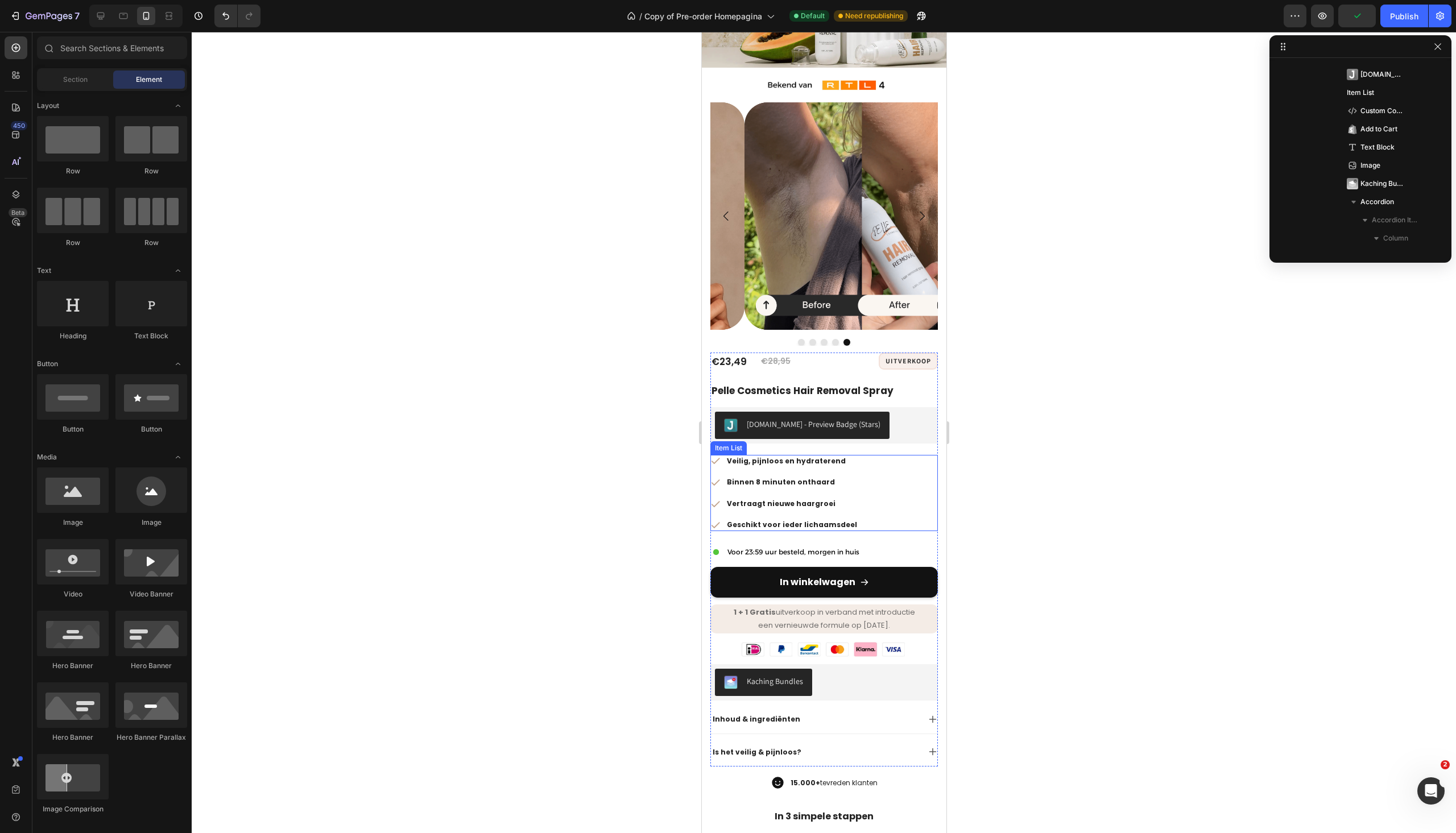
scroll to position [228, 0]
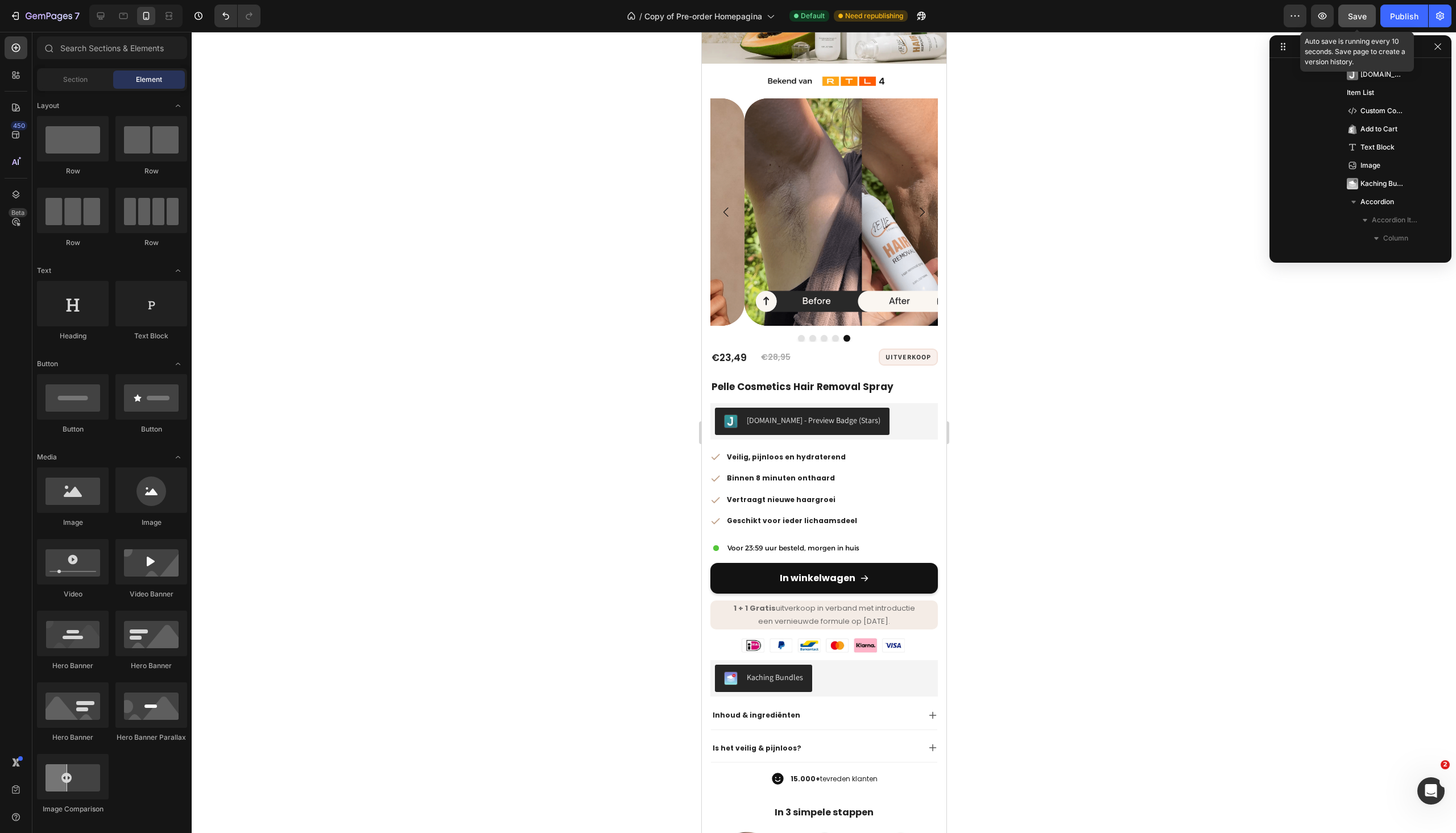
click at [1363, 25] on button "Save" at bounding box center [1357, 16] width 37 height 23
click at [1391, 20] on div "Publish" at bounding box center [1404, 16] width 28 height 12
click at [892, 602] on p "1 + 1 Gratis uitverkoop in verband met introductie" at bounding box center [824, 608] width 225 height 13
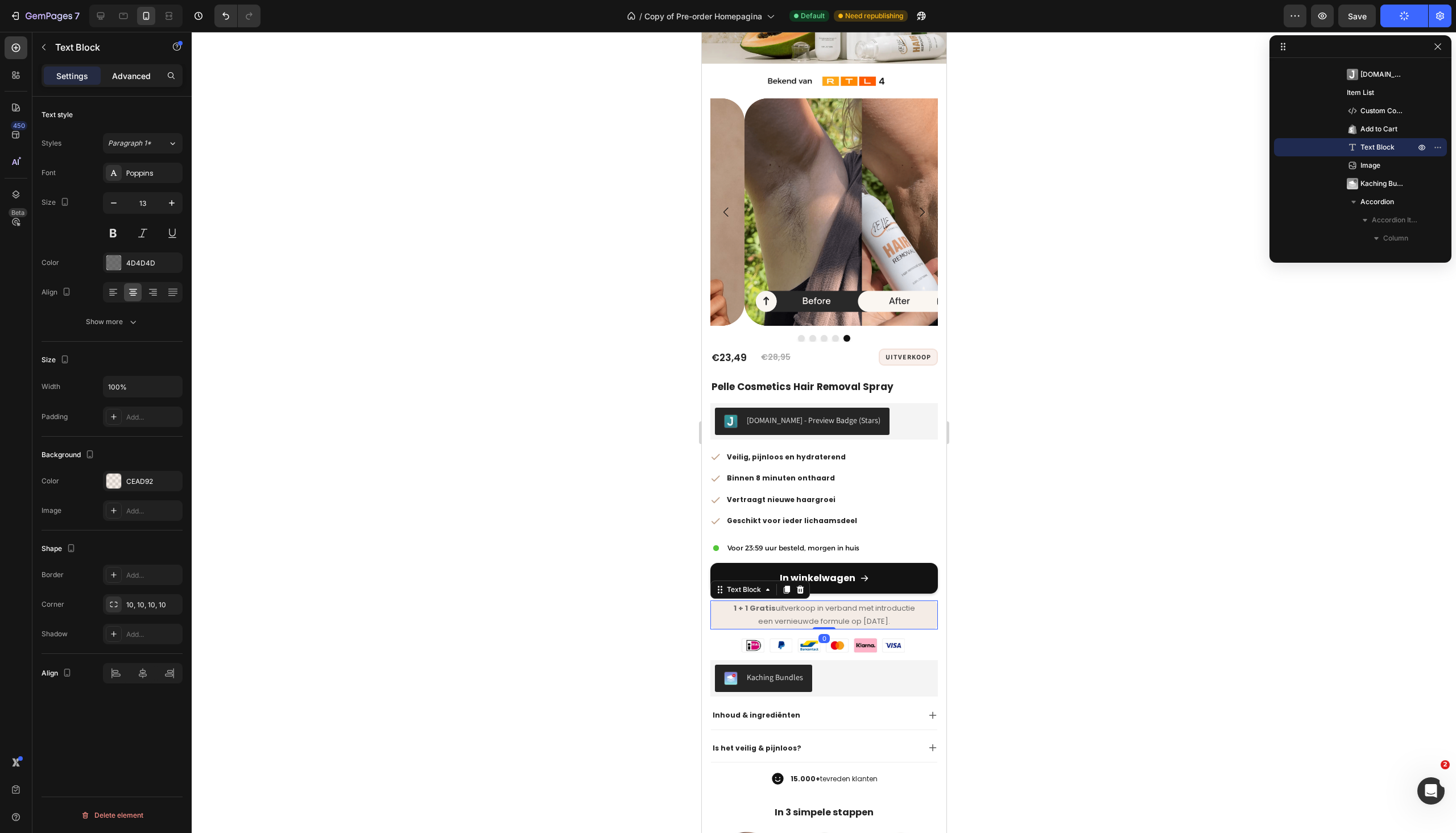
click at [115, 79] on p "Advanced" at bounding box center [132, 76] width 38 height 12
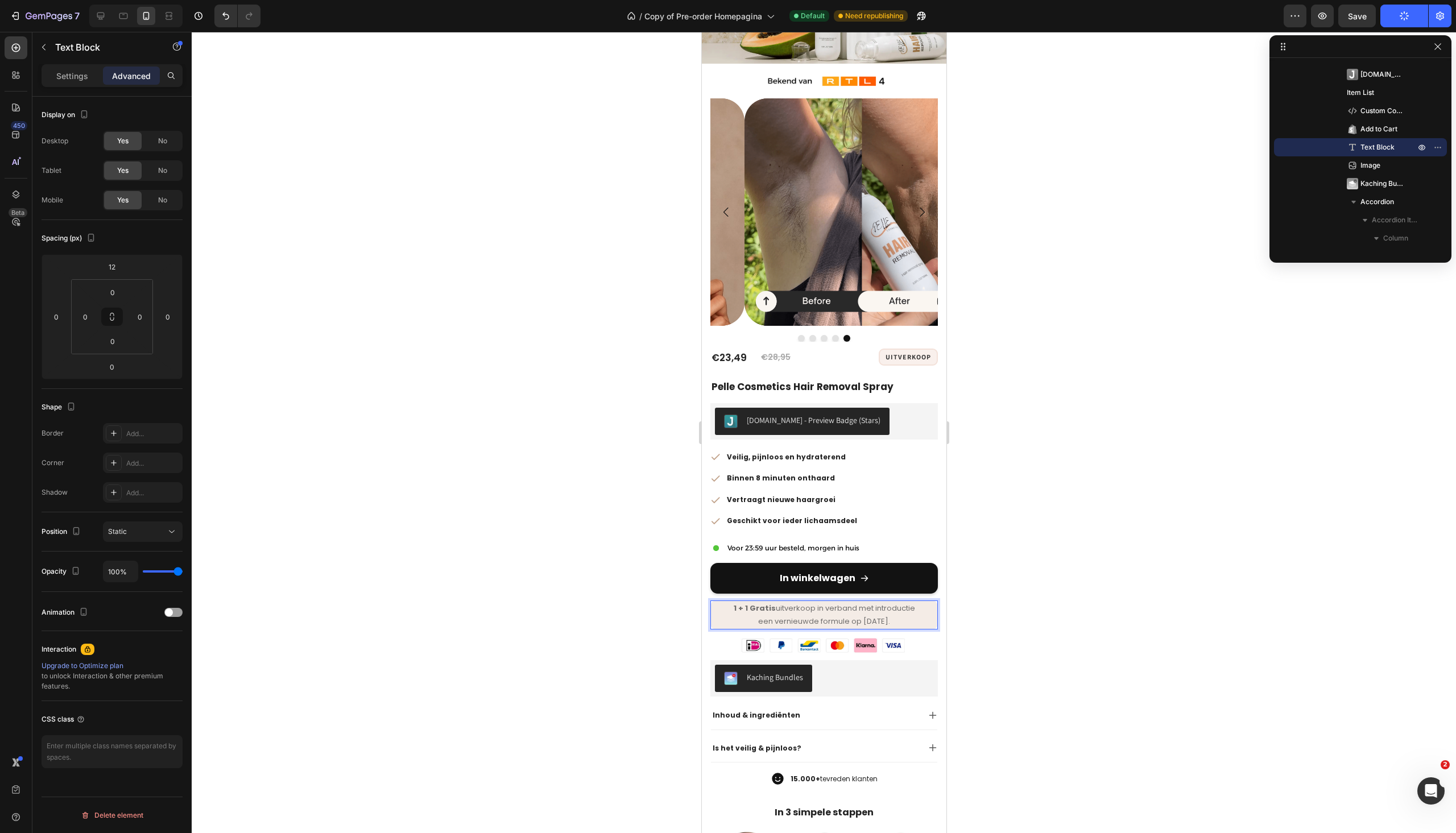
click at [1390, 21] on button "Publish" at bounding box center [1405, 16] width 48 height 23
click at [1391, 21] on button "Publish" at bounding box center [1405, 16] width 48 height 23
click at [1442, 48] on button "button" at bounding box center [1438, 47] width 14 height 14
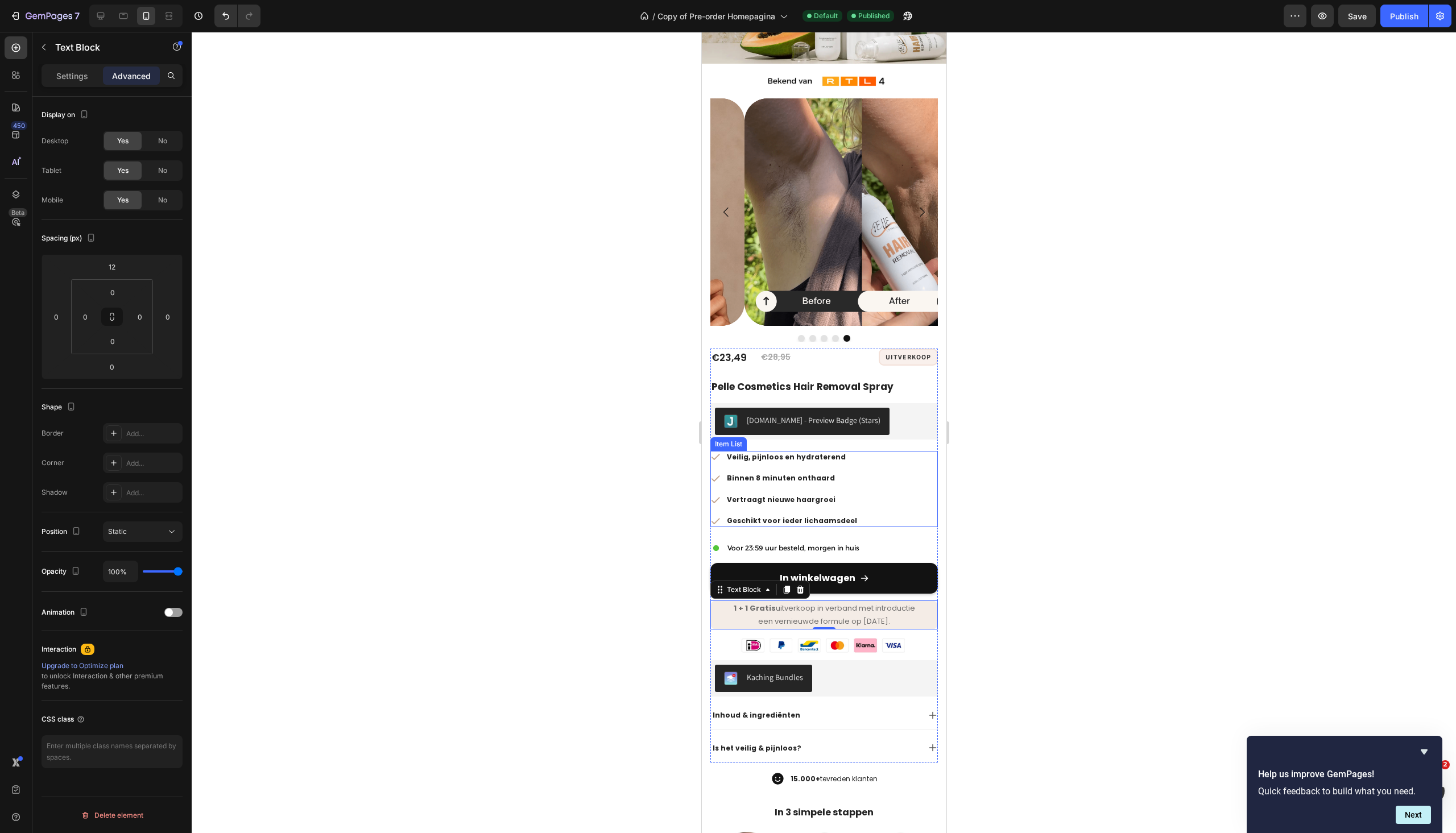
click at [754, 474] on p "Binnen 8 minuten onthaard" at bounding box center [791, 478] width 130 height 9
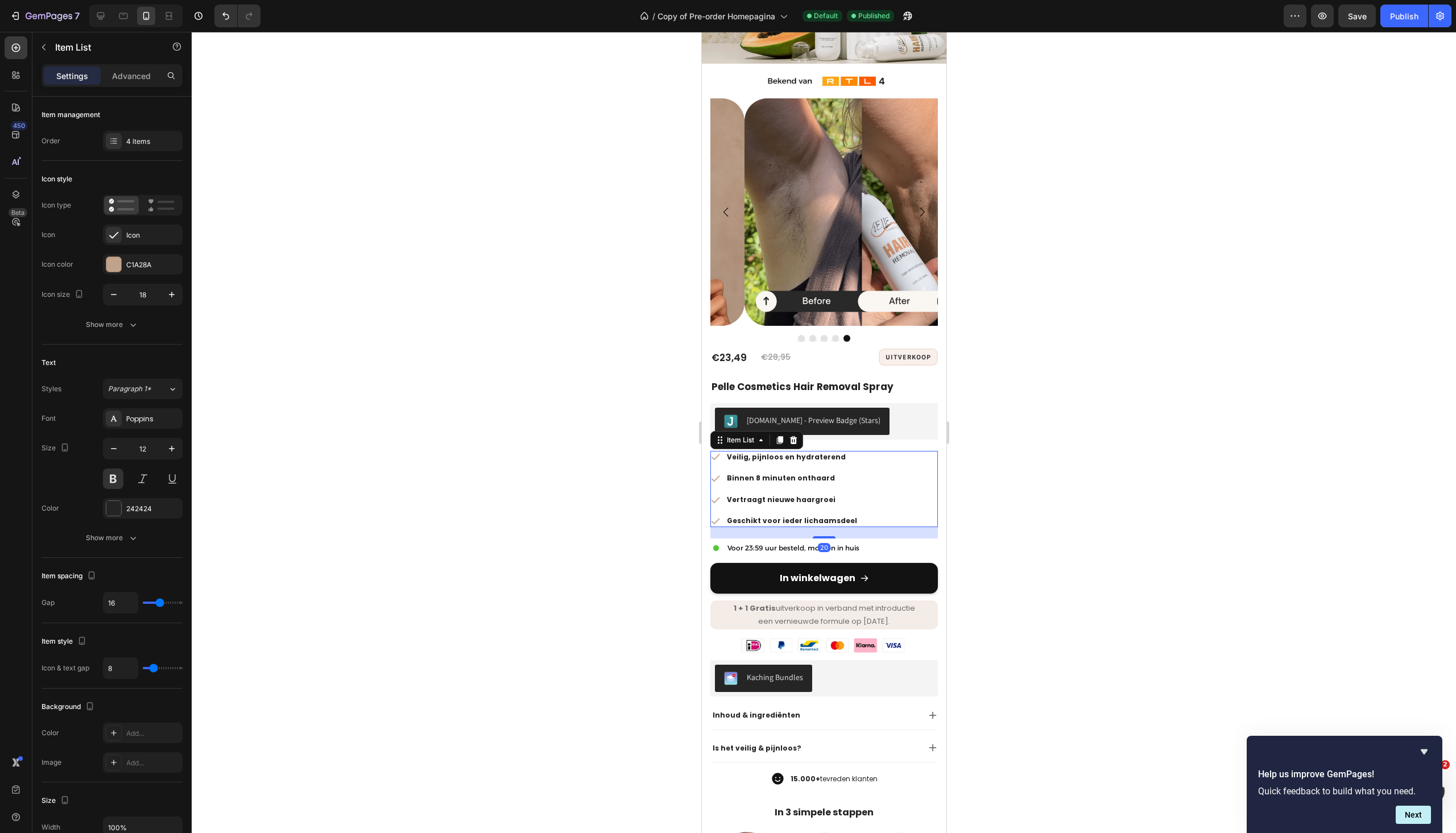
click at [754, 474] on p "Binnen 8 minuten onthaard" at bounding box center [791, 478] width 130 height 9
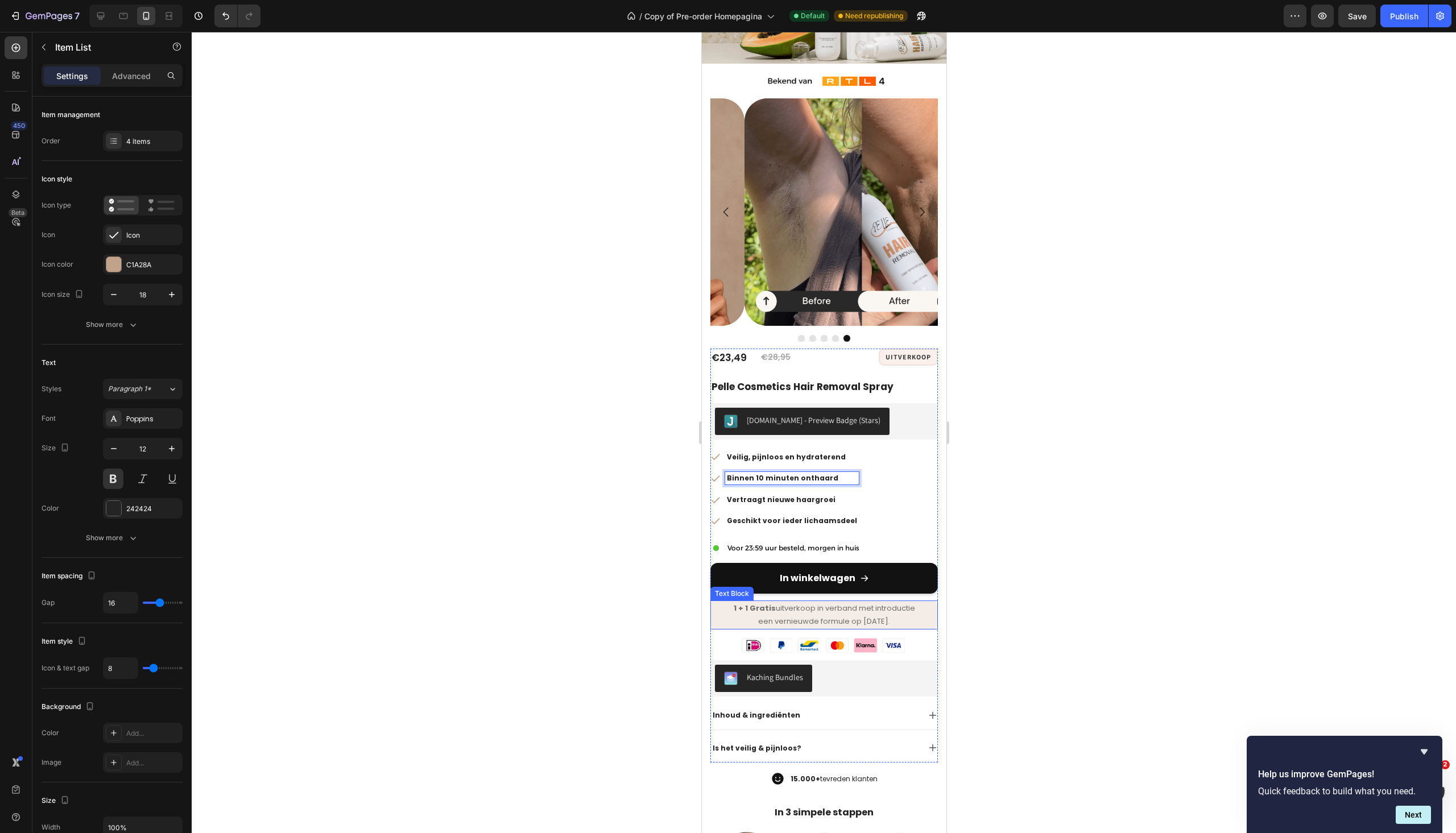
click at [826, 602] on p "1 + 1 Gratis uitverkoop in verband met introductie" at bounding box center [824, 608] width 225 height 13
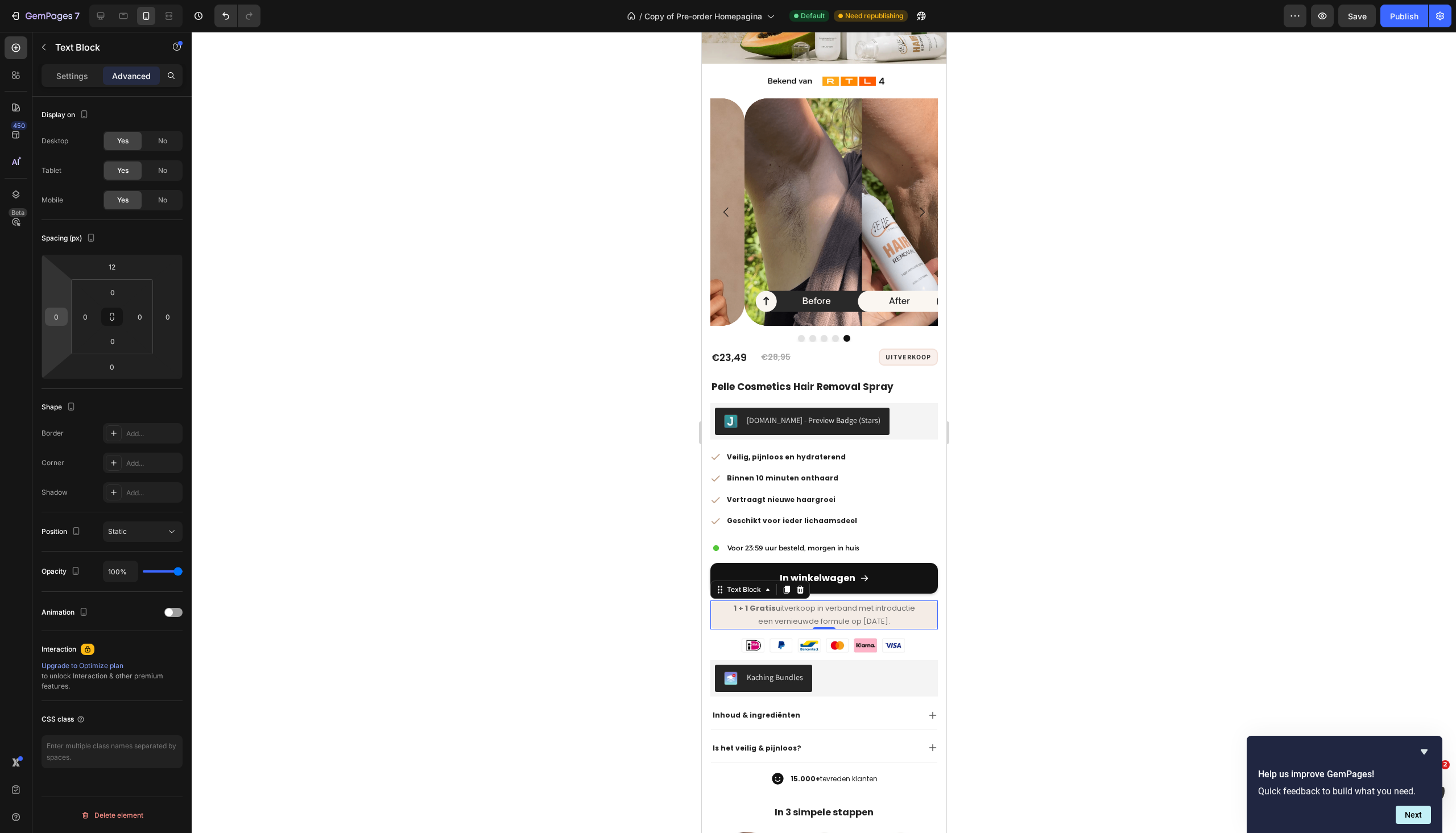
click at [64, 322] on input "0" at bounding box center [56, 316] width 17 height 17
type input "5"
click at [87, 315] on input "0" at bounding box center [85, 316] width 17 height 17
type input "0"
type input "5"
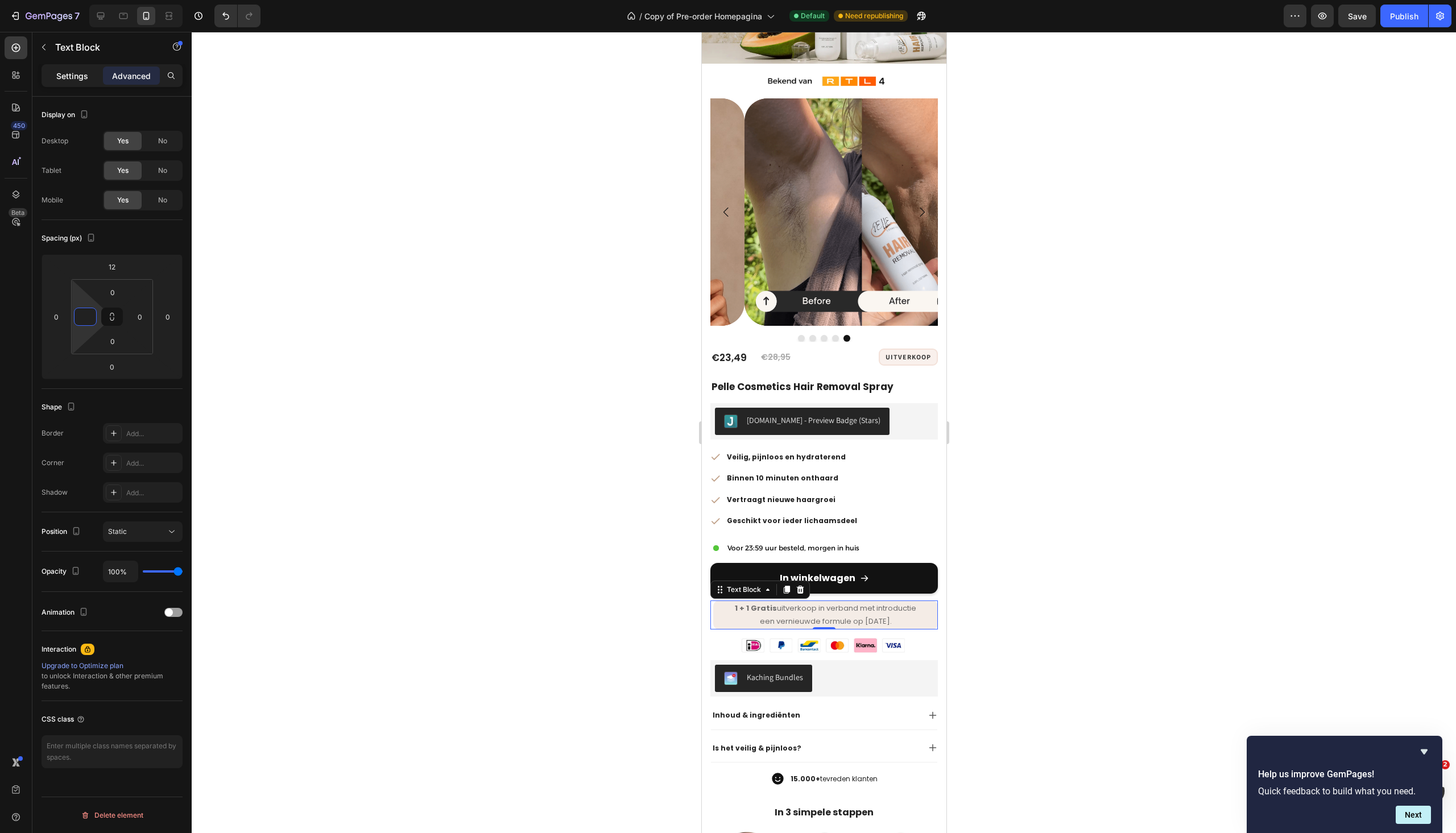
type input "0"
click at [74, 81] on p "Settings" at bounding box center [72, 76] width 32 height 12
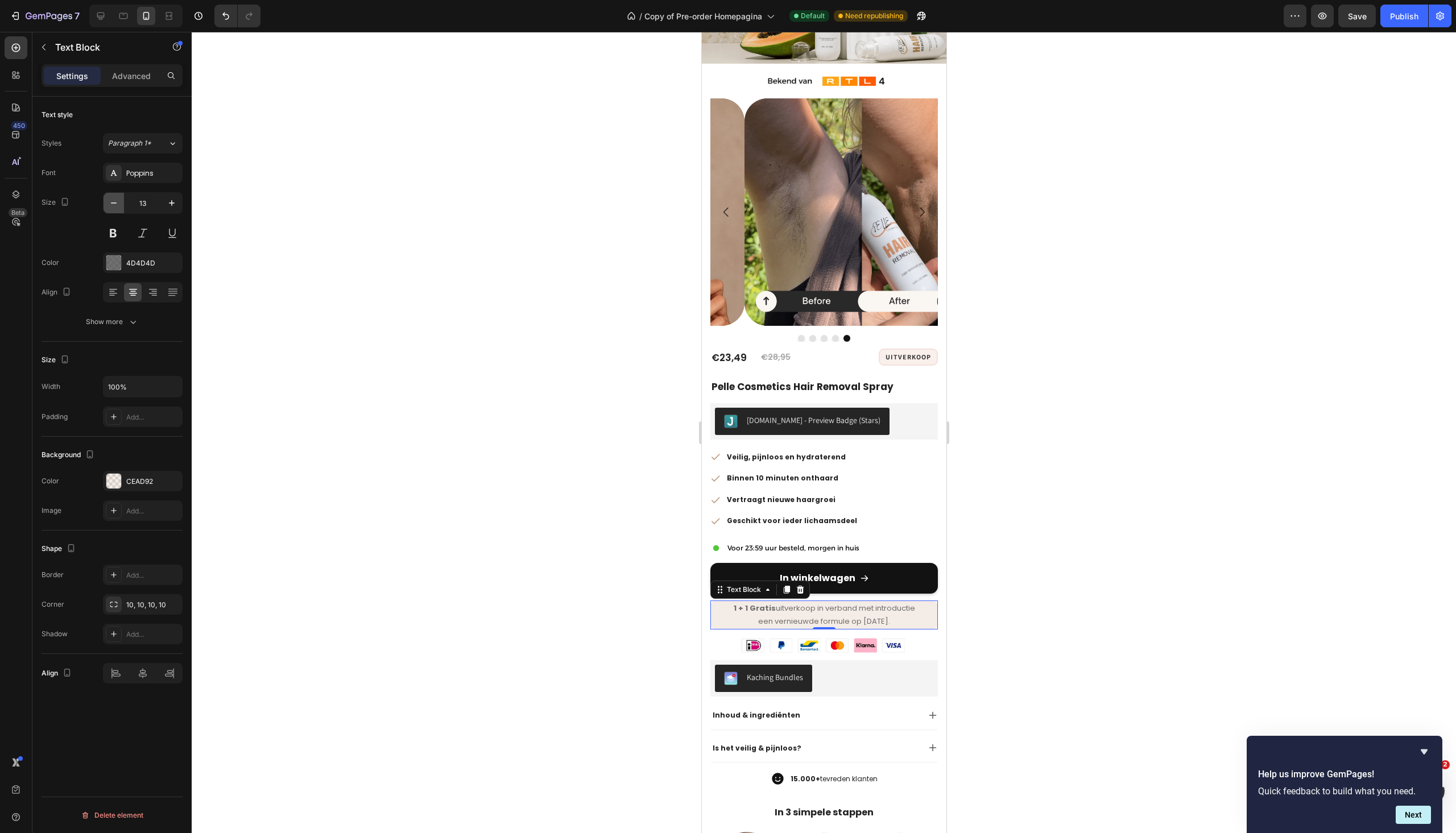
click at [121, 205] on button "button" at bounding box center [113, 203] width 20 height 20
type input "12"
click at [134, 323] on icon "button" at bounding box center [133, 322] width 11 height 11
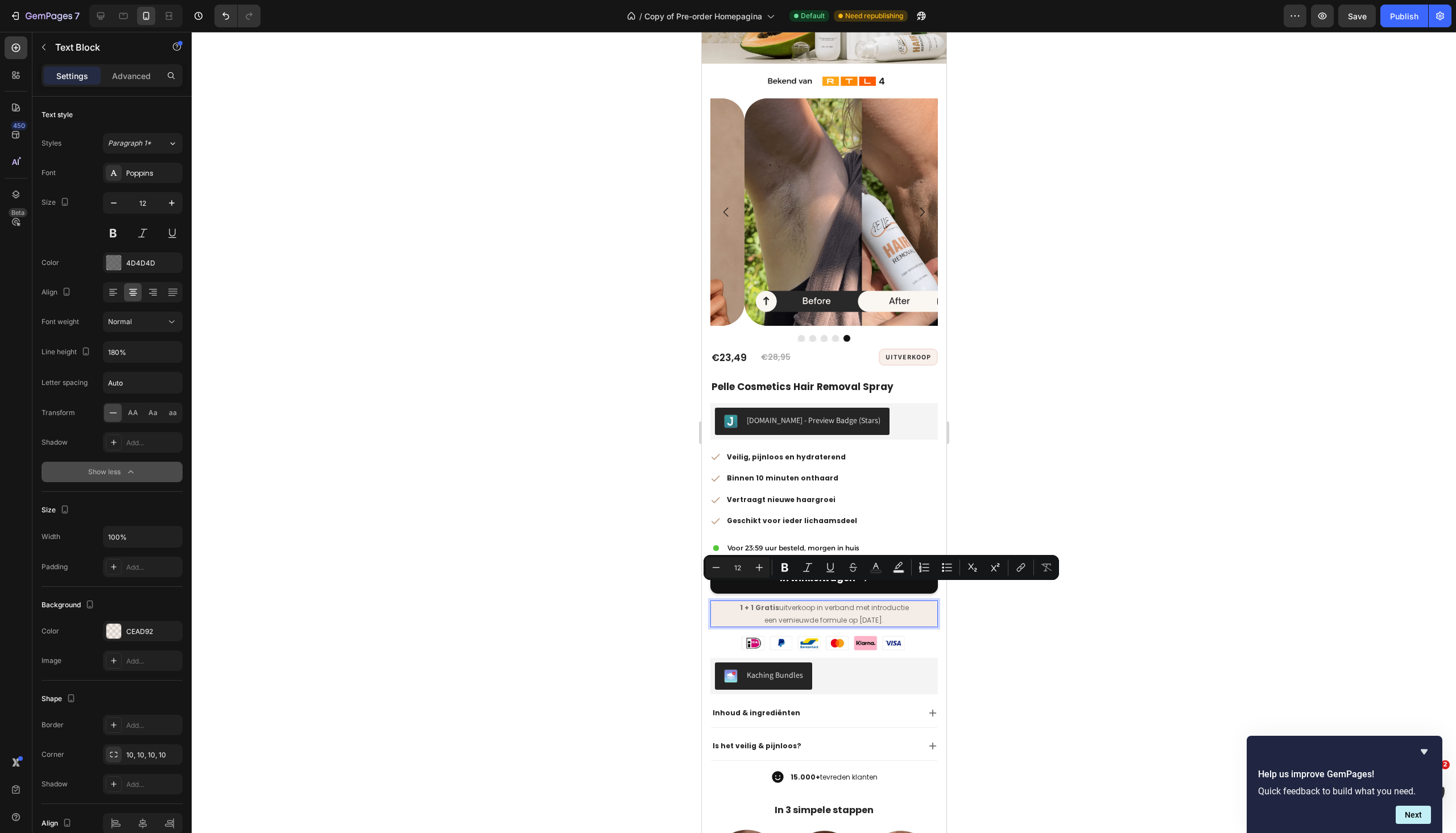
click at [864, 602] on p "1 + 1 Gratis uitverkoop in verband met introductie" at bounding box center [824, 608] width 225 height 13
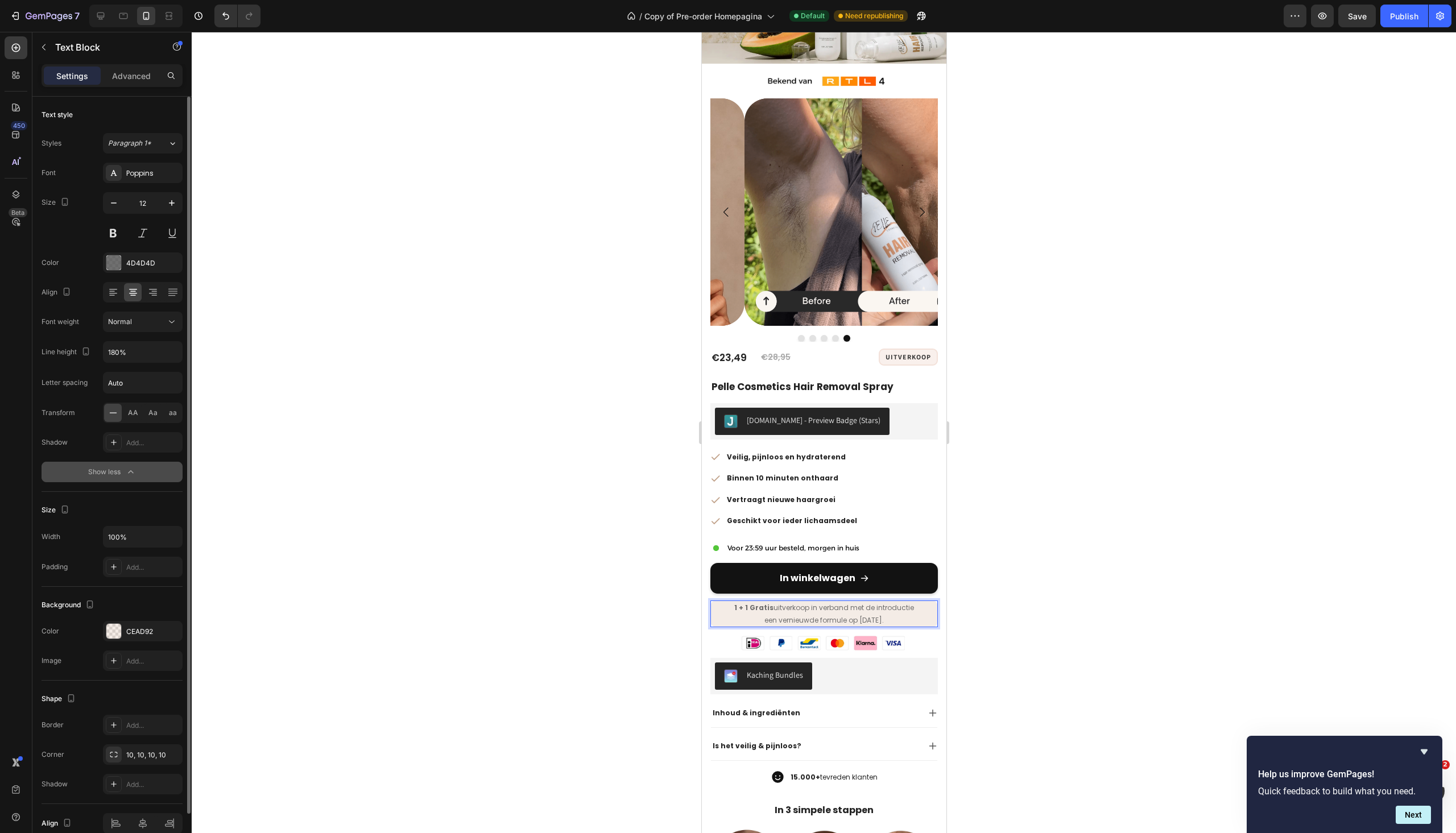
click at [755, 614] on p "een vernieuwde formule op [DATE]." at bounding box center [824, 621] width 225 height 13
click at [1351, 25] on button "Save" at bounding box center [1357, 16] width 37 height 23
click at [1407, 16] on div "Publish" at bounding box center [1404, 16] width 28 height 12
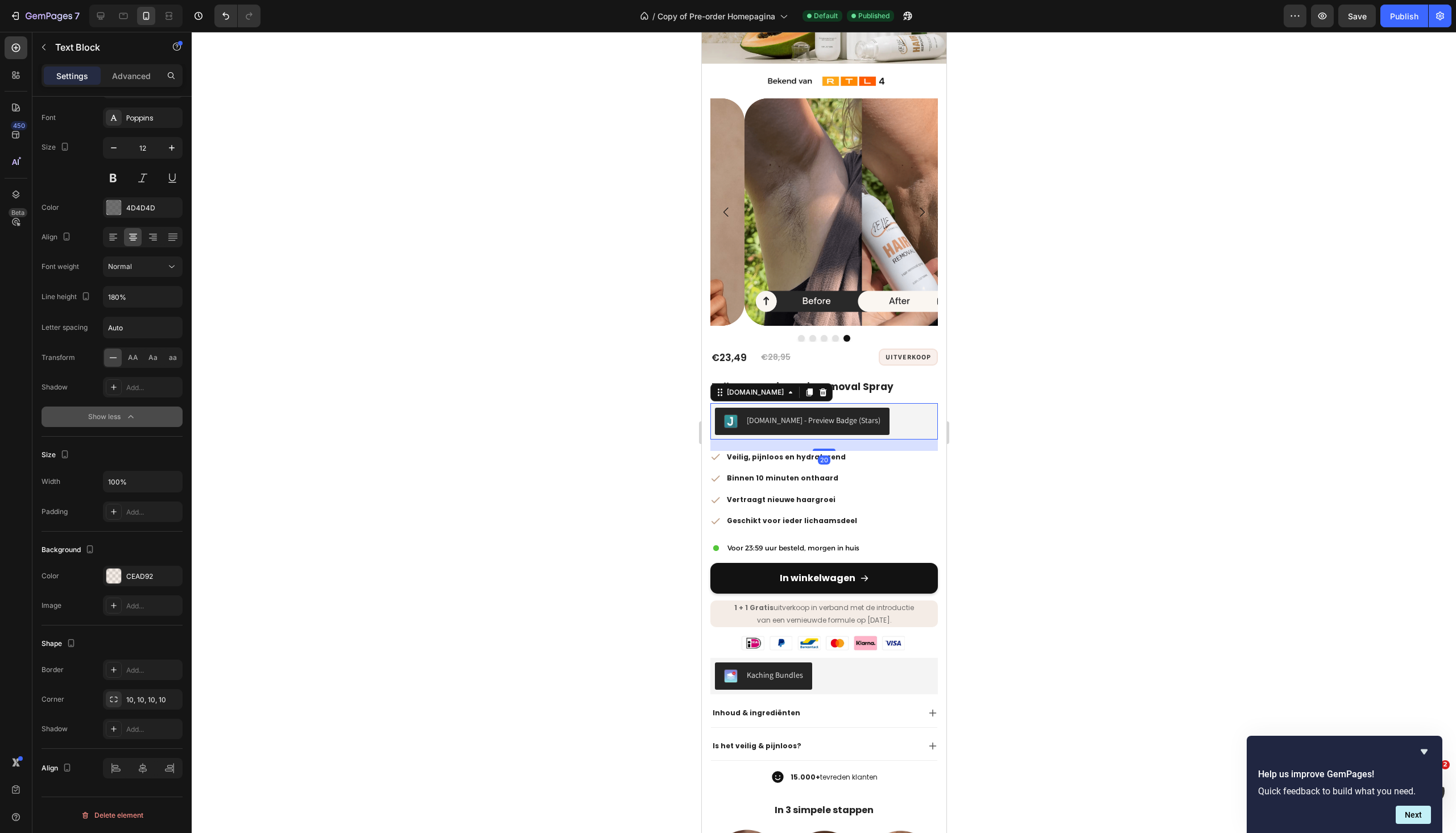
click at [878, 408] on div "[DOMAIN_NAME] - Preview Badge (Stars)" at bounding box center [823, 422] width 219 height 27
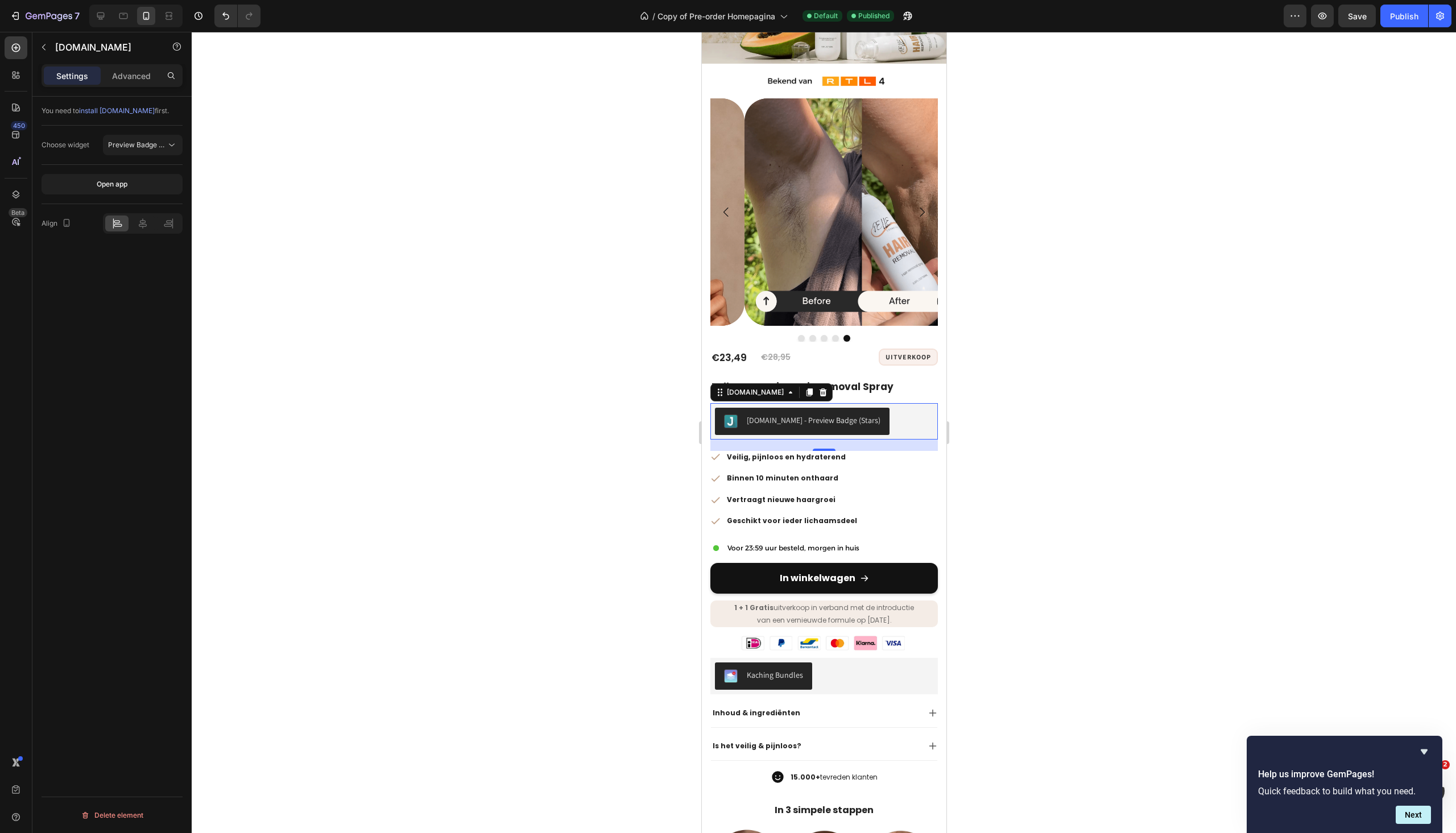
click at [130, 85] on div "Settings Advanced" at bounding box center [112, 75] width 141 height 23
click at [132, 79] on p "Advanced" at bounding box center [132, 76] width 38 height 12
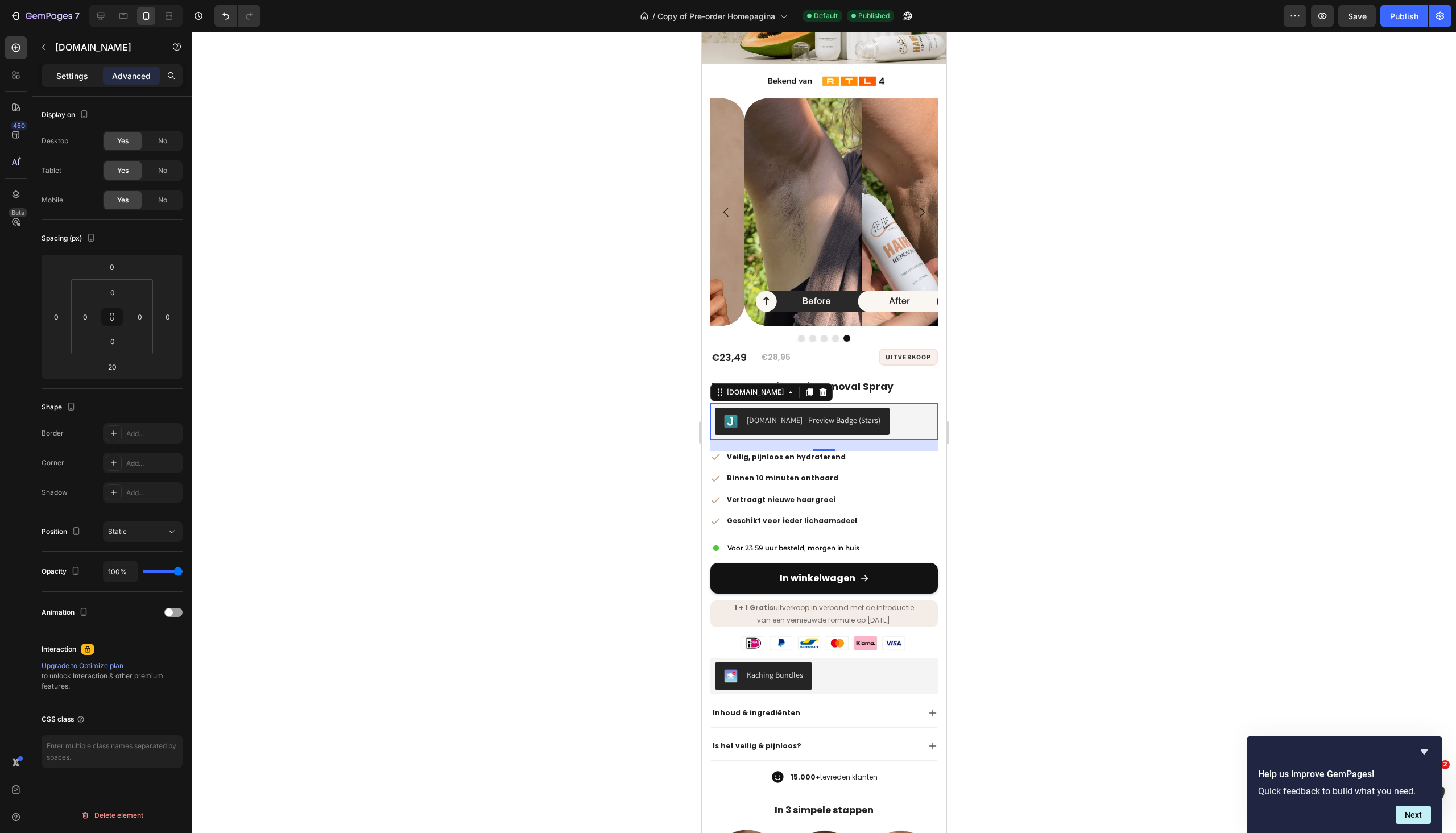
click at [73, 75] on p "Settings" at bounding box center [72, 76] width 32 height 12
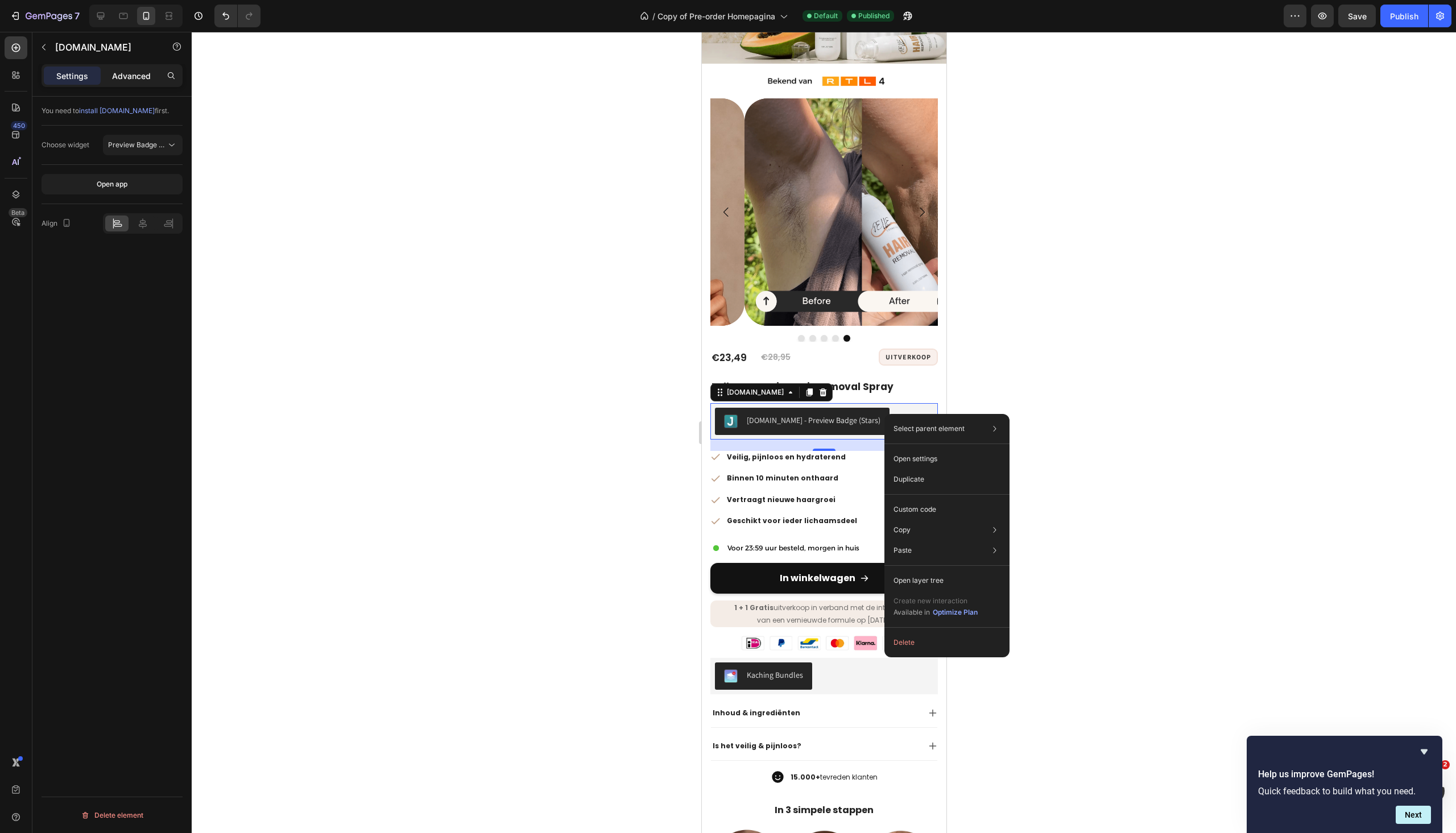
click at [138, 74] on p "Advanced" at bounding box center [132, 76] width 38 height 12
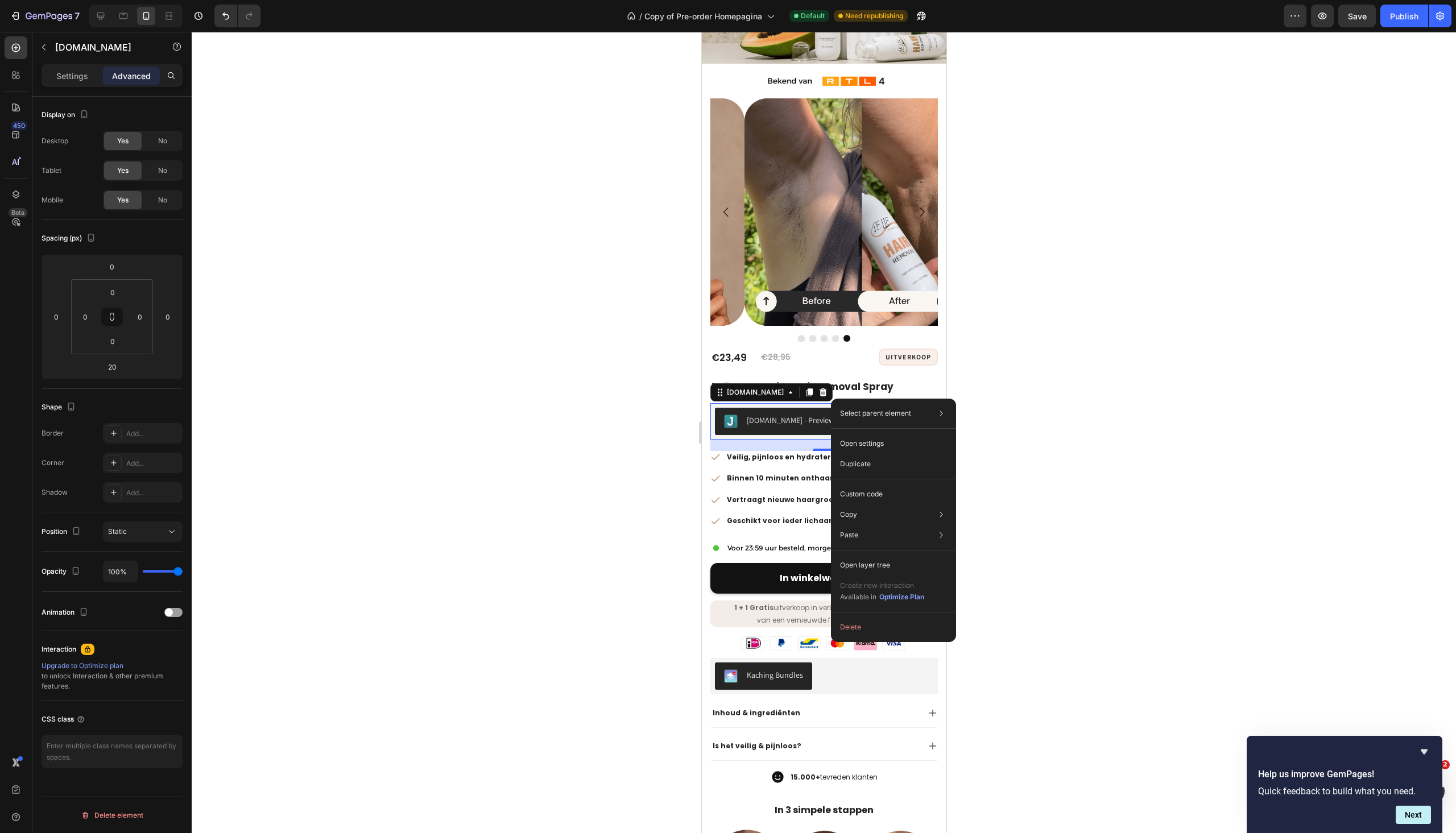
click at [989, 482] on div at bounding box center [824, 433] width 1265 height 801
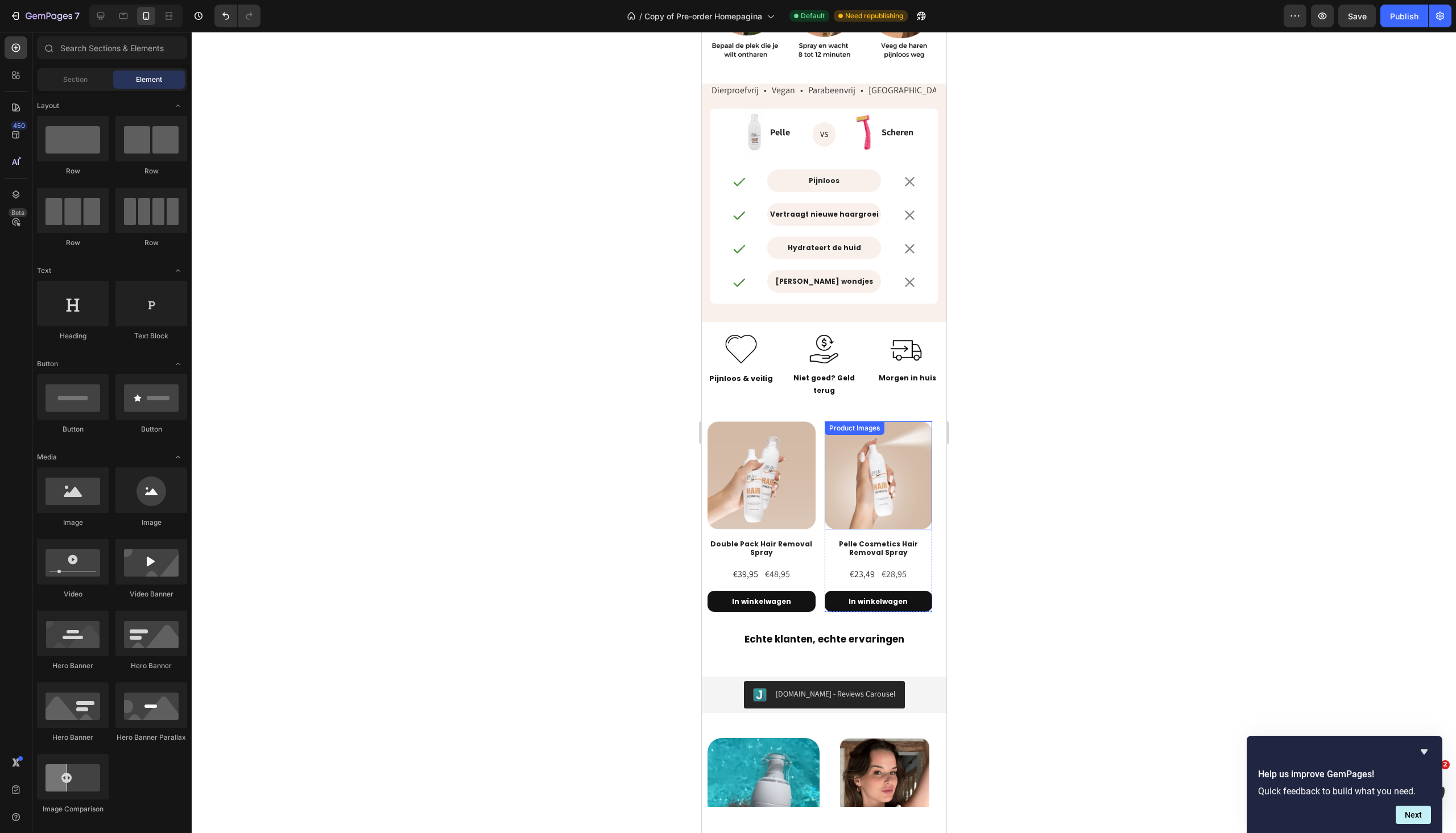
scroll to position [1194, 0]
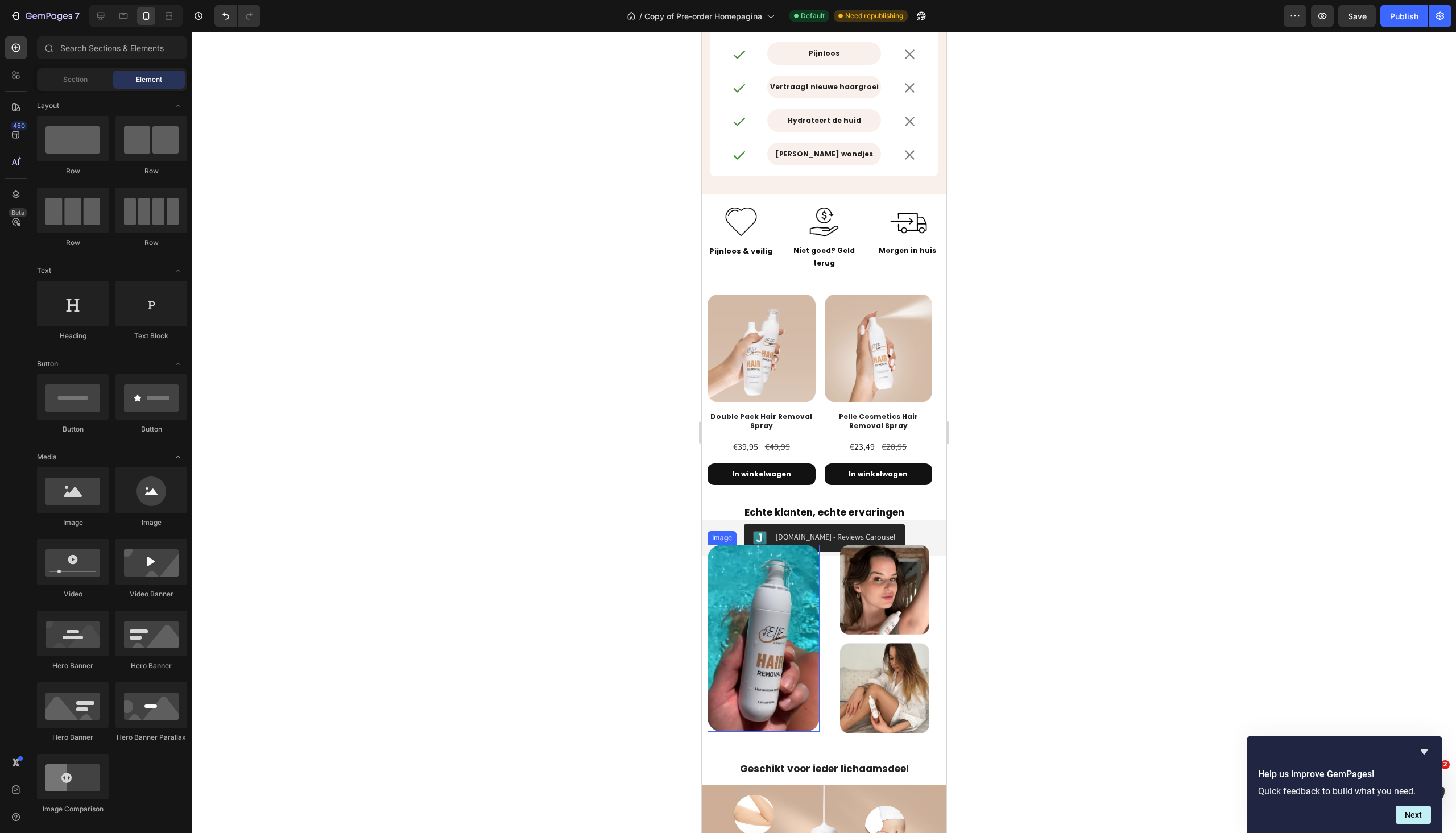
click at [768, 600] on img at bounding box center [763, 638] width 112 height 187
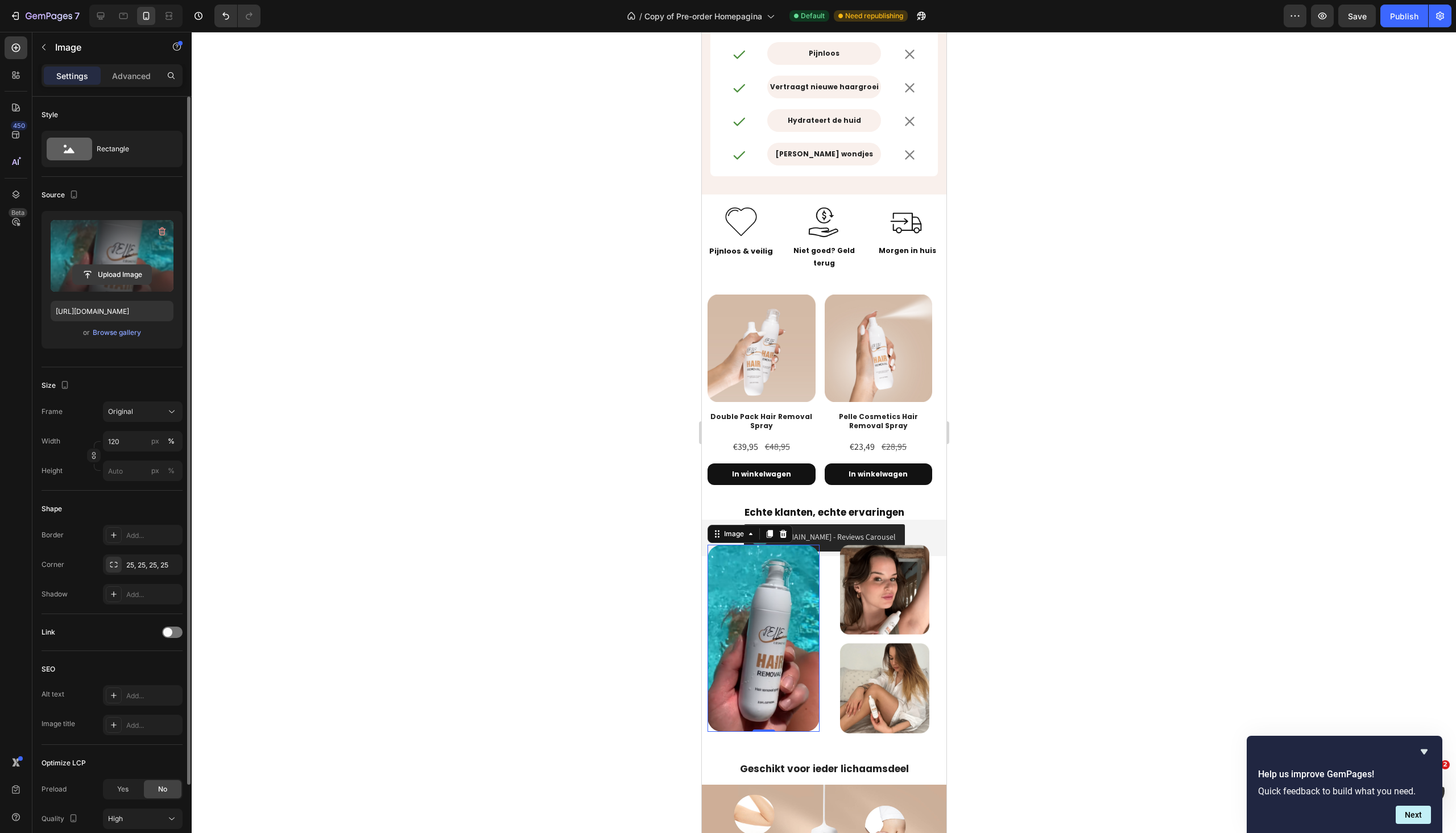
click at [122, 281] on input "file" at bounding box center [112, 274] width 79 height 19
type input "[URL][DOMAIN_NAME]"
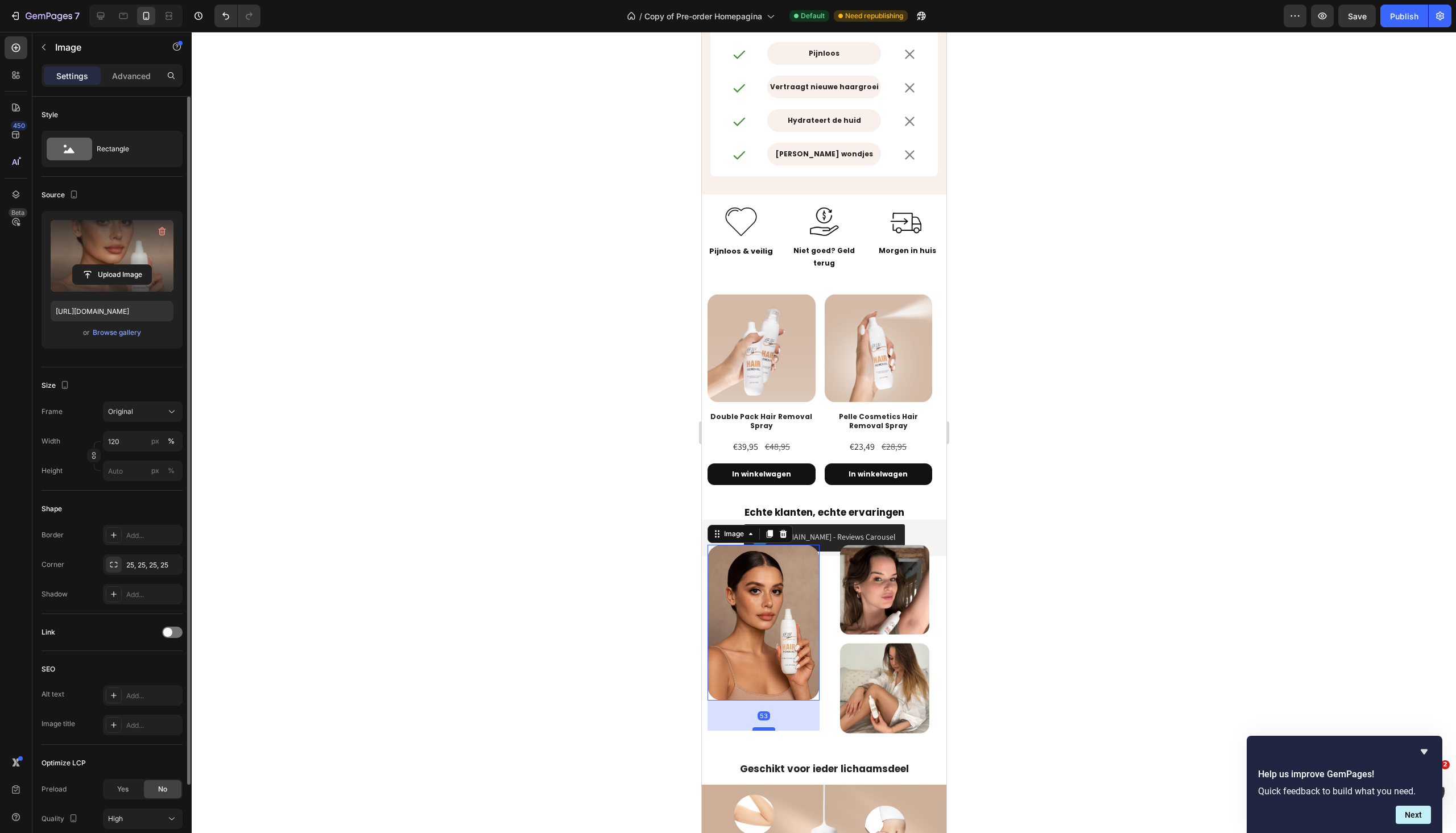
drag, startPoint x: 765, startPoint y: 693, endPoint x: 768, endPoint y: 723, distance: 30.1
click at [768, 728] on div at bounding box center [763, 730] width 23 height 4
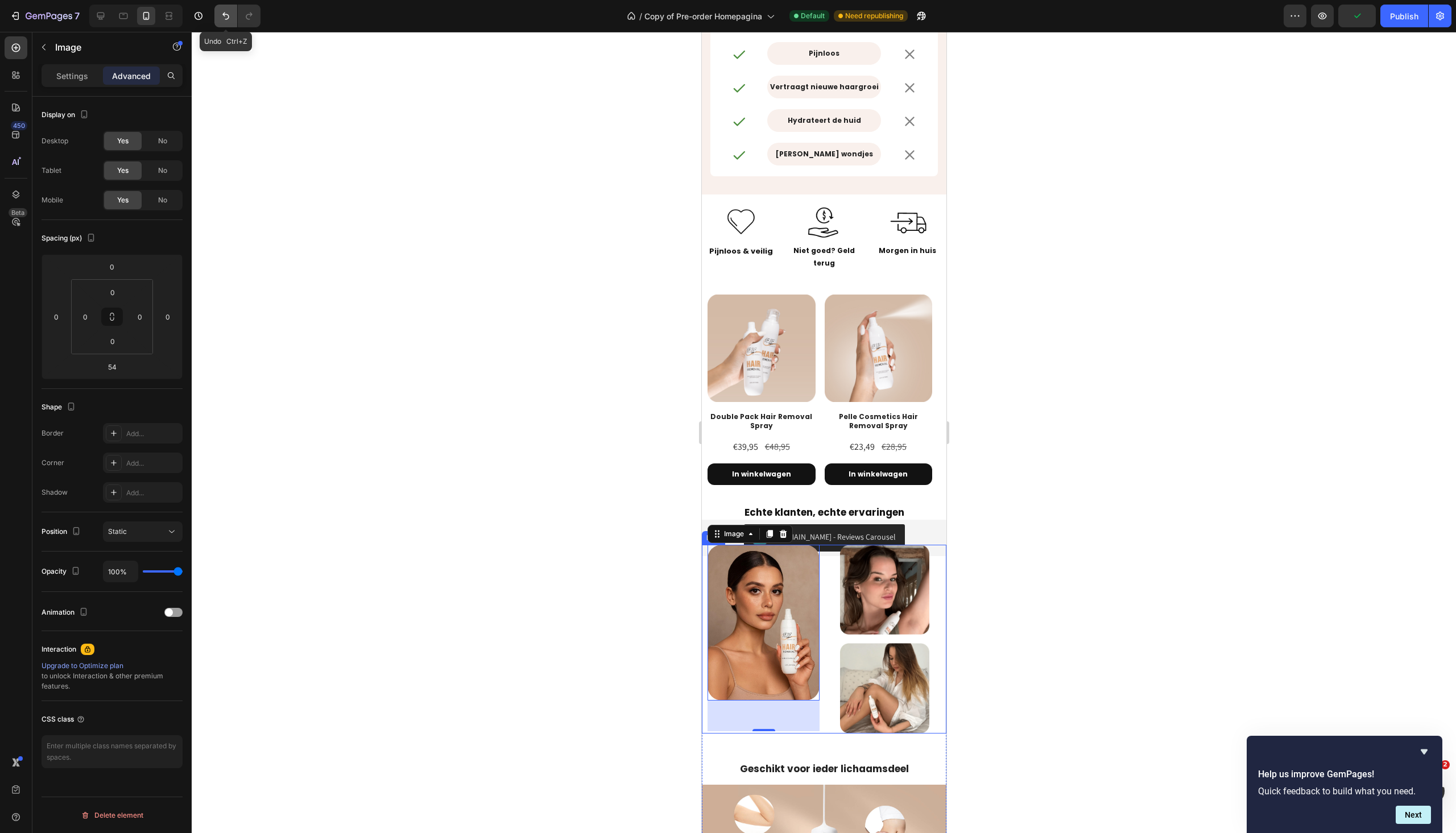
click at [231, 17] on icon "Undo/Redo" at bounding box center [226, 16] width 11 height 11
drag, startPoint x: 765, startPoint y: 723, endPoint x: 760, endPoint y: 695, distance: 28.4
click at [760, 700] on div at bounding box center [763, 701] width 23 height 4
type input "4"
click at [74, 82] on div "Settings" at bounding box center [72, 76] width 57 height 18
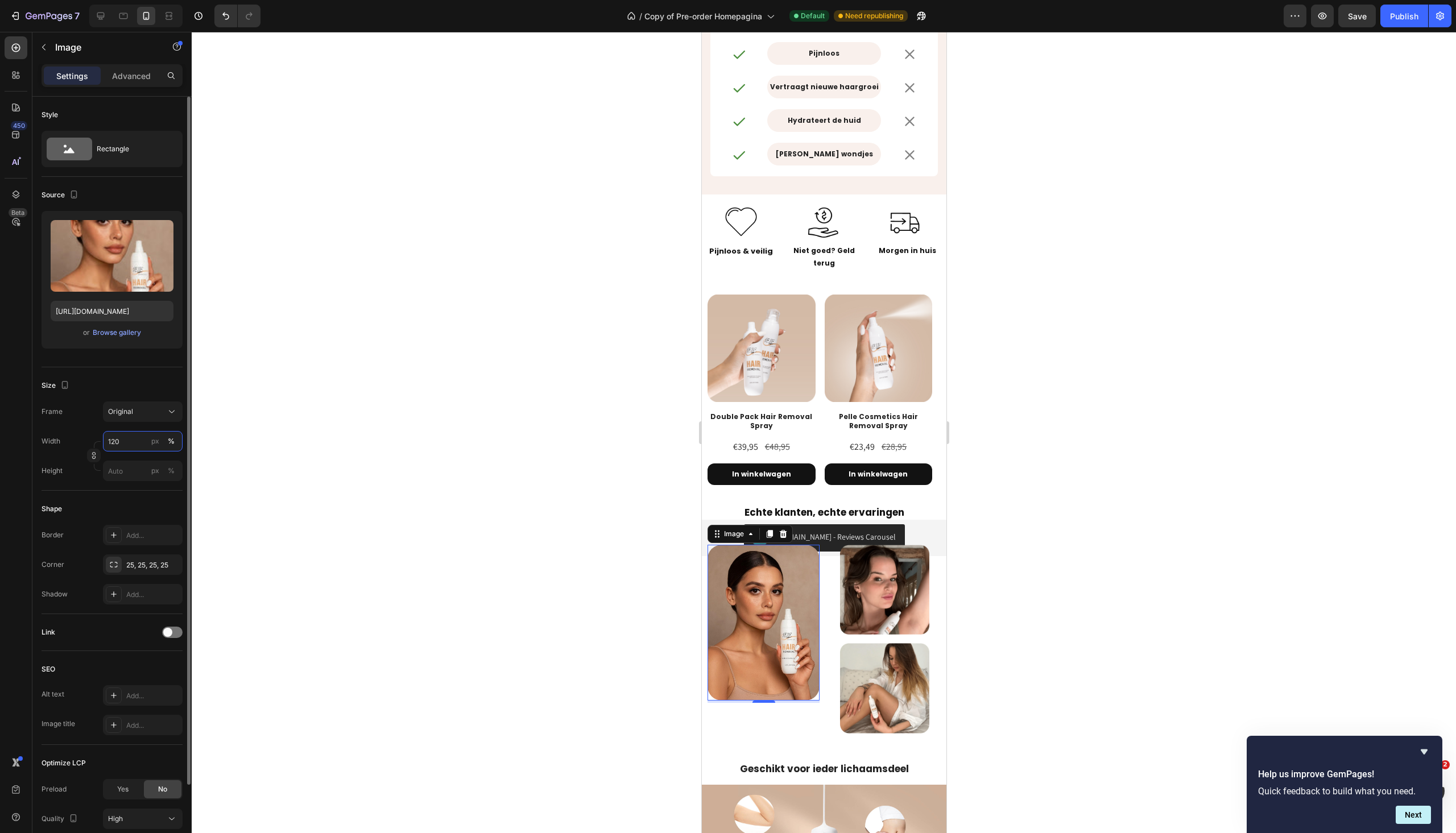
click at [139, 441] on input "120" at bounding box center [143, 442] width 80 height 20
click at [123, 467] on p "Full 100%" at bounding box center [141, 468] width 66 height 10
type input "100"
click at [829, 618] on div at bounding box center [884, 590] width 112 height 90
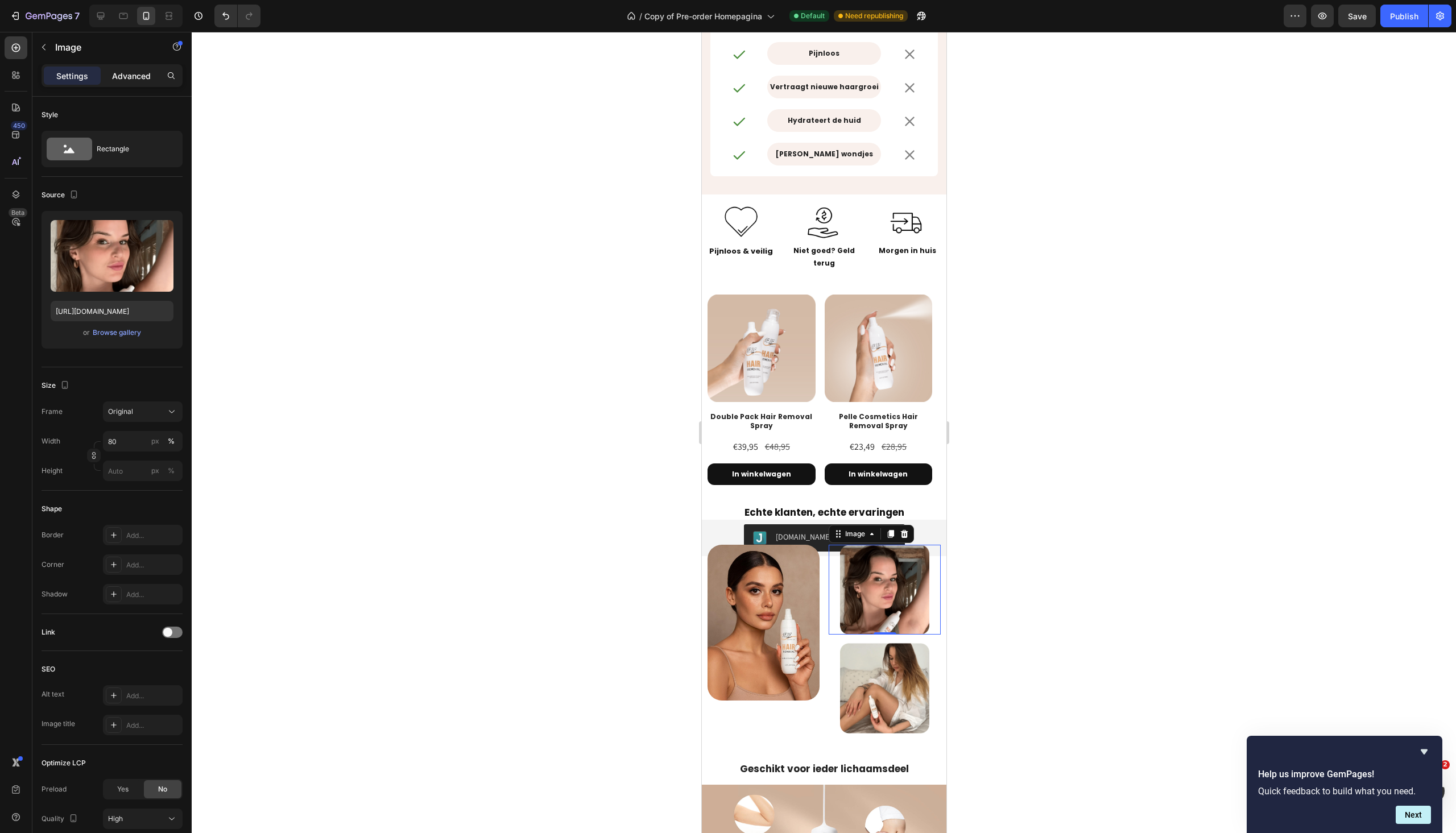
click at [115, 74] on p "Advanced" at bounding box center [132, 76] width 38 height 12
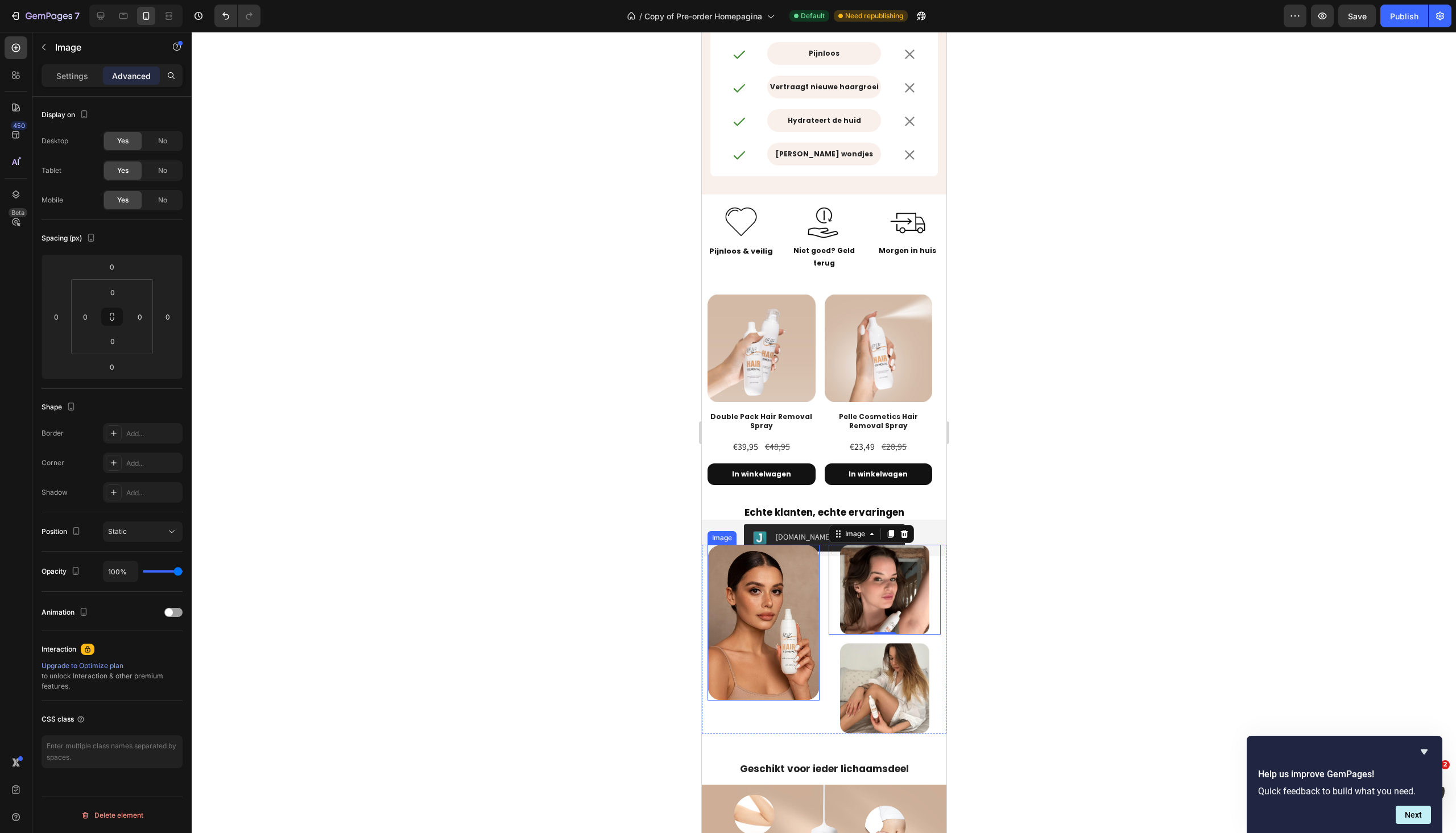
click at [773, 633] on img at bounding box center [763, 623] width 112 height 155
click at [79, 76] on p "Settings" at bounding box center [72, 76] width 32 height 12
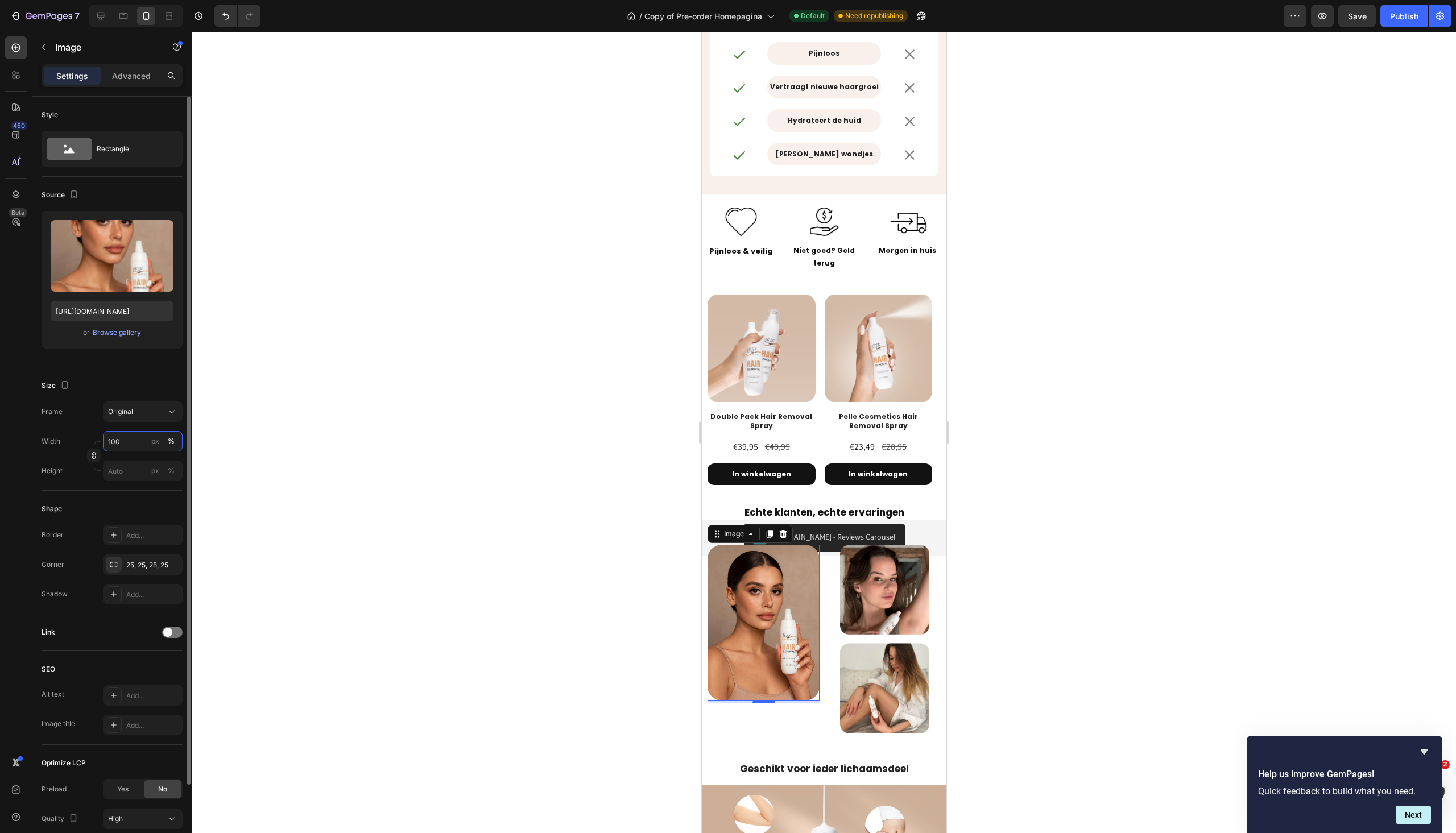
click at [127, 443] on input "100" at bounding box center [143, 442] width 80 height 20
click at [815, 715] on div "Image 4 Image Image Row" at bounding box center [823, 639] width 244 height 189
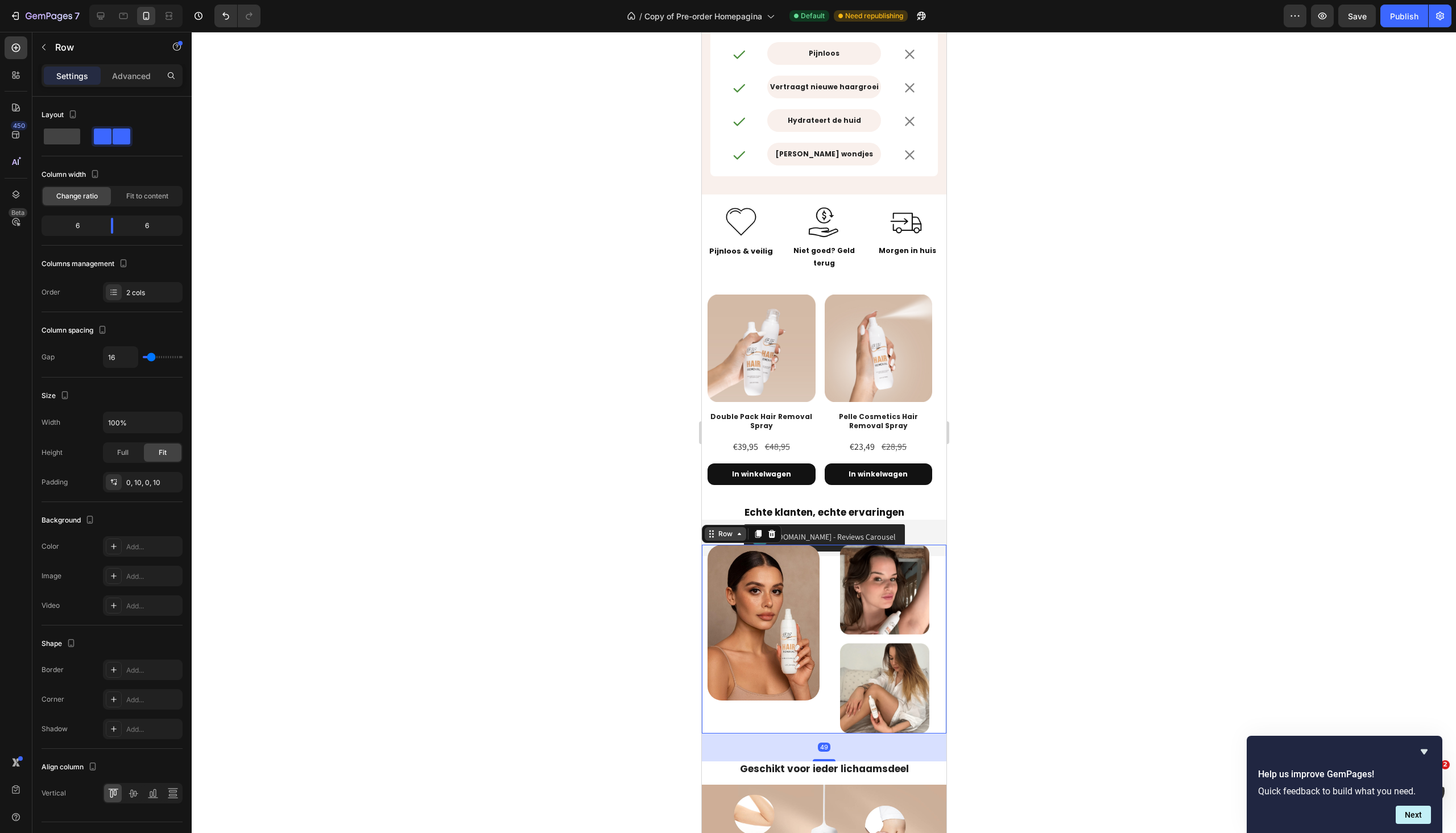
click at [720, 536] on div "Row" at bounding box center [725, 533] width 19 height 10
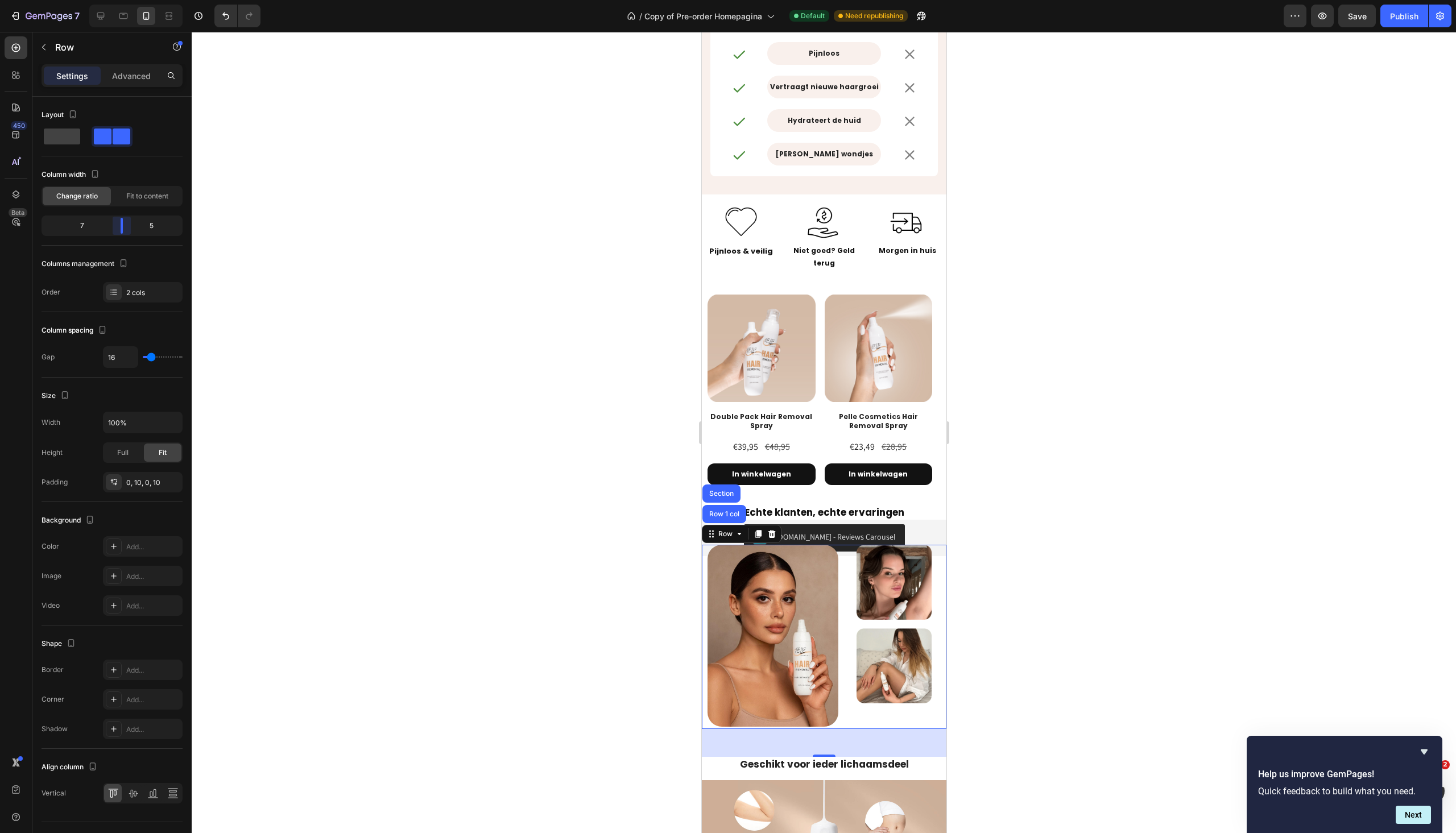
drag, startPoint x: 110, startPoint y: 221, endPoint x: 122, endPoint y: 228, distance: 13.9
click at [122, 0] on body "7 Version history / Copy of Pre-order Homepagina Default Need republishing Prev…" at bounding box center [728, 0] width 1456 height 0
click at [46, 50] on icon "button" at bounding box center [44, 48] width 9 height 9
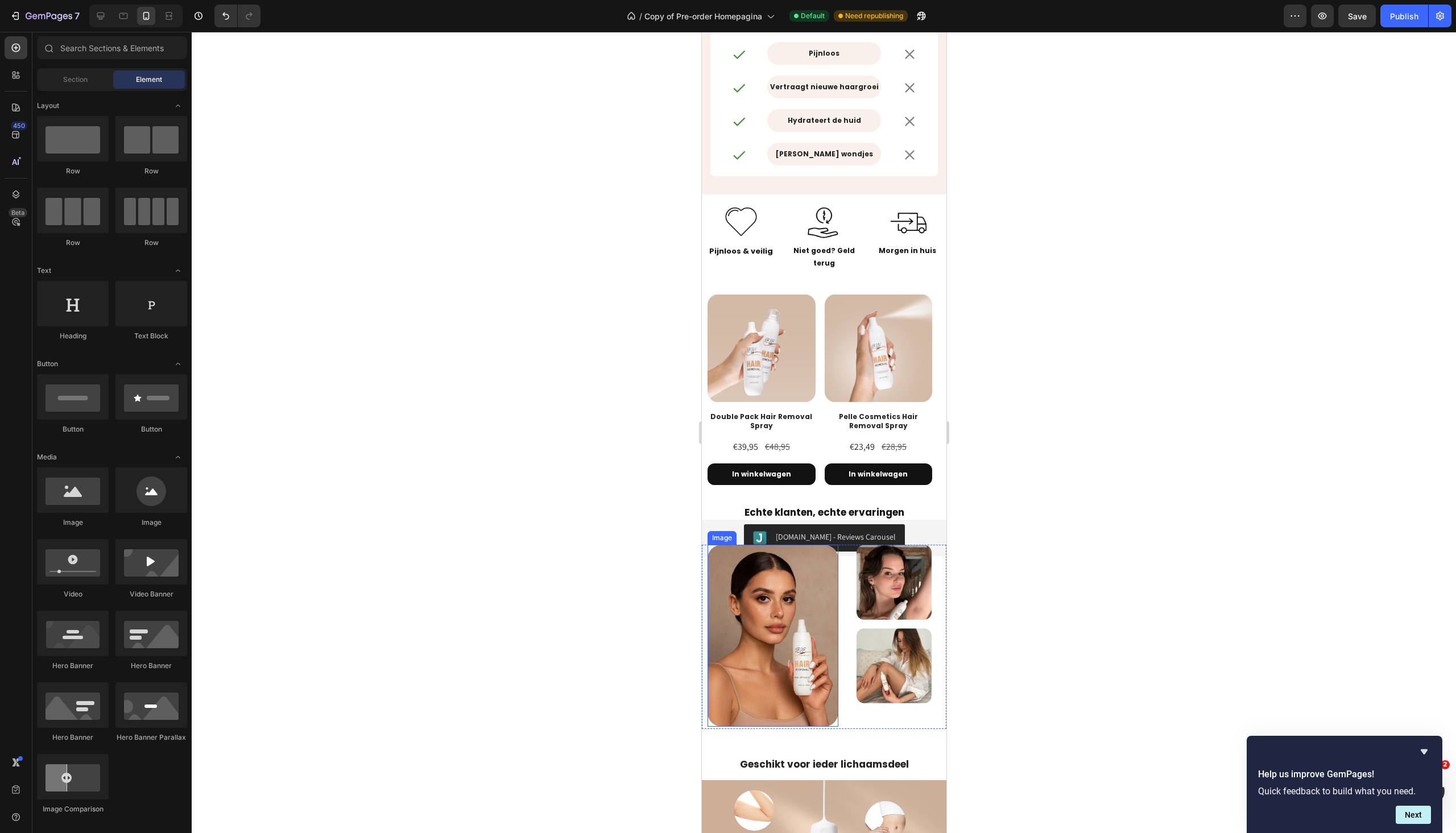
click at [743, 598] on img at bounding box center [772, 635] width 131 height 182
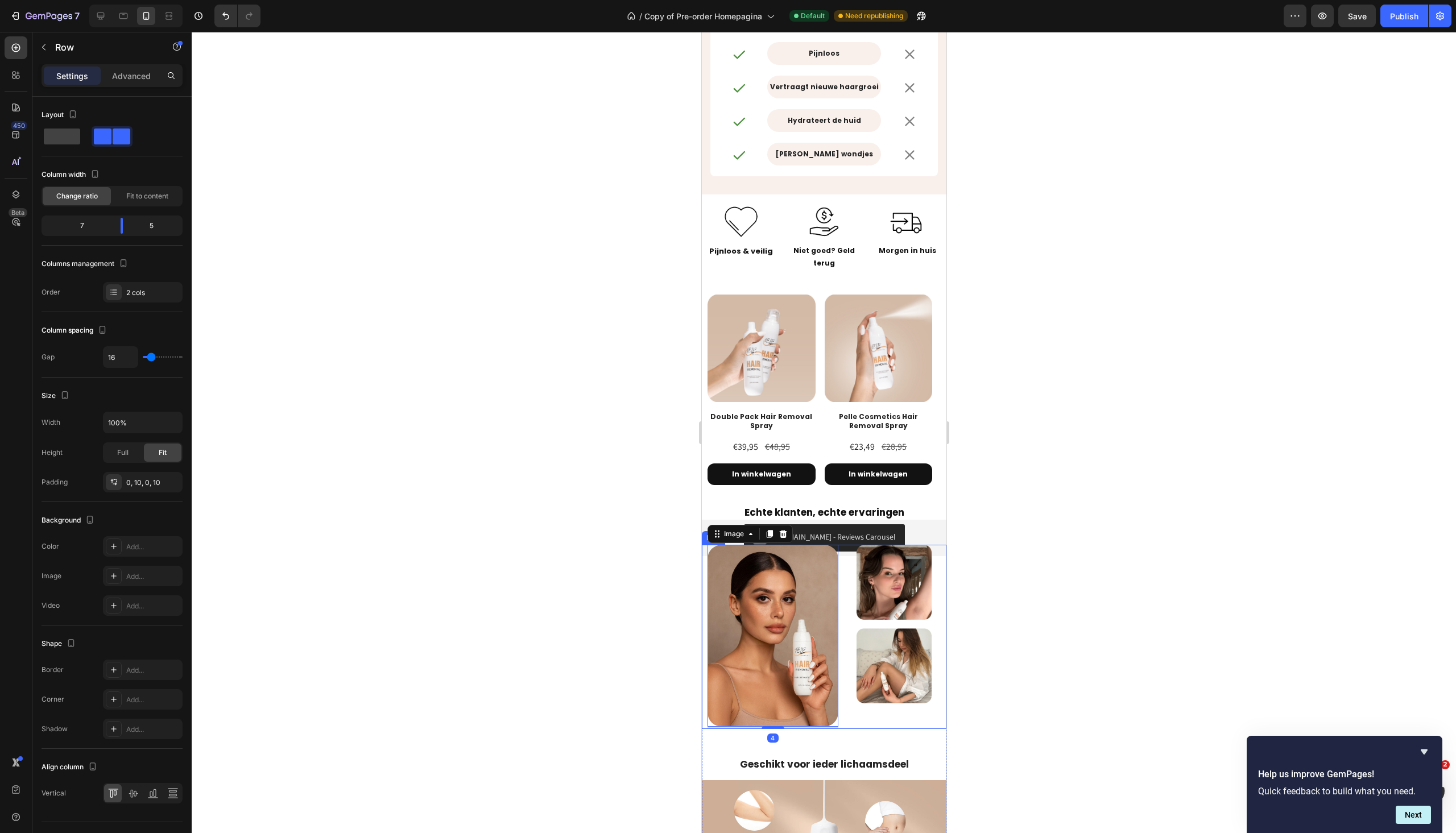
click at [847, 619] on div "Image Image" at bounding box center [894, 637] width 93 height 185
click at [123, 0] on body "7 Version history / Copy of Pre-order Homepagina Default Need republishing Prev…" at bounding box center [728, 0] width 1456 height 0
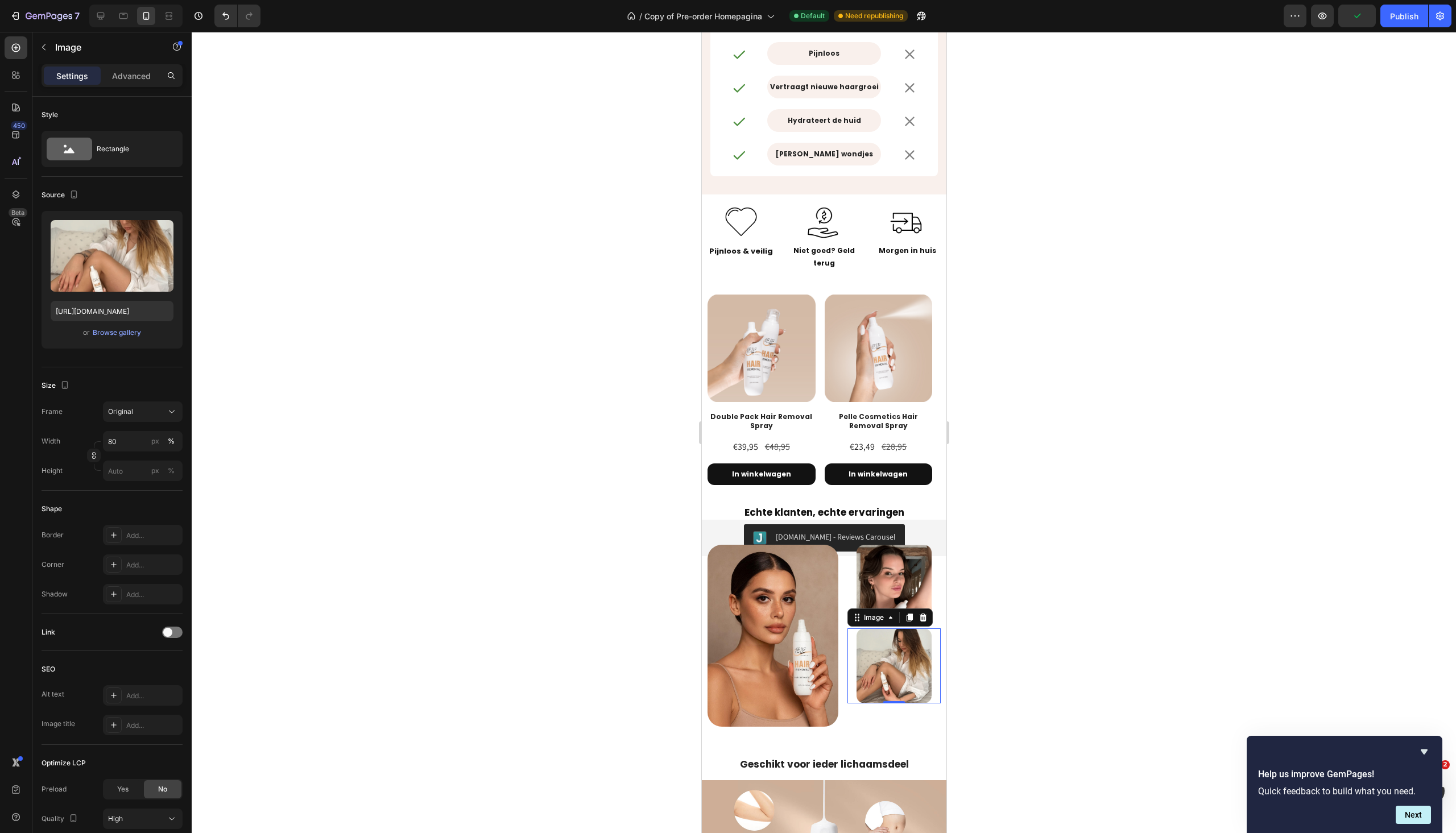
click at [873, 665] on img at bounding box center [893, 666] width 74 height 75
type input "1"
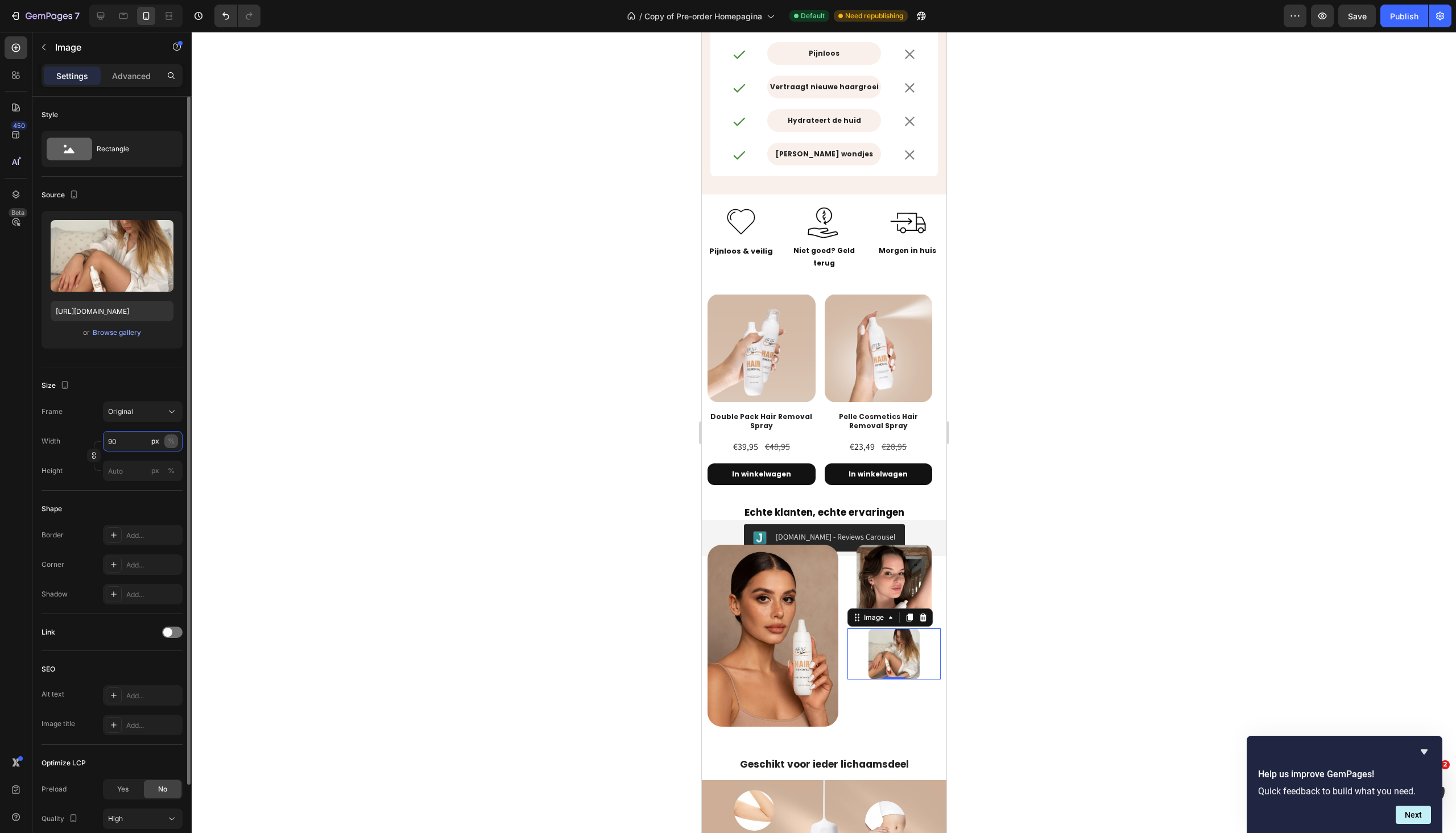
type input "90"
click at [174, 442] on div "%" at bounding box center [171, 441] width 6 height 10
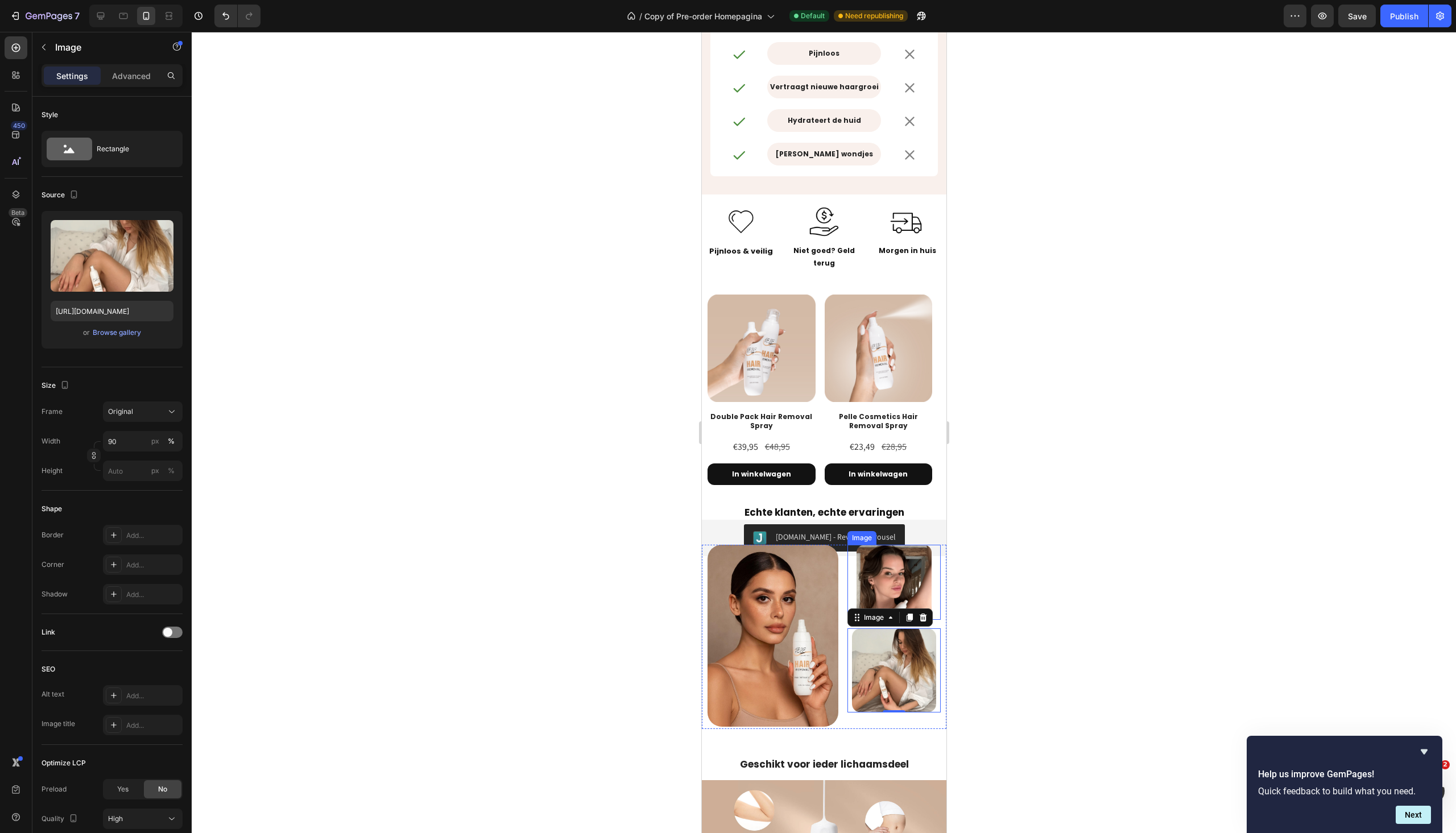
click at [886, 578] on img at bounding box center [893, 582] width 74 height 75
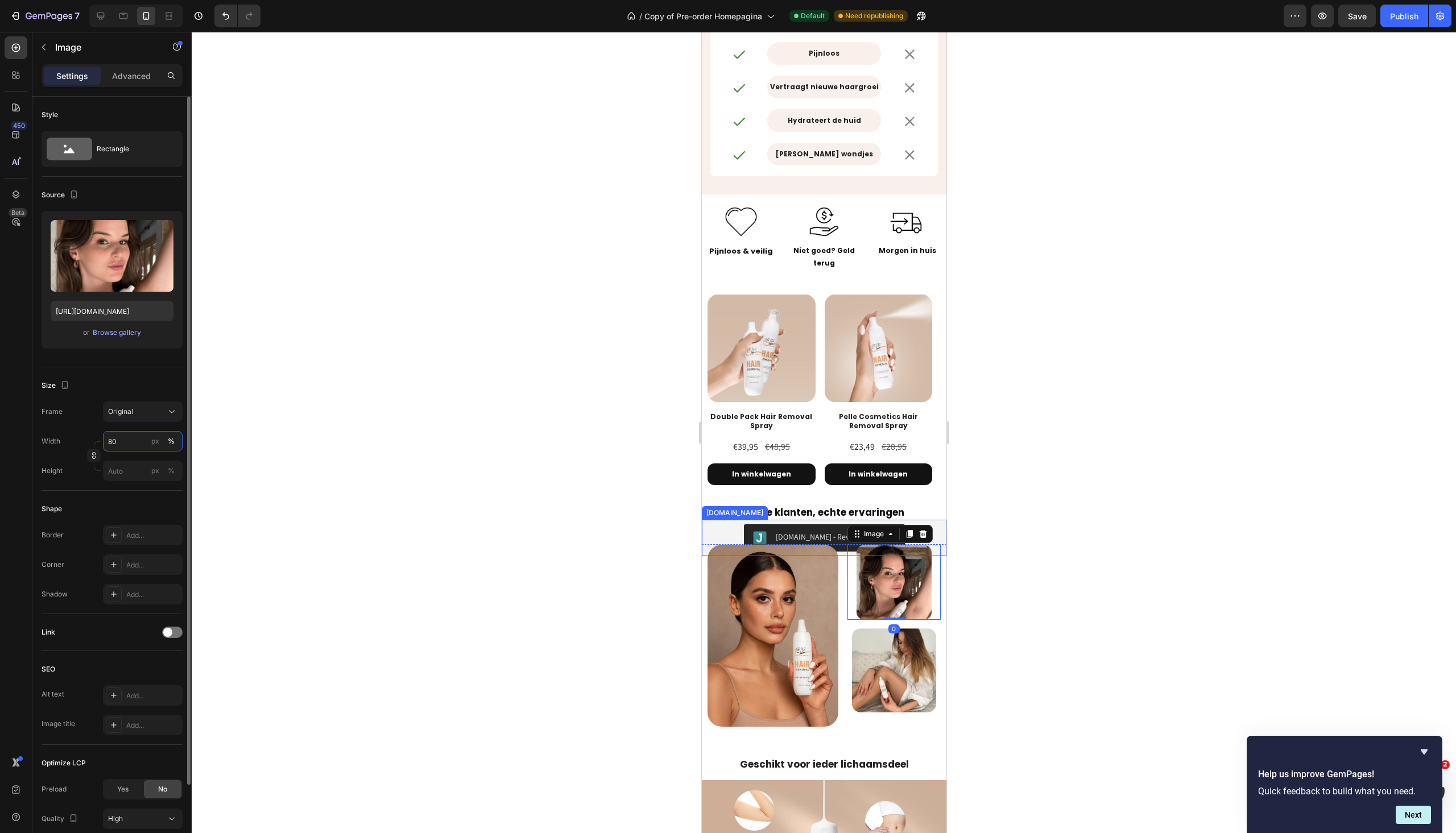
click at [133, 442] on input "80" at bounding box center [143, 442] width 80 height 20
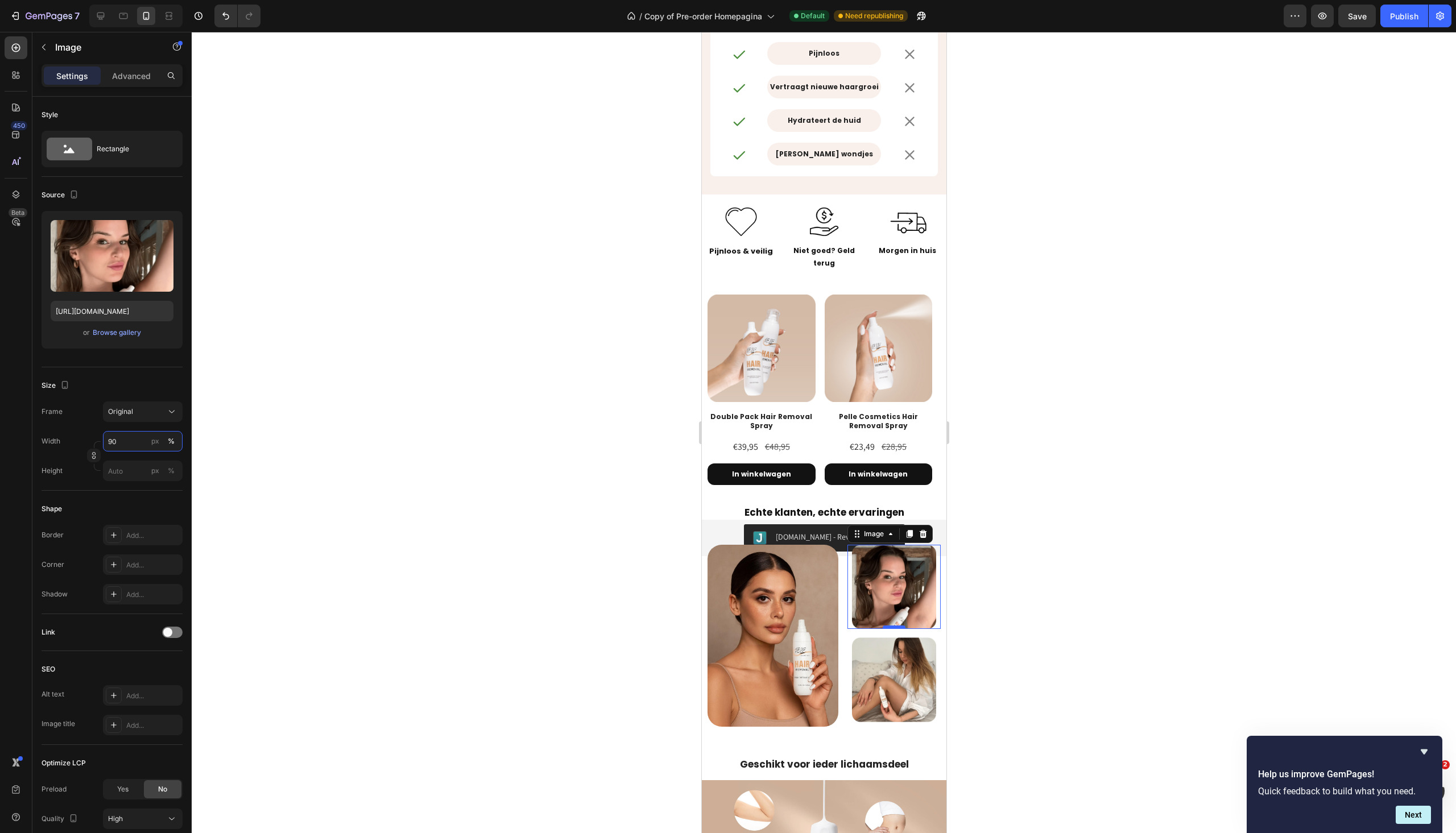
type input "90"
click at [884, 629] on div at bounding box center [894, 631] width 23 height 4
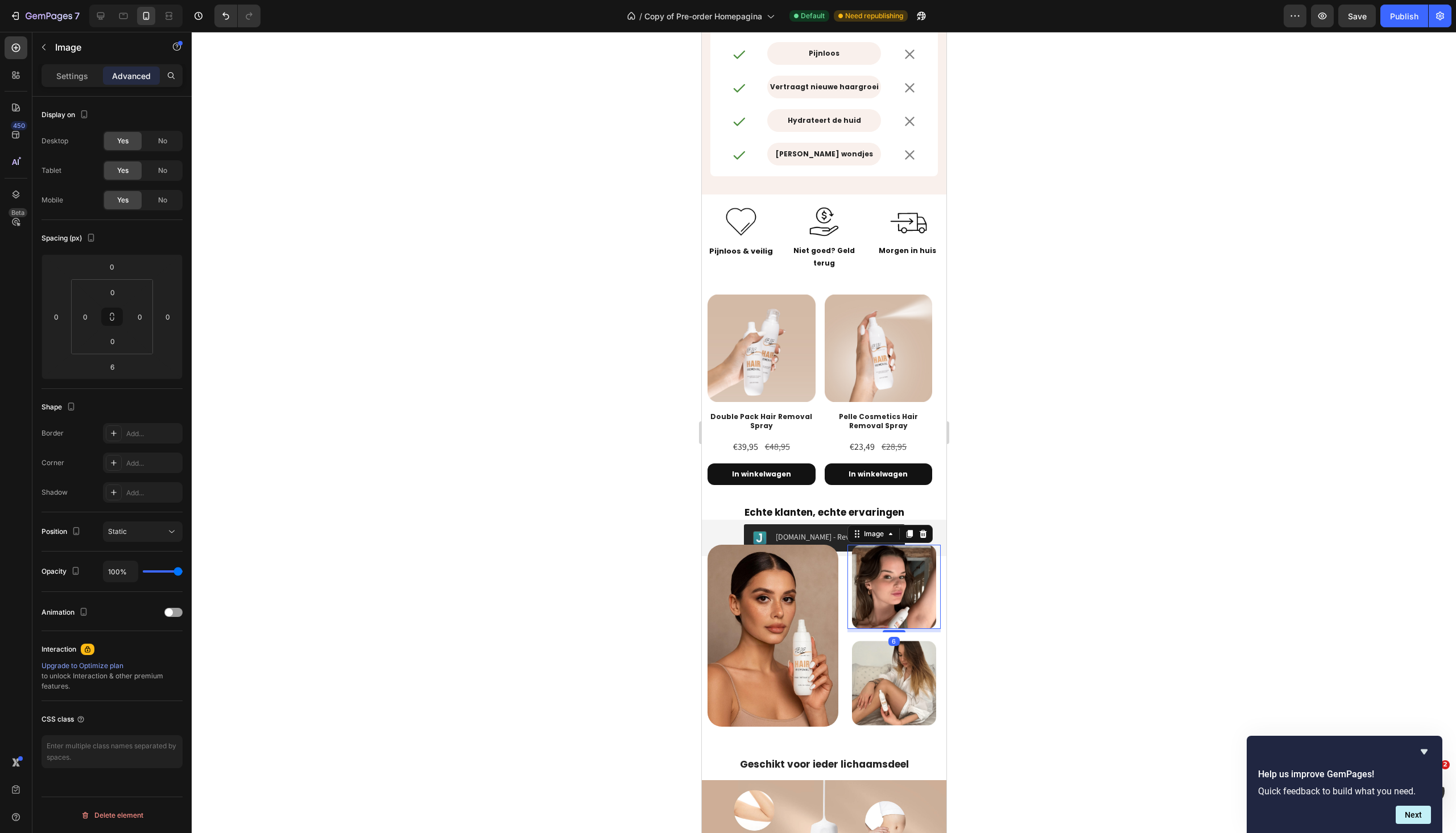
click at [1003, 633] on div at bounding box center [824, 433] width 1265 height 801
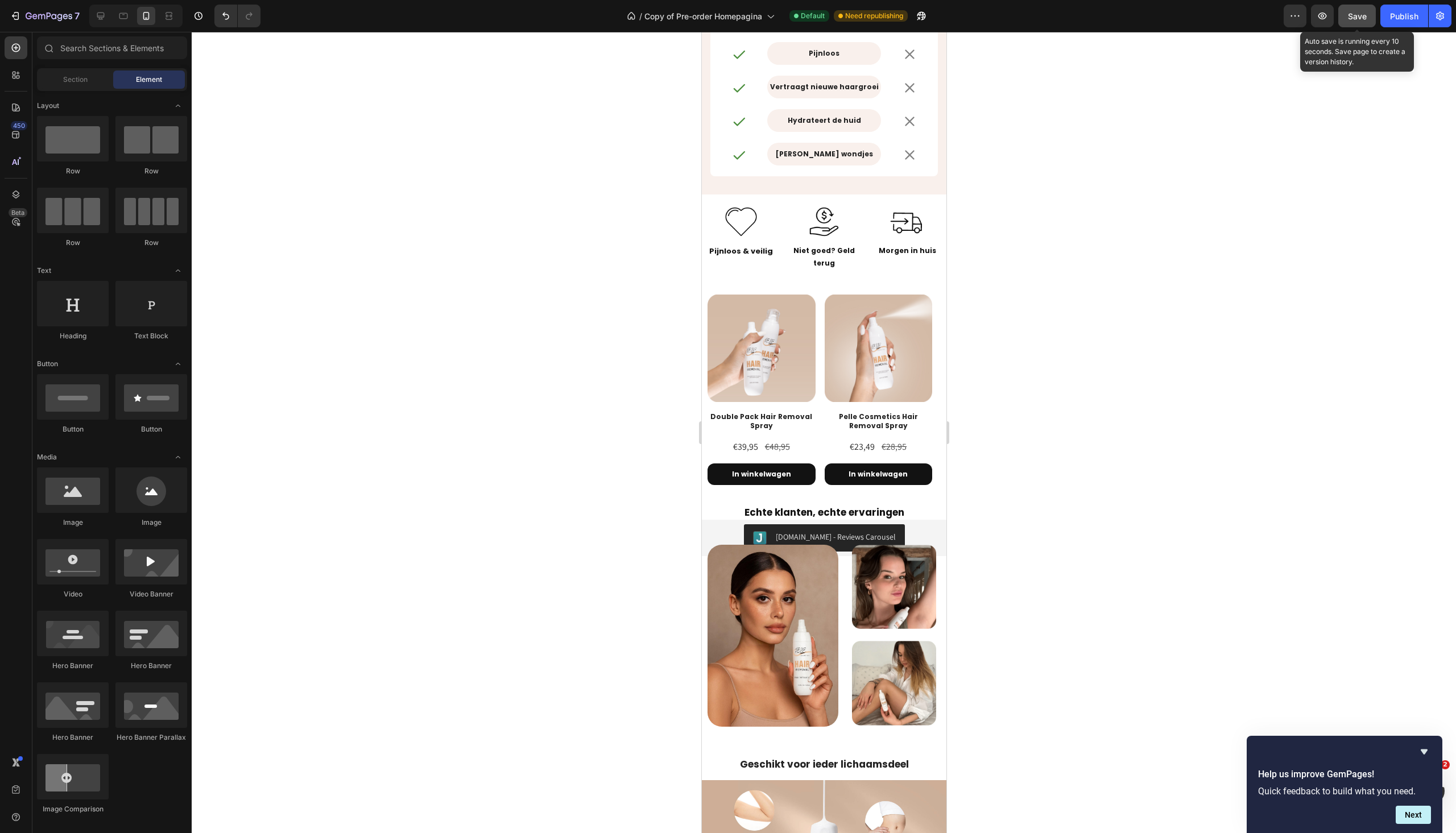
click at [1365, 11] on span "Save" at bounding box center [1357, 16] width 19 height 10
click at [1408, 19] on div "Publish" at bounding box center [1404, 16] width 28 height 12
